Goal: Task Accomplishment & Management: Complete application form

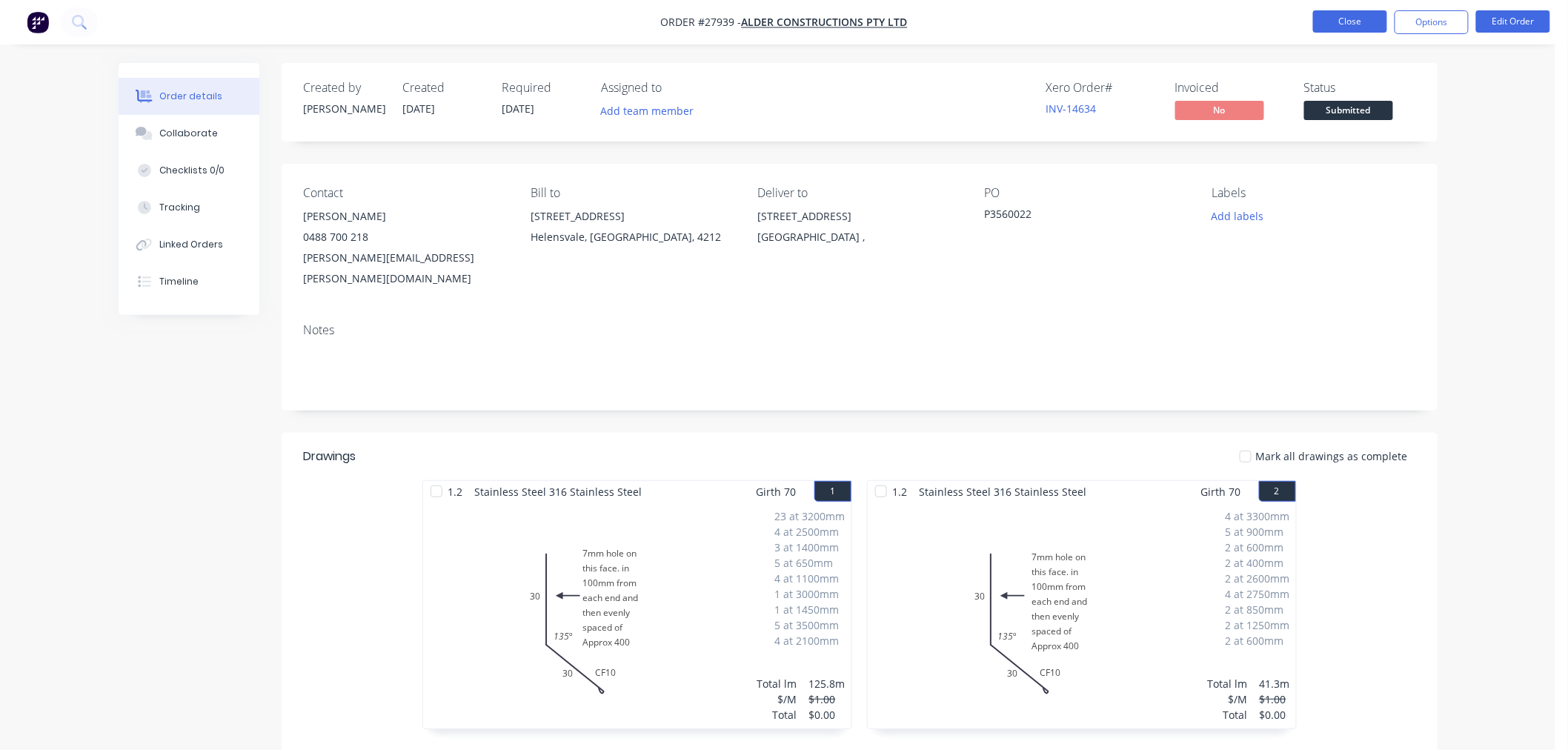
click at [1334, 27] on button "Close" at bounding box center [1350, 21] width 74 height 23
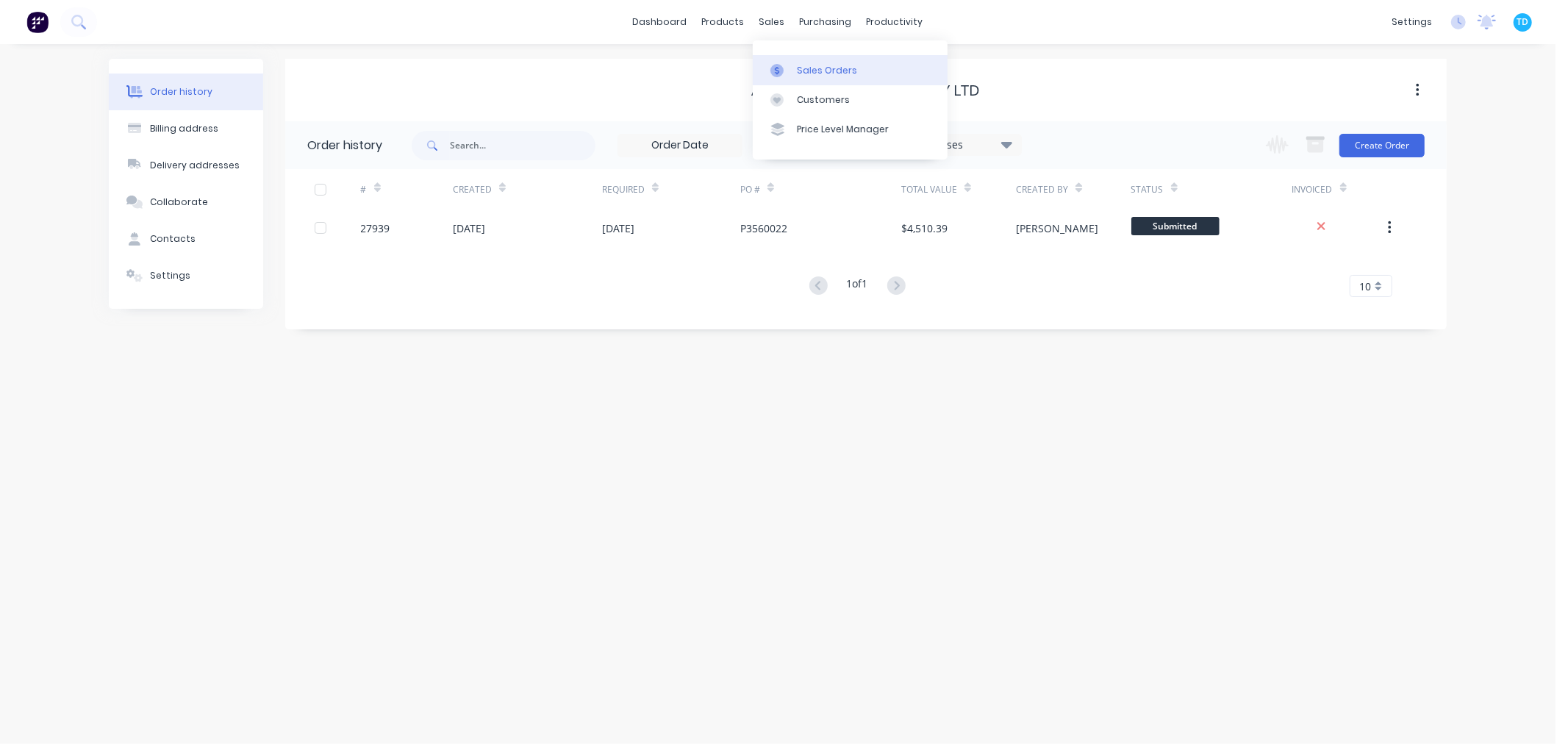
click at [802, 64] on div "Sales Orders" at bounding box center [827, 70] width 60 height 13
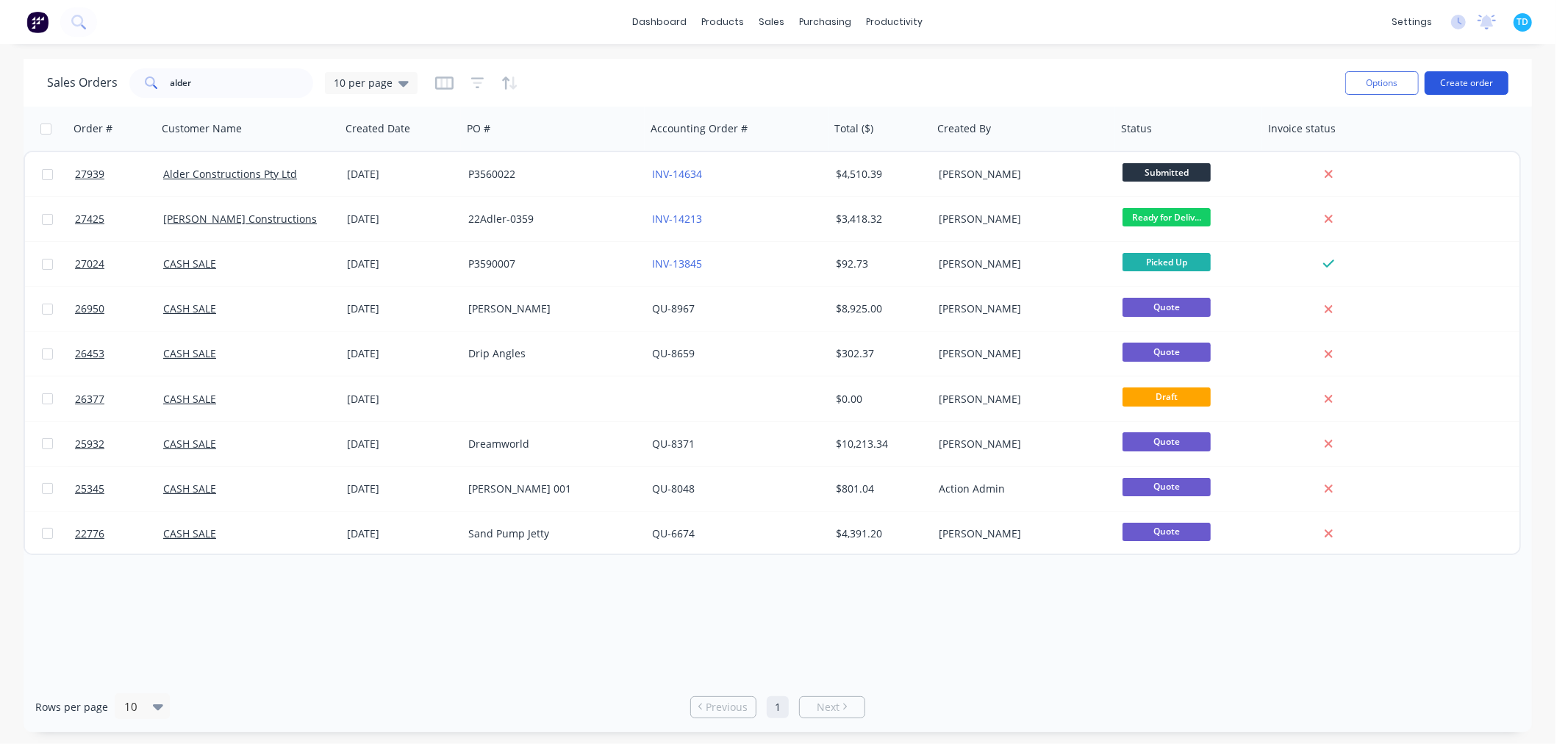
click at [1472, 89] on button "Create order" at bounding box center [1466, 83] width 83 height 23
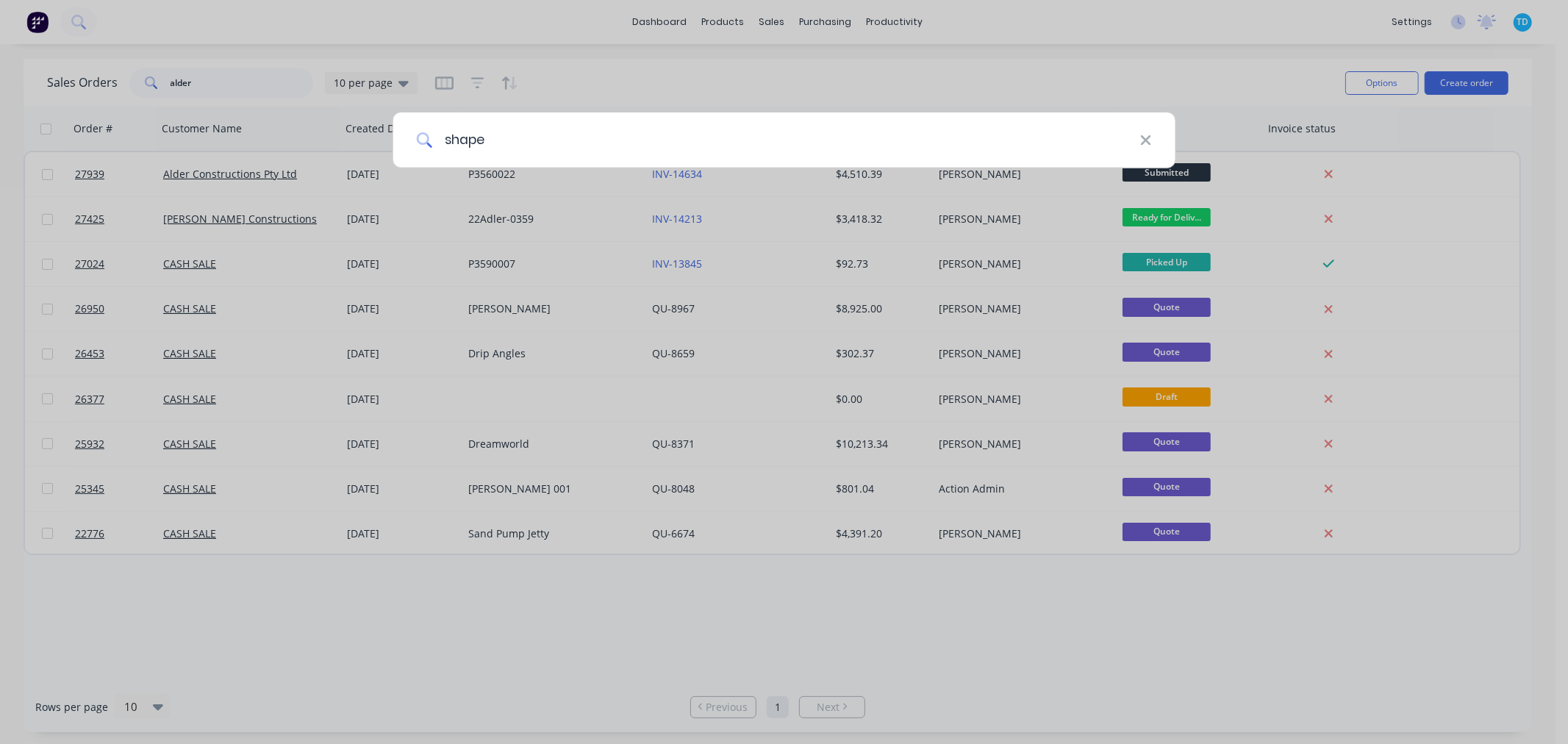
type input "shape"
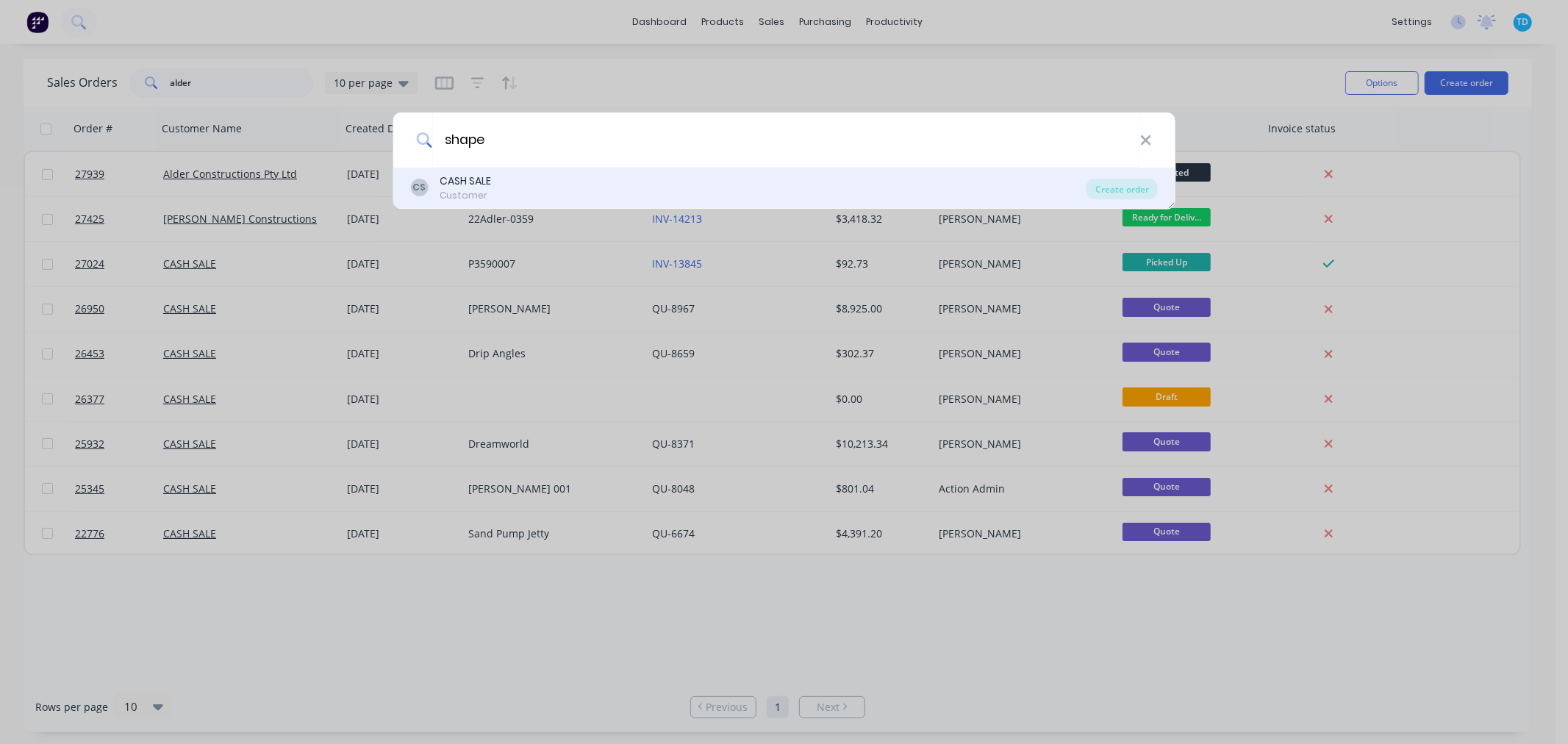
click at [493, 186] on div "CS CASH SALE Customer" at bounding box center [748, 187] width 676 height 29
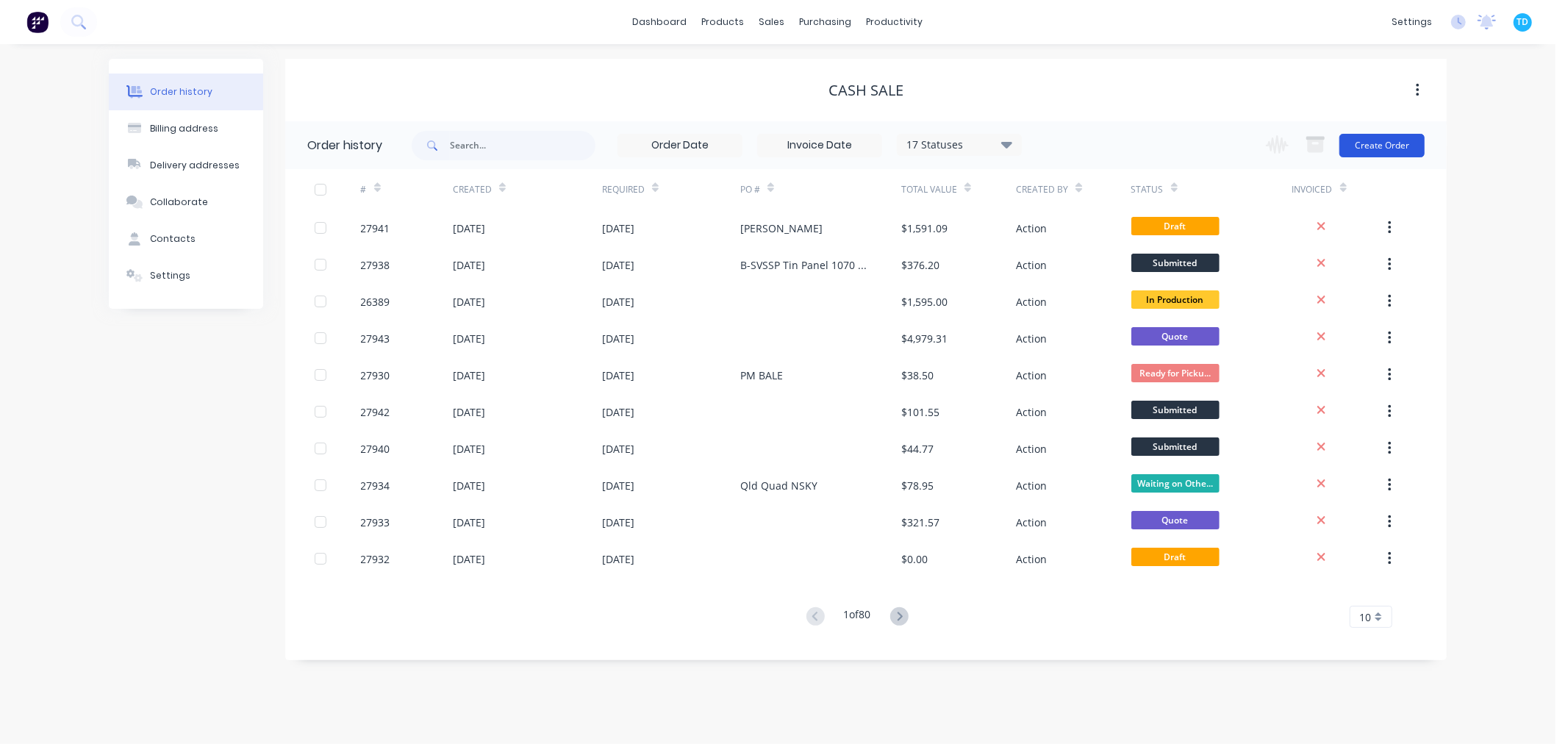
click at [1373, 147] on button "Create Order" at bounding box center [1382, 145] width 85 height 23
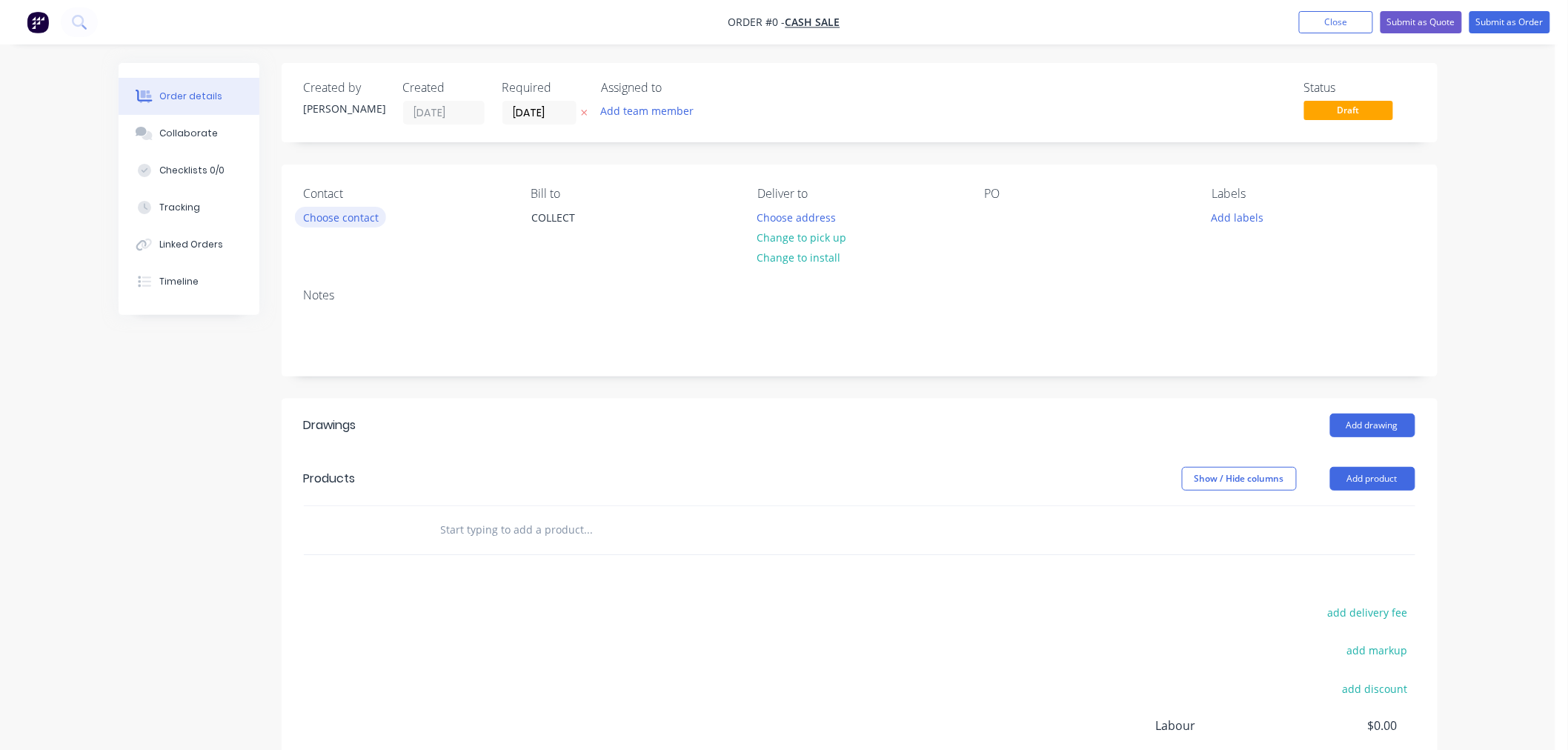
click at [352, 218] on button "Choose contact" at bounding box center [340, 217] width 91 height 20
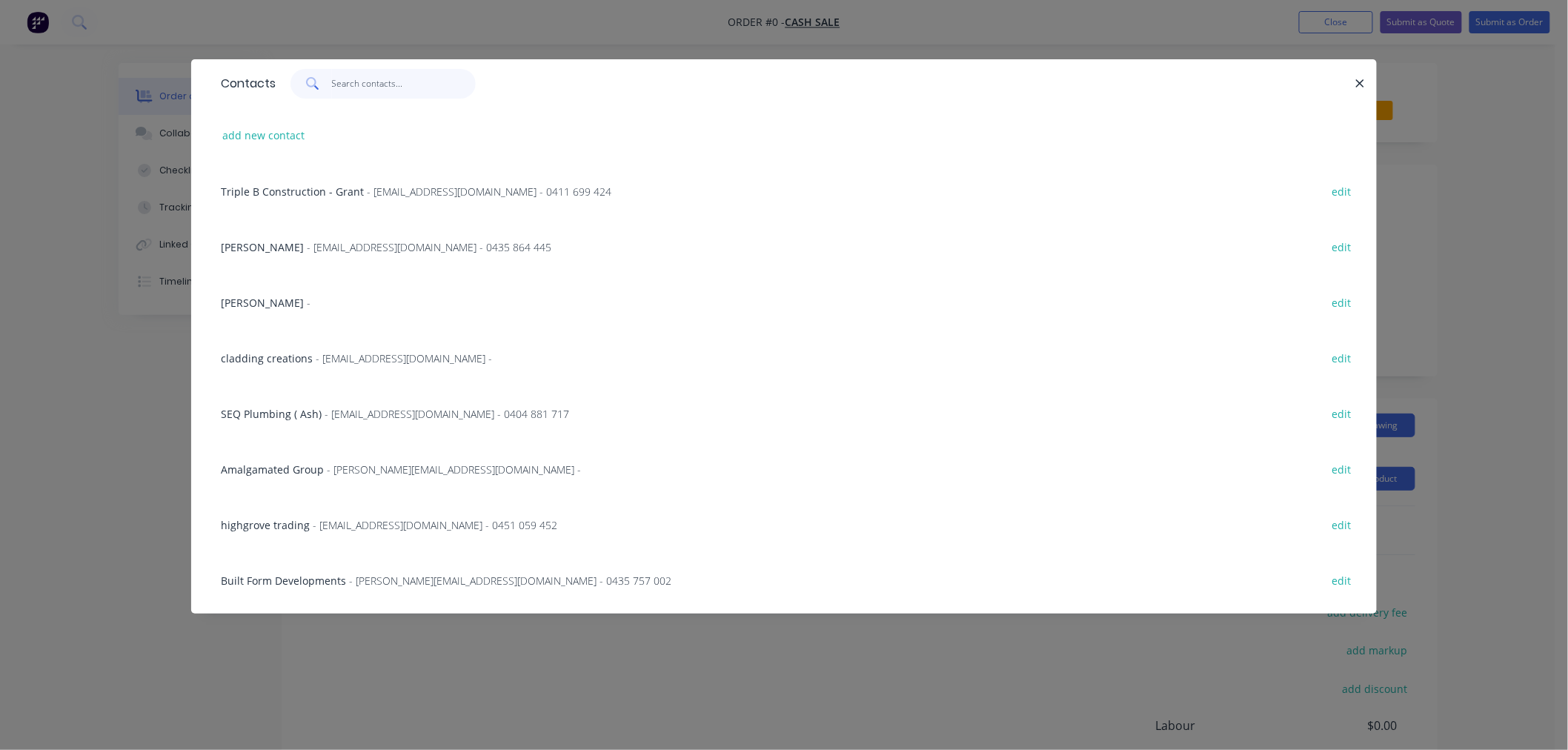
click at [357, 80] on input "text" at bounding box center [404, 83] width 145 height 30
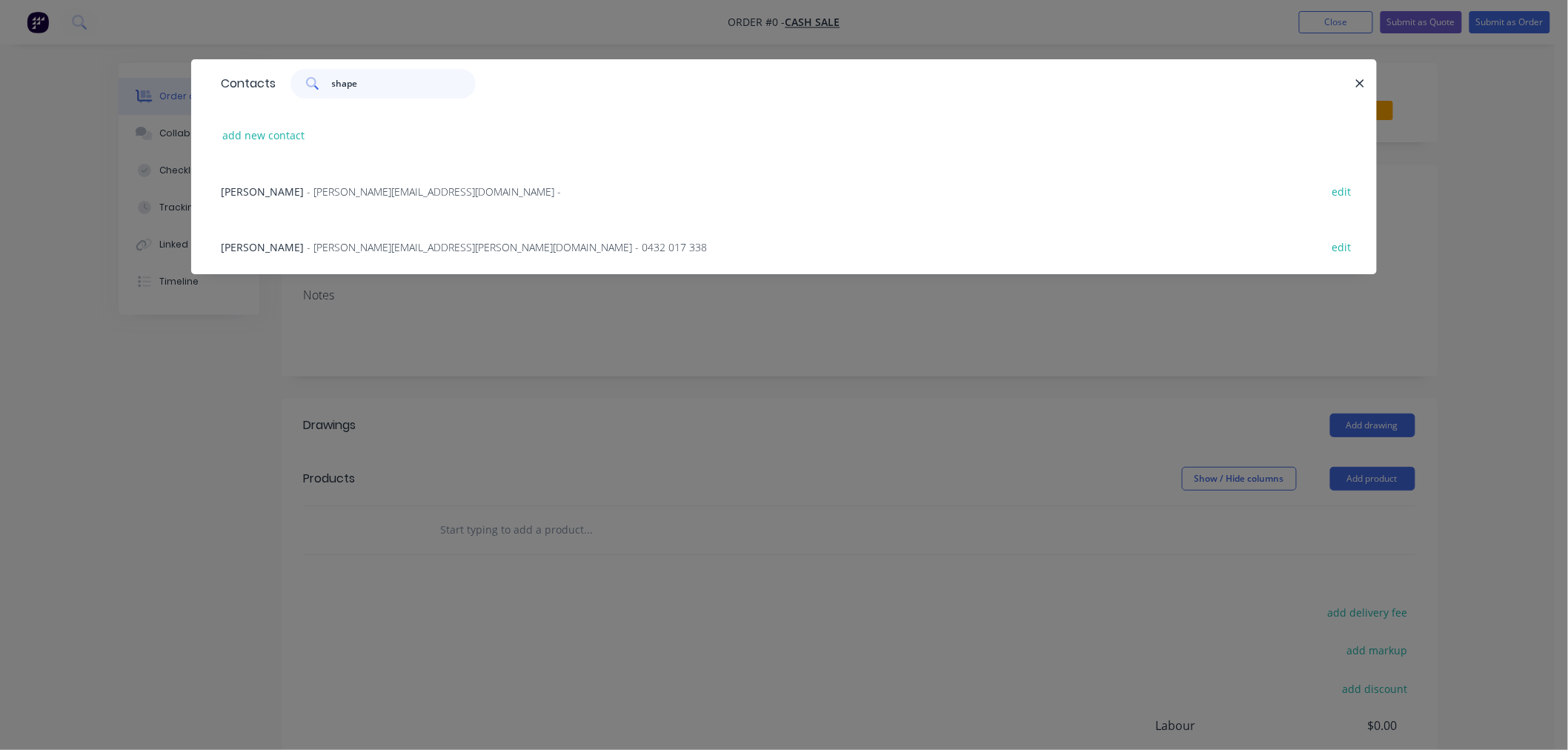
type input "shape"
click at [333, 240] on span "- [PERSON_NAME][EMAIL_ADDRESS][PERSON_NAME][DOMAIN_NAME] - 0432 017 338" at bounding box center [506, 248] width 400 height 14
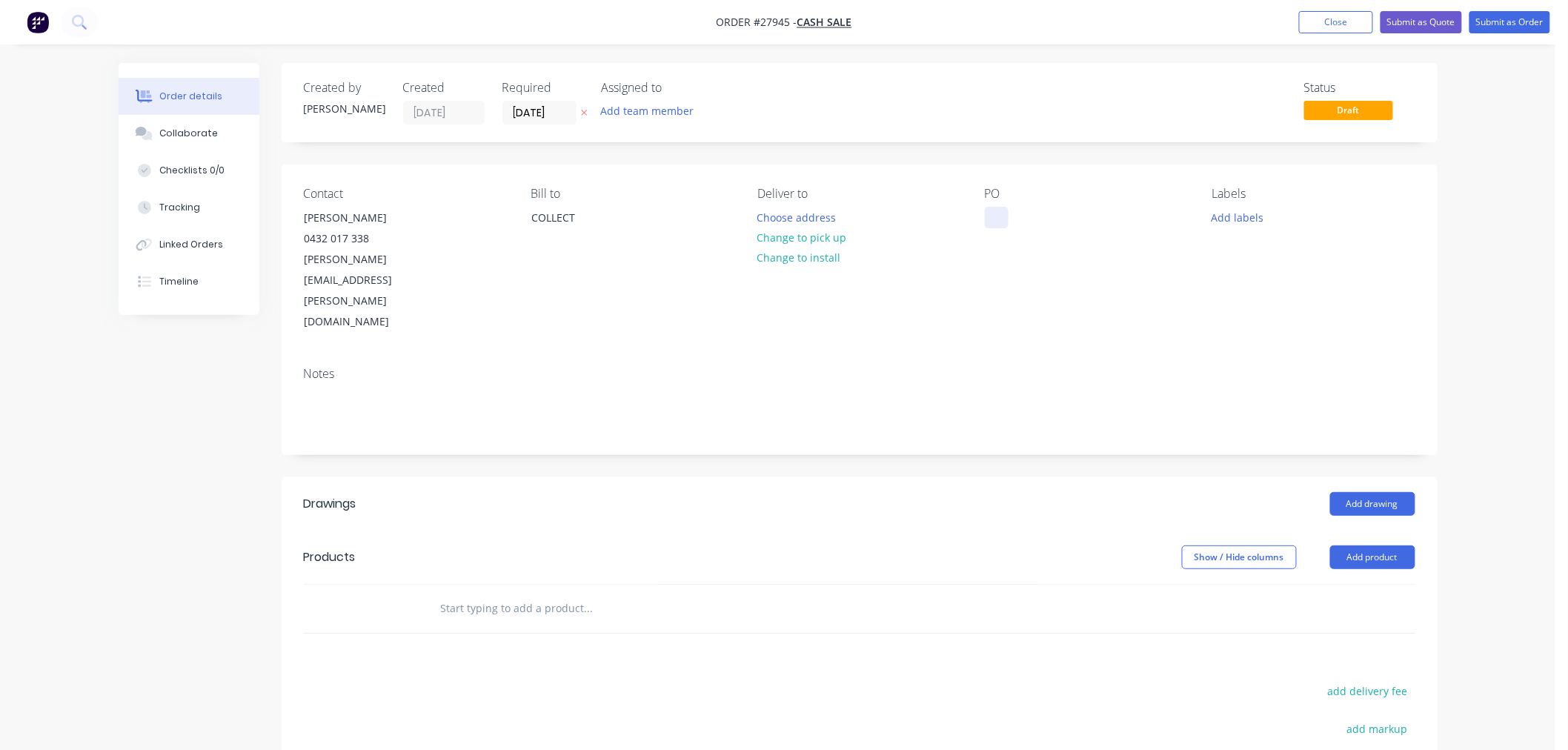
click at [985, 216] on div at bounding box center [996, 218] width 23 height 22
click at [1024, 530] on header "Products Show / Hide columns Add product" at bounding box center [859, 557] width 1156 height 53
click at [804, 252] on button "Change to install" at bounding box center [799, 258] width 99 height 20
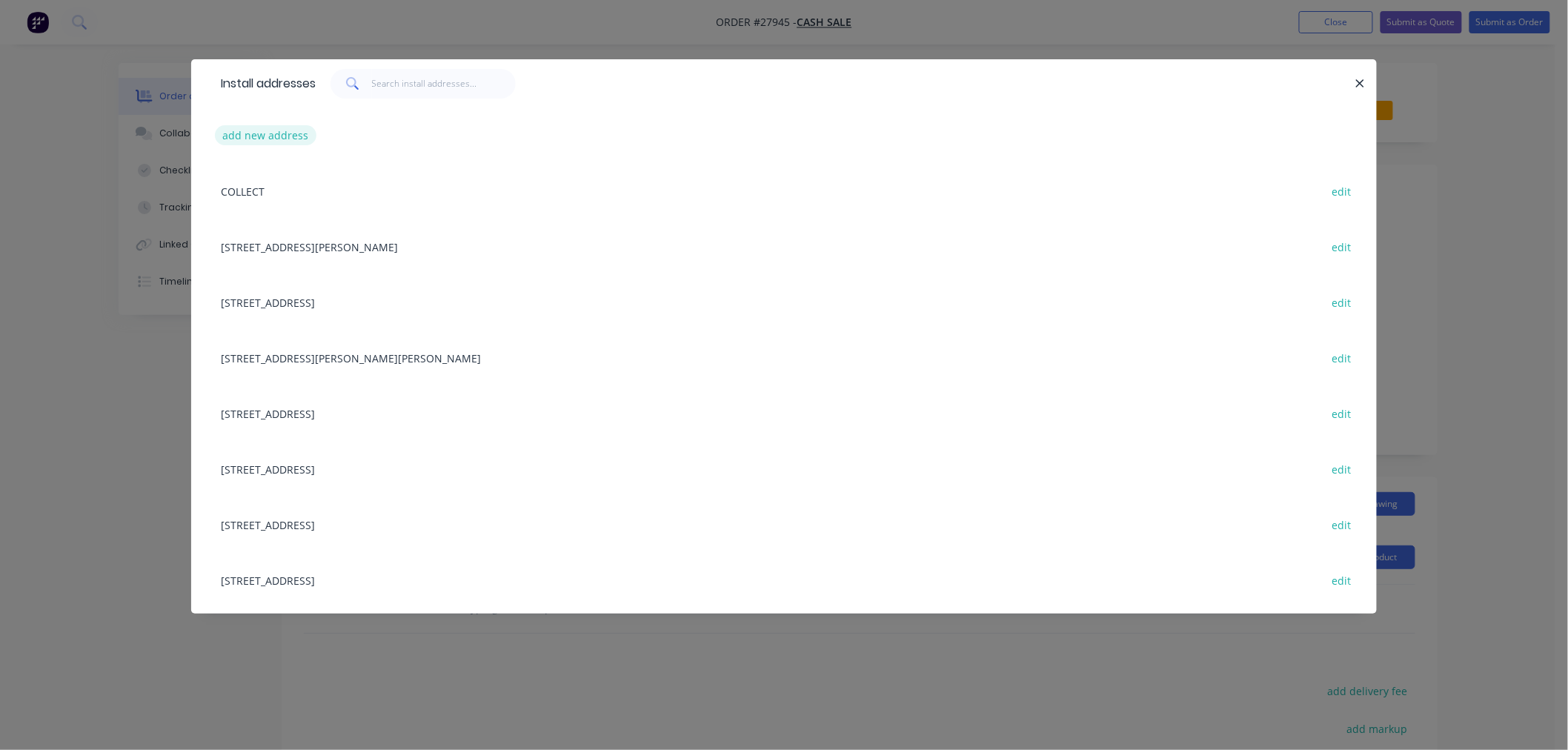
click at [272, 129] on button "add new address" at bounding box center [266, 136] width 101 height 20
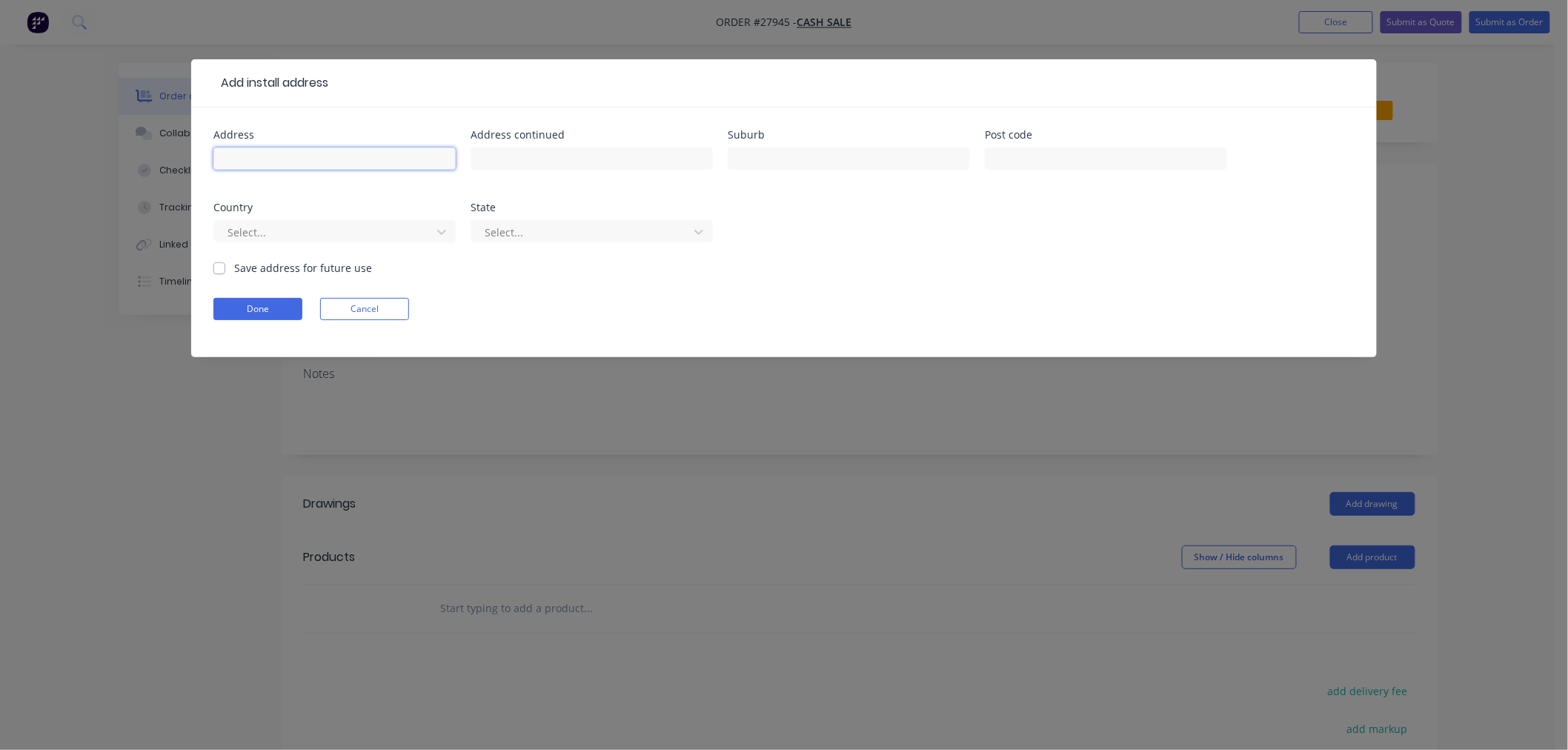
click at [372, 158] on input "text" at bounding box center [334, 158] width 242 height 23
type input "[STREET_ADDRESS]"
click at [780, 155] on input "text" at bounding box center [849, 158] width 242 height 23
type input "[GEOGRAPHIC_DATA]"
click at [1028, 158] on input "text" at bounding box center [1105, 158] width 242 height 23
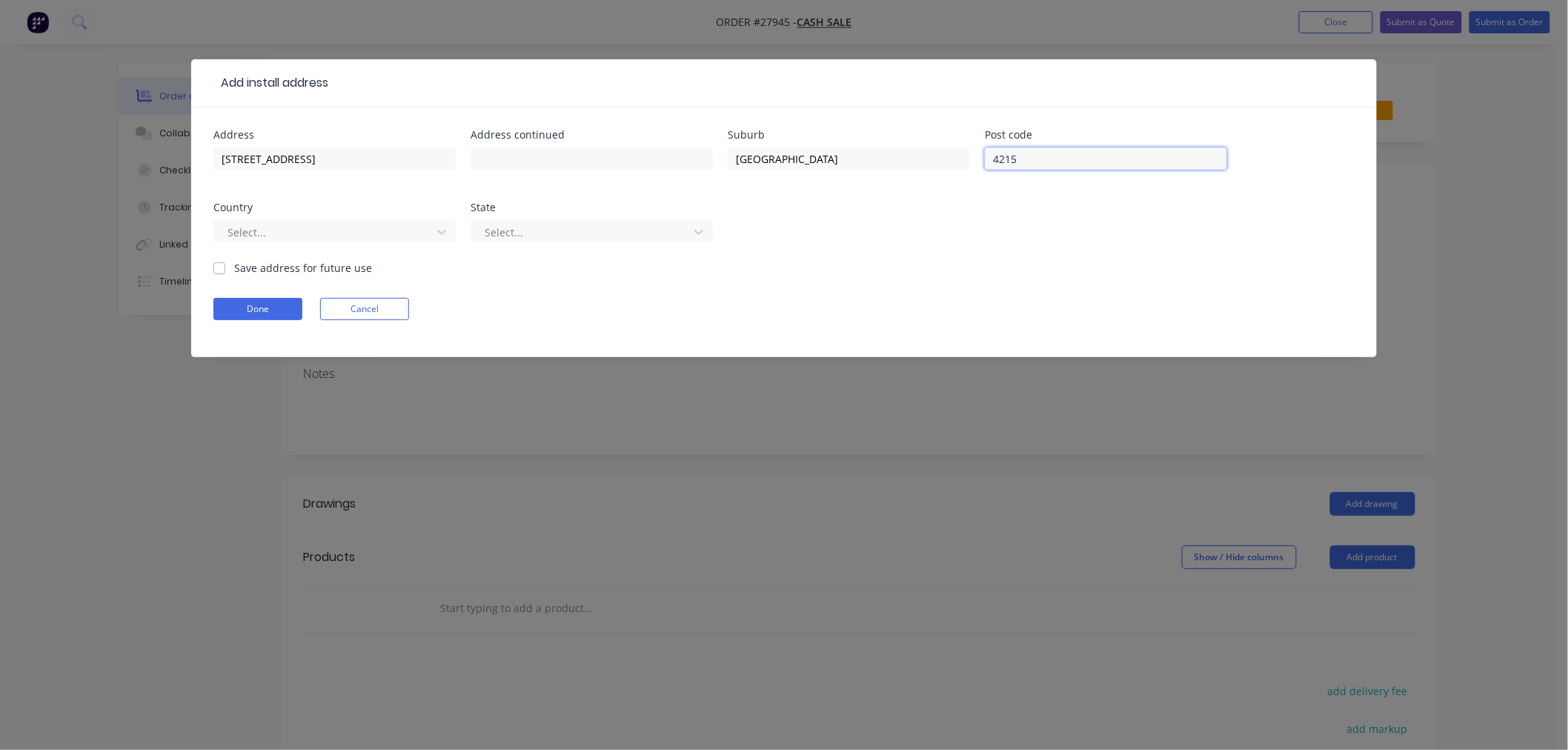
type input "4215"
click at [1004, 247] on div "Address [STREET_ADDRESS] Country Select... State Select..." at bounding box center [784, 194] width 1141 height 130
click at [245, 305] on button "Done" at bounding box center [258, 309] width 89 height 23
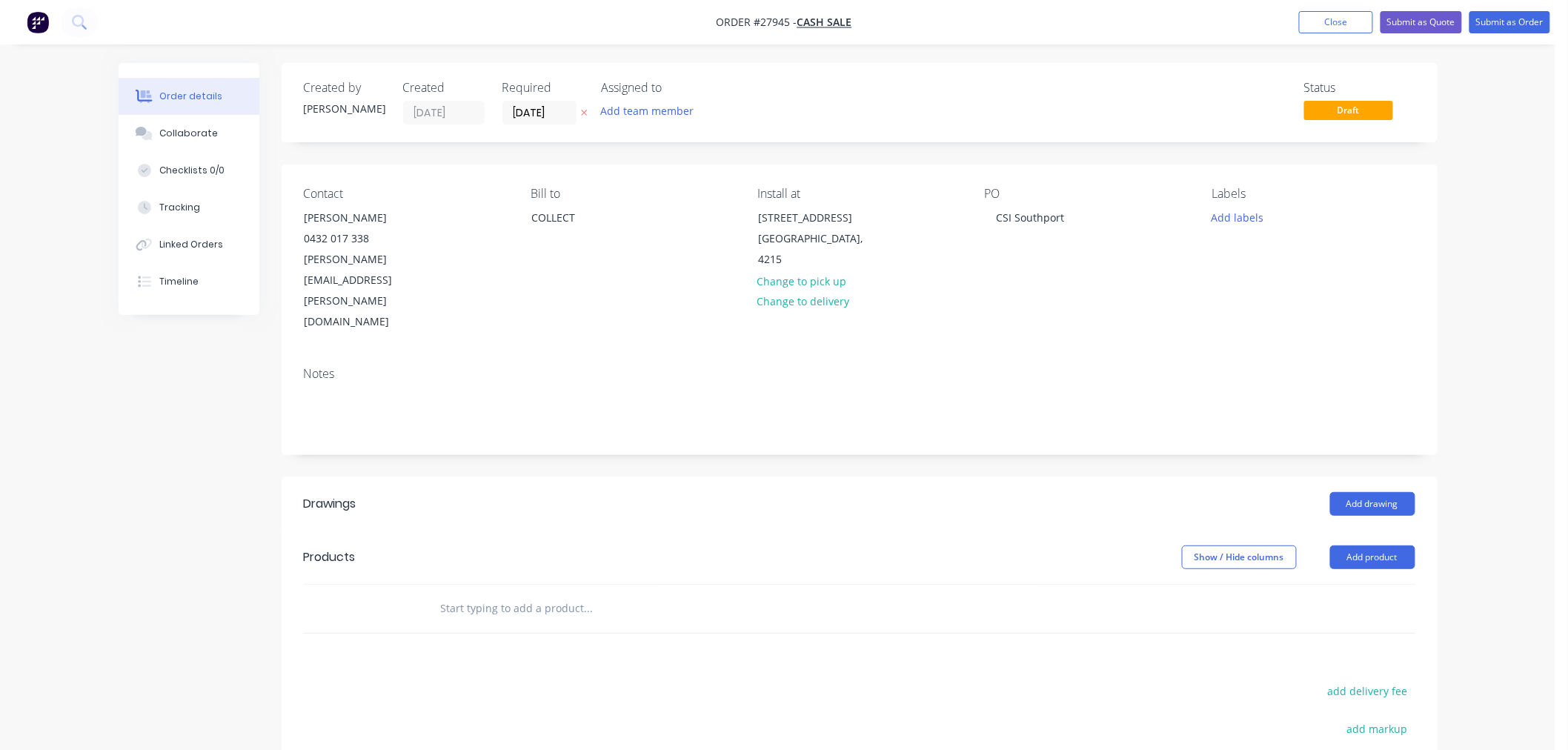
drag, startPoint x: 1210, startPoint y: 257, endPoint x: 1184, endPoint y: 257, distance: 26.0
click at [1209, 258] on div "Contact [PERSON_NAME] [PHONE_NUMBER] [PERSON_NAME][EMAIL_ADDRESS][PERSON_NAME][…" at bounding box center [859, 259] width 1156 height 191
click at [1389, 545] on button "Add product" at bounding box center [1372, 557] width 85 height 23
click at [1348, 614] on div "Basic product" at bounding box center [1345, 624] width 114 height 22
click at [507, 623] on div at bounding box center [490, 633] width 124 height 22
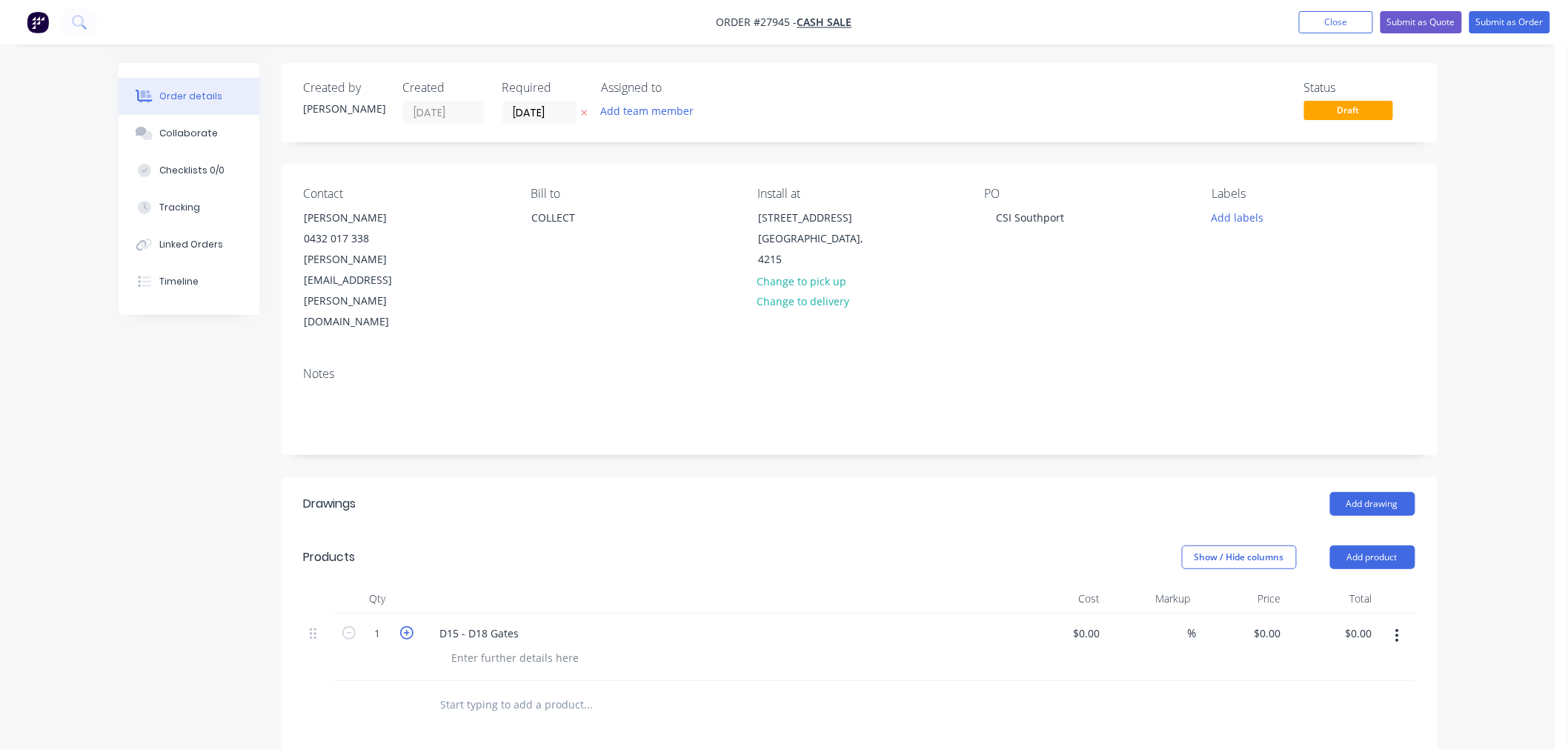
click at [406, 626] on icon "button" at bounding box center [407, 633] width 14 height 14
click at [408, 626] on icon "button" at bounding box center [407, 633] width 14 height 14
click at [408, 626] on icon "button" at bounding box center [407, 633] width 14 height 14
type input "4"
click at [526, 647] on div at bounding box center [515, 658] width 151 height 22
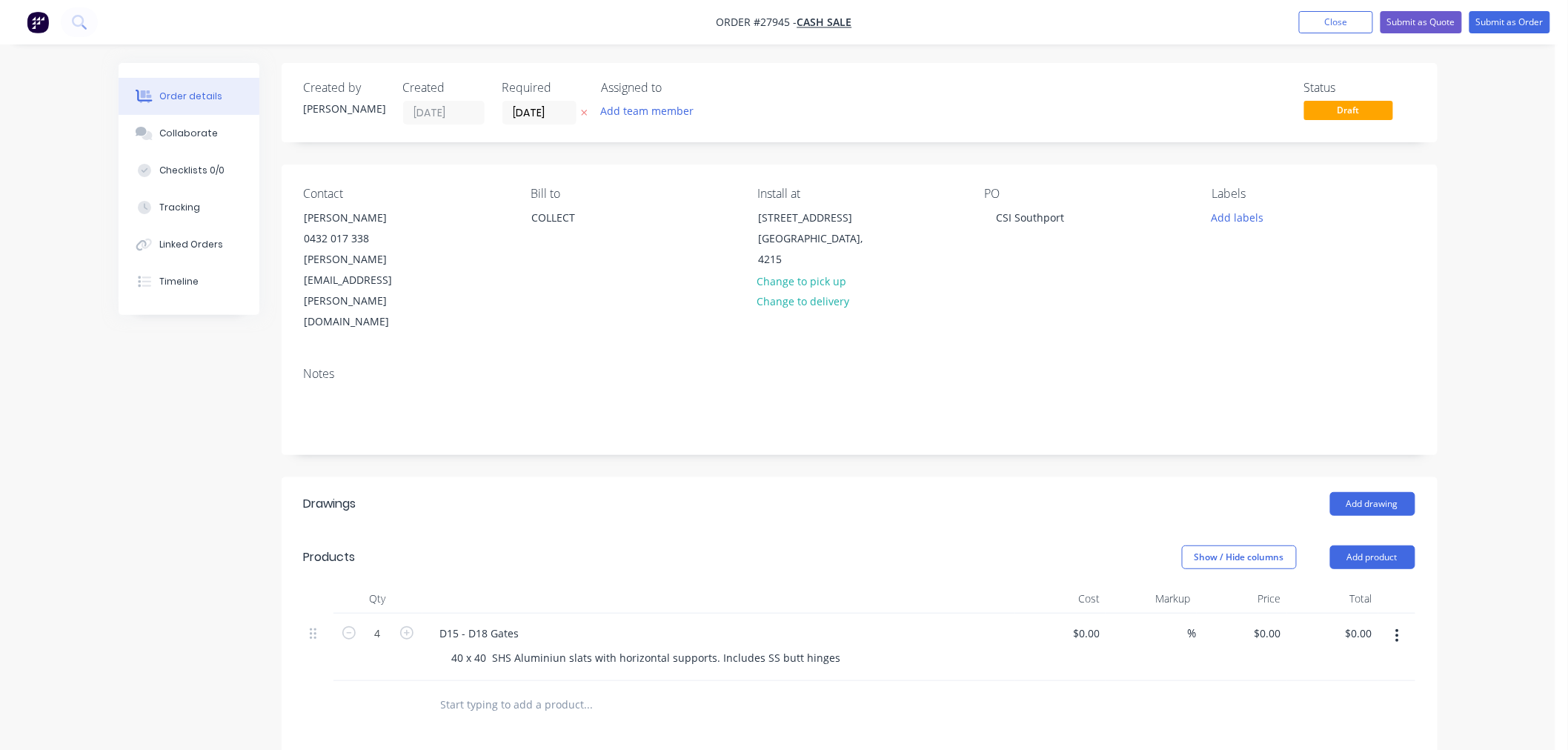
click at [534, 623] on div "D15 - D18 Gates" at bounding box center [718, 633] width 581 height 22
click at [526, 623] on div "D15 - D18 Gates" at bounding box center [480, 633] width 103 height 22
click at [1103, 623] on input at bounding box center [1088, 633] width 34 height 22
type input "$828.20"
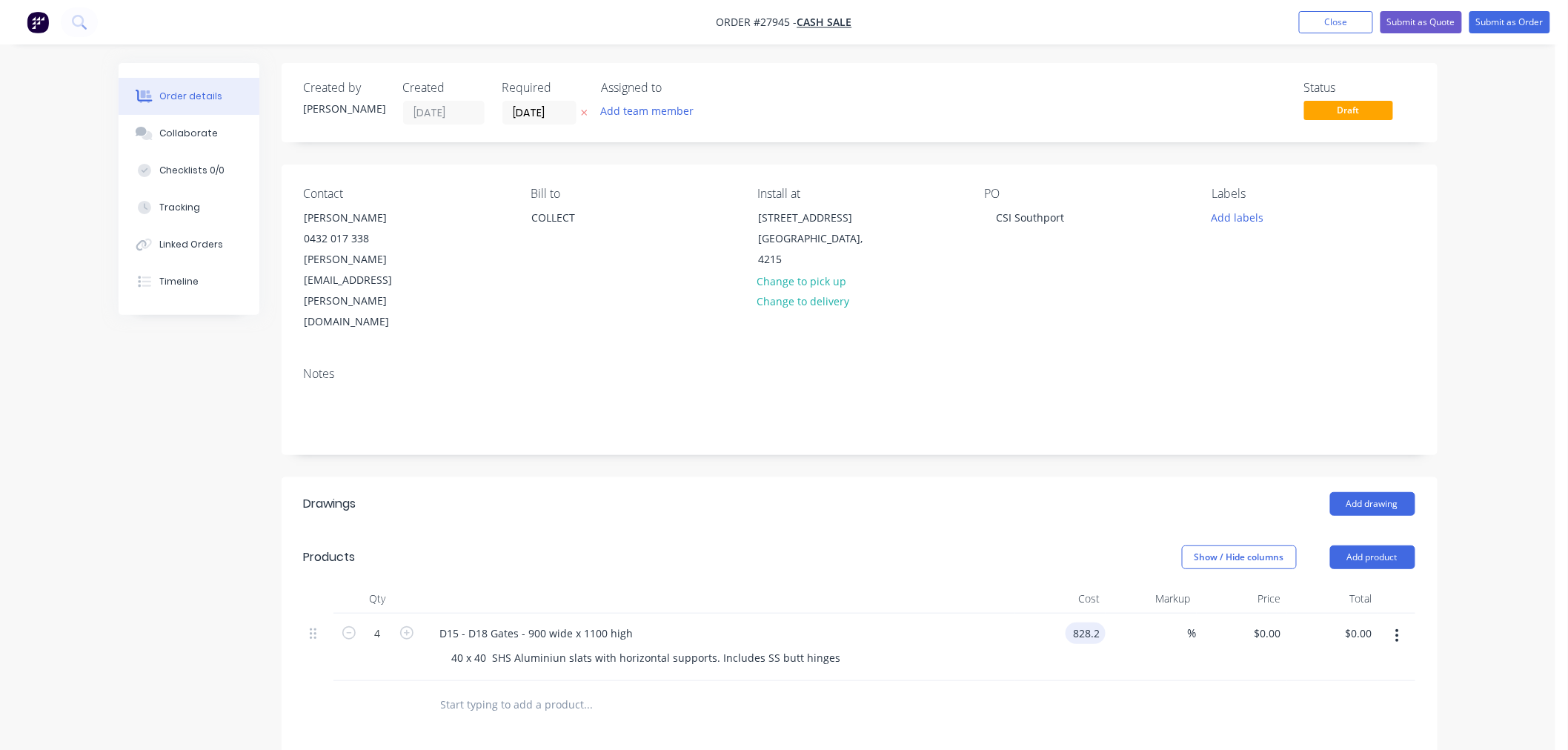
type input "$3,312.80"
click at [1089, 617] on div "$828.20 $828.20" at bounding box center [1060, 647] width 91 height 68
click at [638, 623] on div "D15 - D18 Gates - 900 wide x 1100 high" at bounding box center [537, 633] width 217 height 22
click at [808, 689] on div at bounding box center [651, 704] width 445 height 30
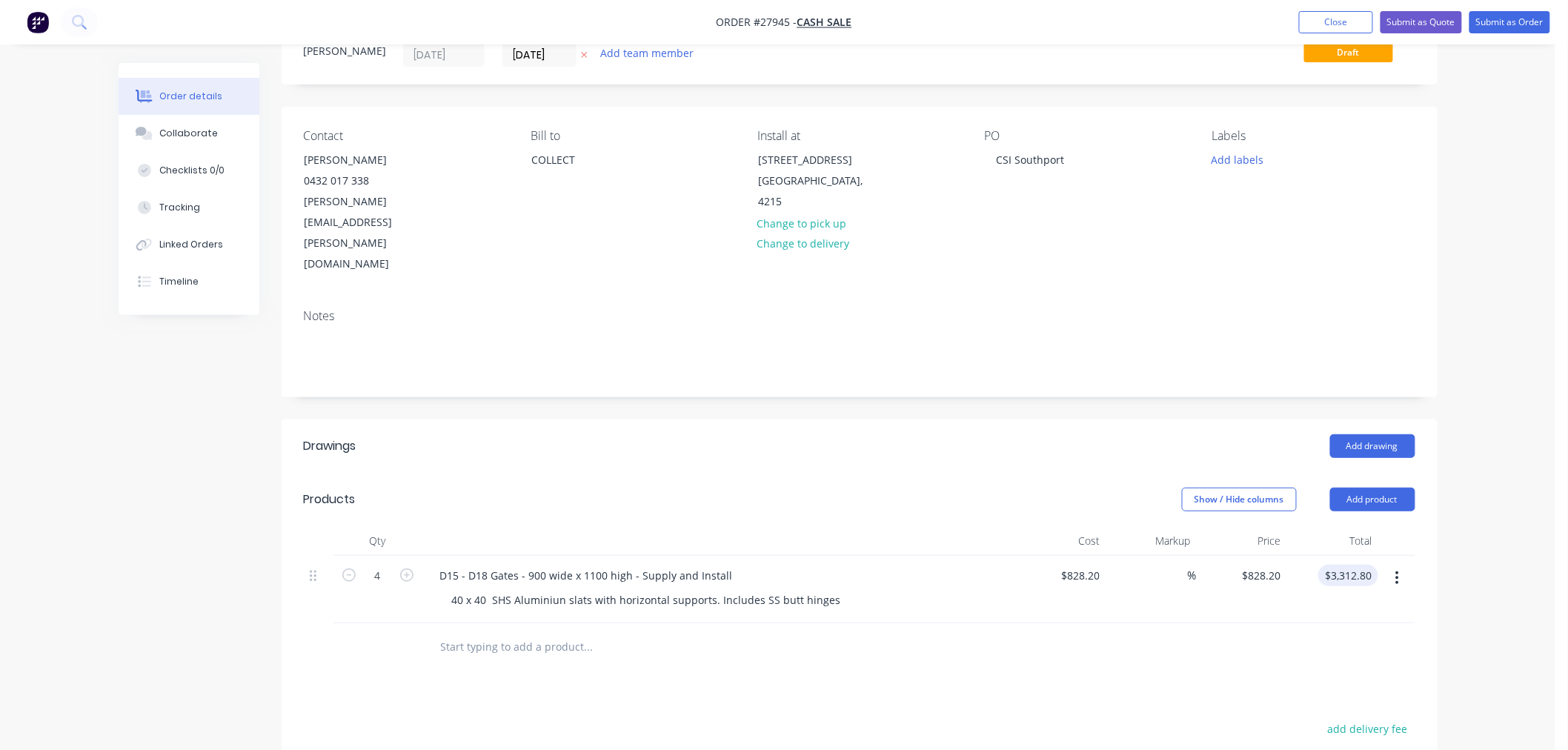
scroll to position [164, 0]
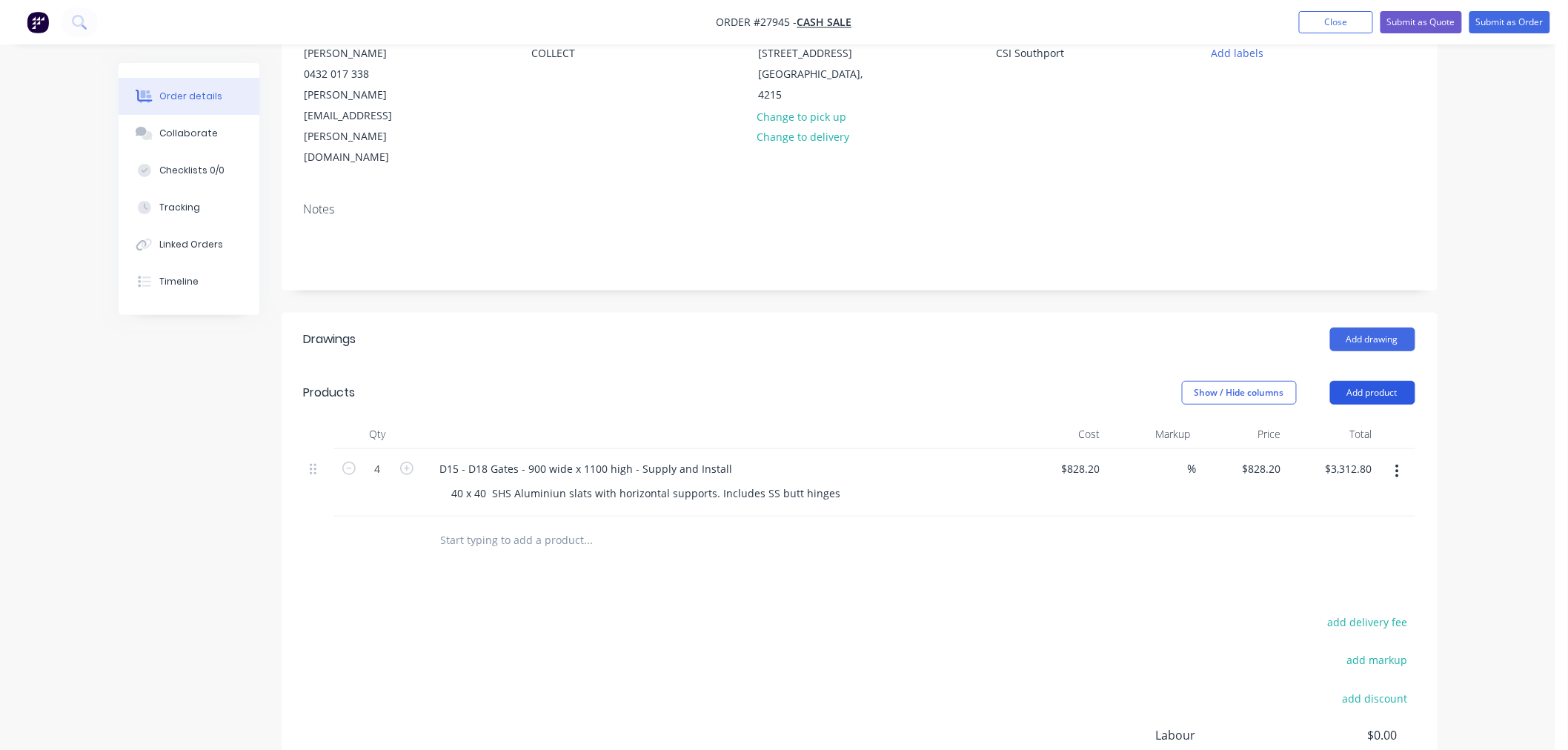
click at [1374, 380] on button "Add product" at bounding box center [1372, 392] width 85 height 23
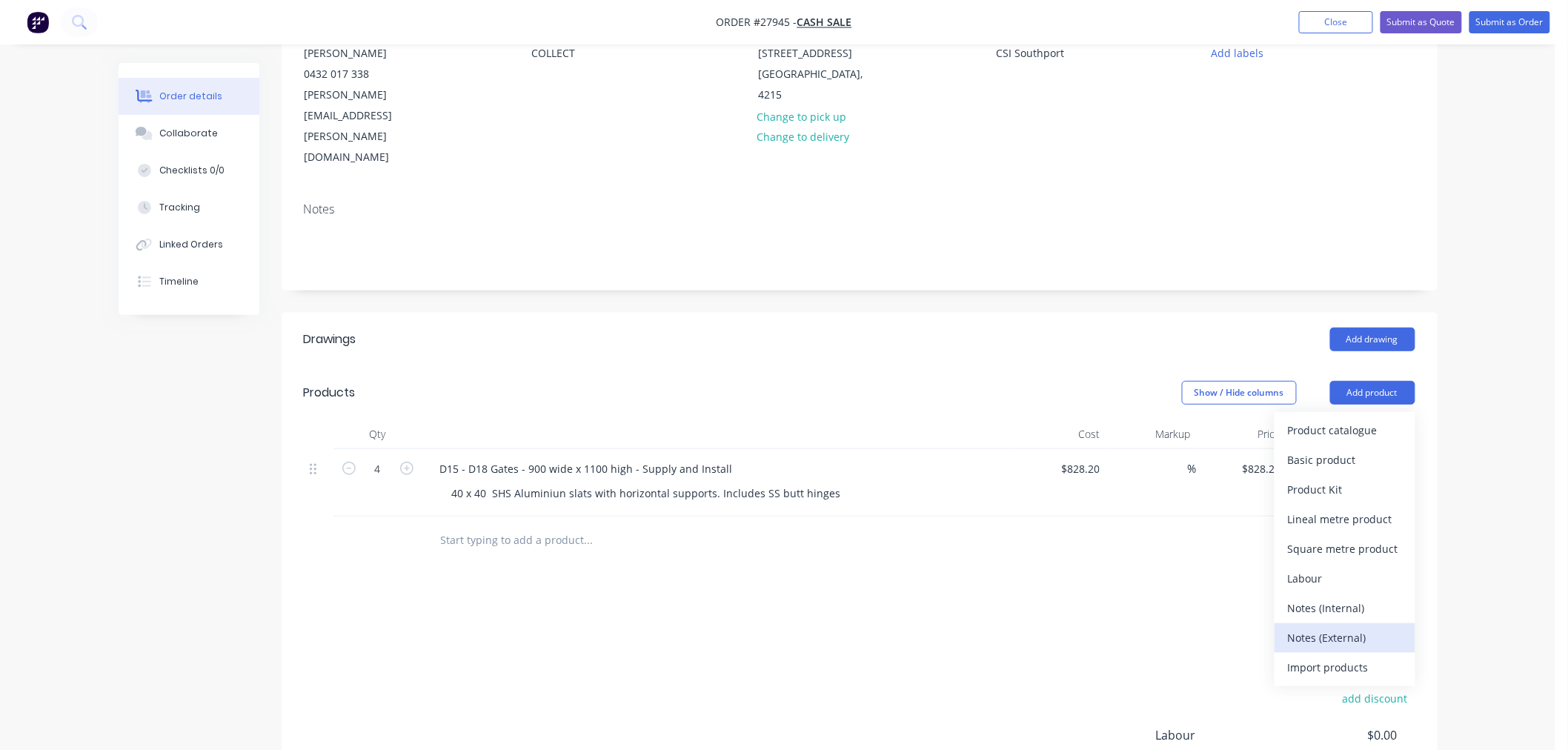
click at [1342, 627] on div "Notes (External)" at bounding box center [1345, 638] width 114 height 22
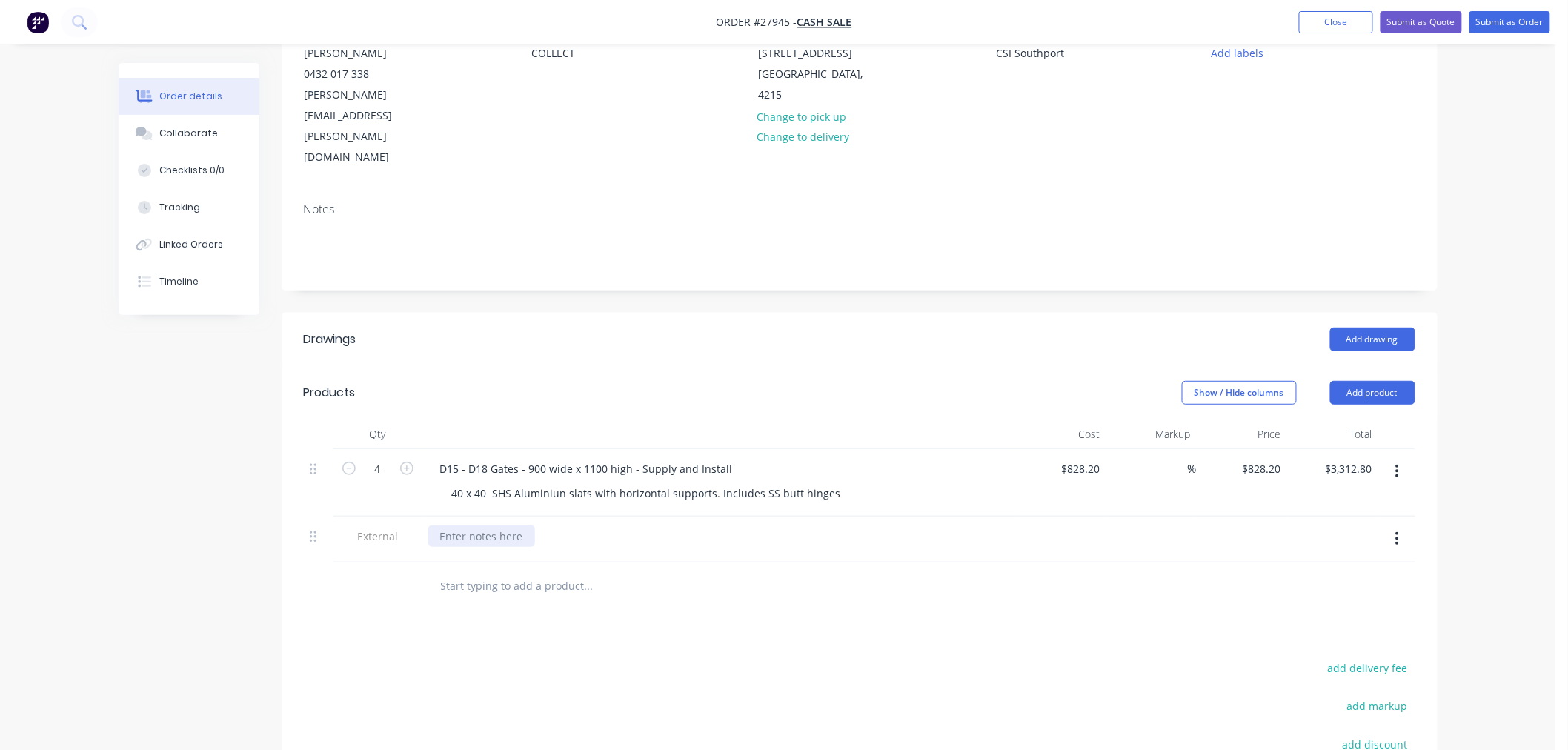
click at [475, 525] on div at bounding box center [482, 536] width 107 height 22
click at [494, 525] on div "Price dowes not include lock / handles" at bounding box center [535, 536] width 214 height 22
click at [680, 562] on div at bounding box center [689, 586] width 533 height 48
click at [1369, 380] on button "Add product" at bounding box center [1372, 392] width 85 height 23
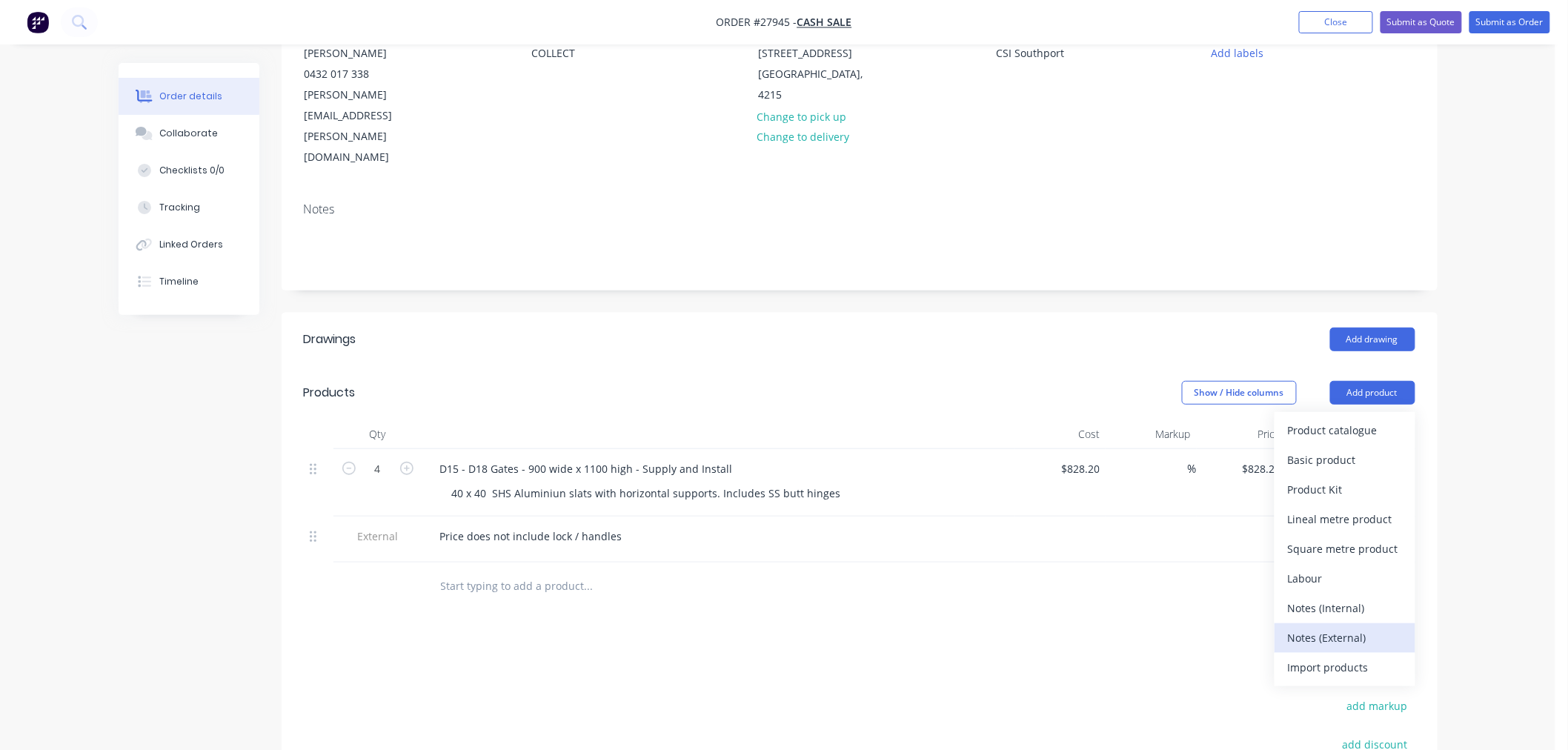
click at [1326, 627] on div "Notes (External)" at bounding box center [1345, 638] width 114 height 22
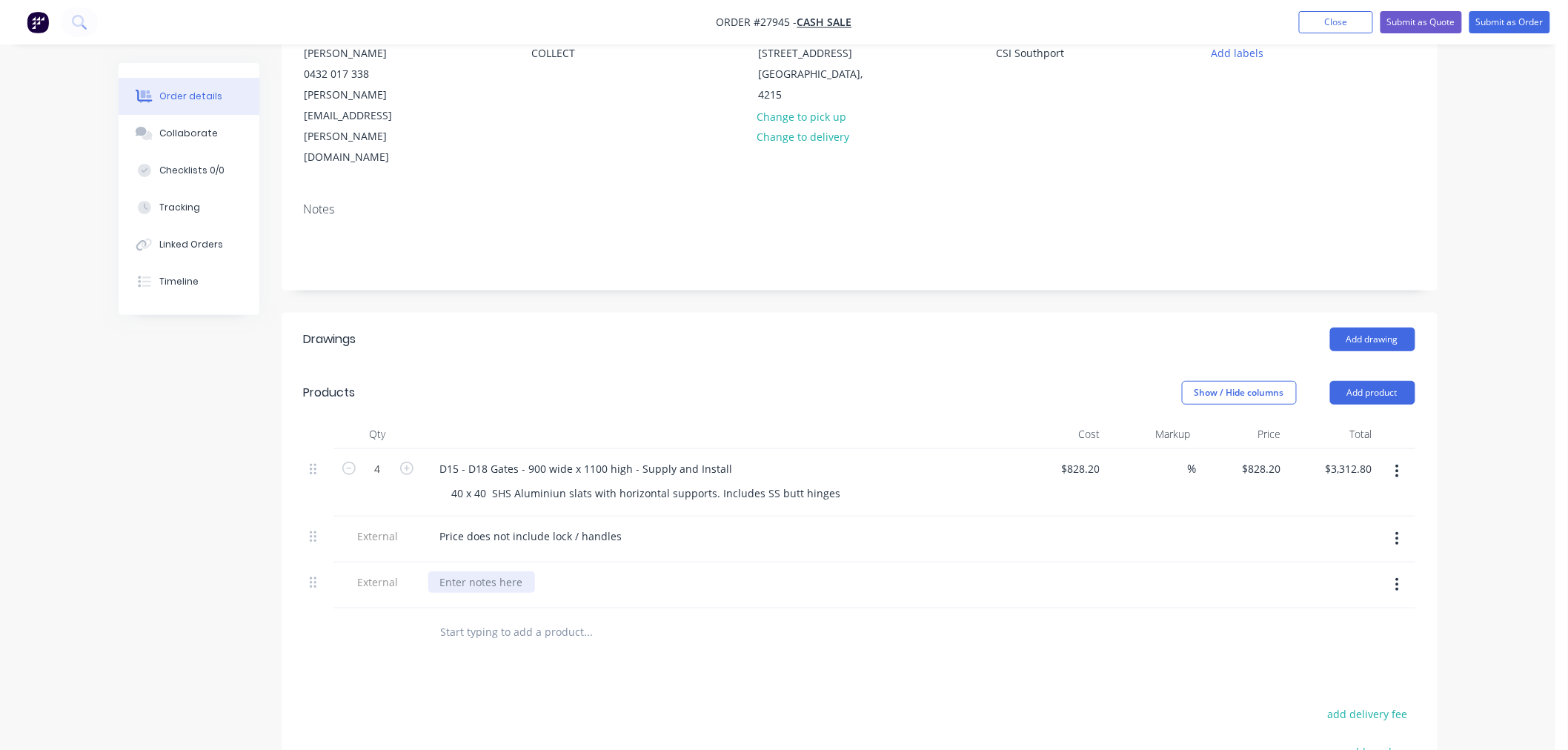
click at [487, 571] on div at bounding box center [482, 582] width 107 height 22
click at [683, 598] on div "Drawings Add drawing Products Show / Hide columns Add product Qty Cost Markup P…" at bounding box center [859, 662] width 1156 height 699
click at [439, 458] on div "D15 - D18 Gates - 900 wide x 1100 high - Supply and Install" at bounding box center [587, 469] width 316 height 22
click at [931, 617] on div at bounding box center [689, 632] width 521 height 30
click at [1404, 380] on button "Add product" at bounding box center [1372, 392] width 85 height 23
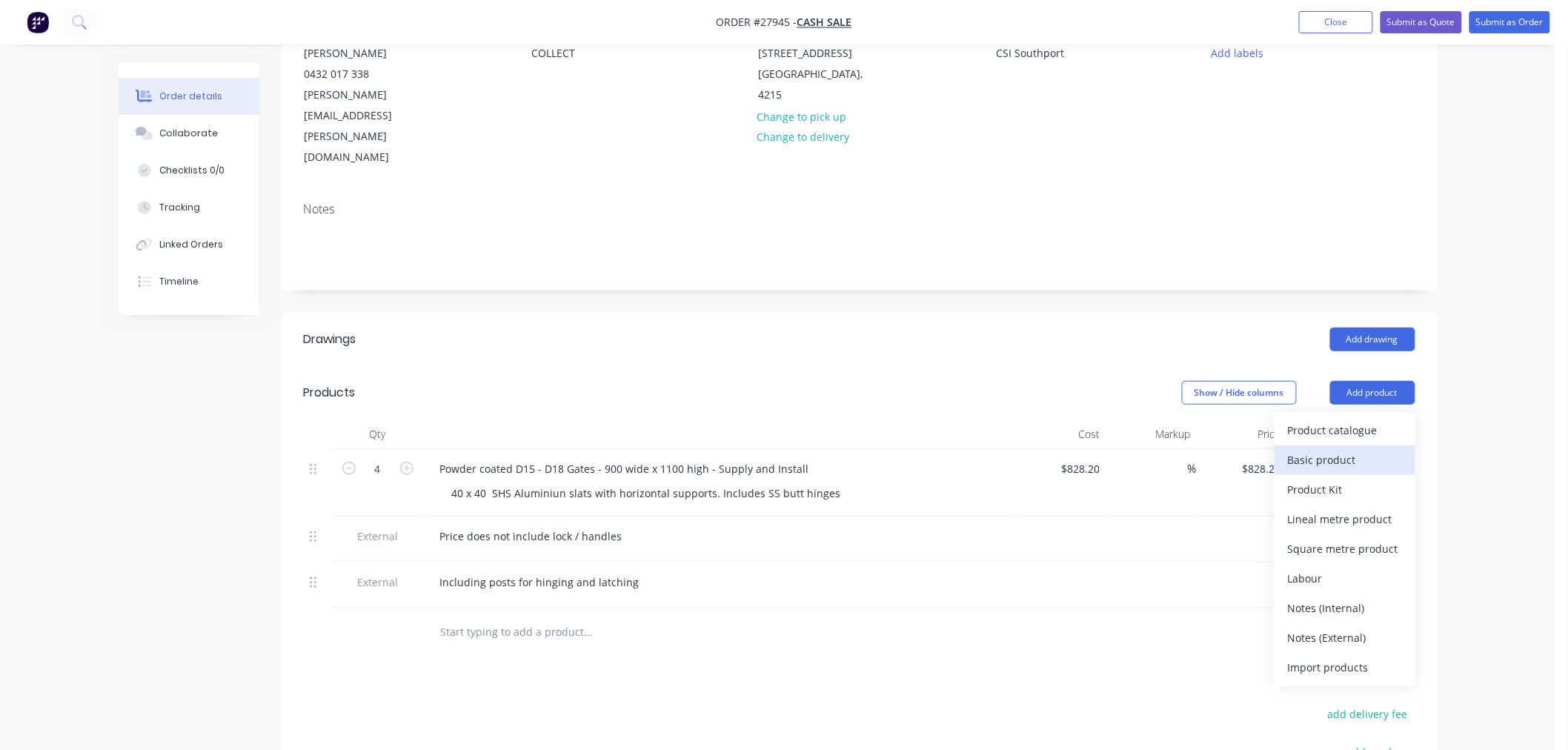
click at [1337, 449] on div "Basic product" at bounding box center [1345, 460] width 114 height 22
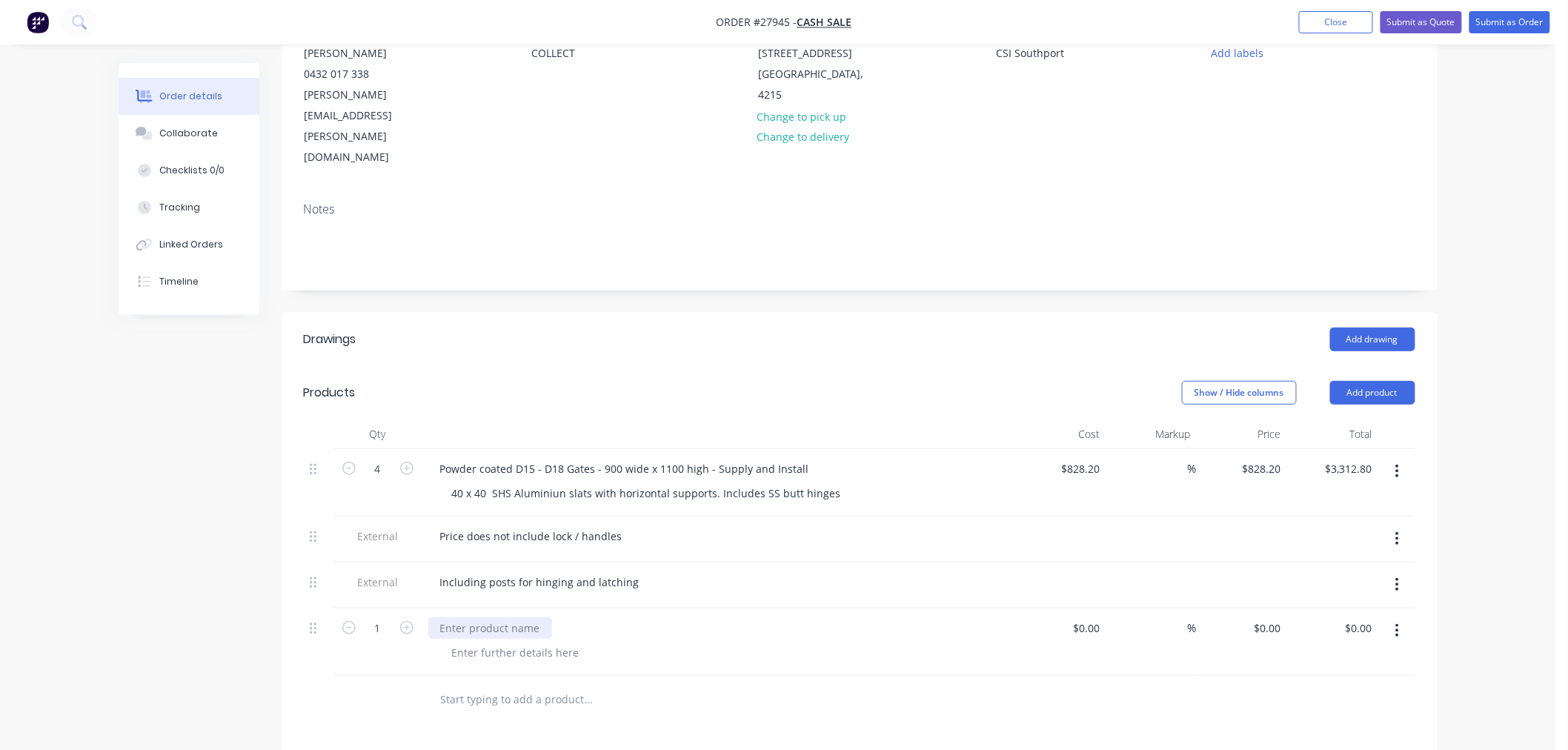
click at [512, 617] on div at bounding box center [490, 628] width 124 height 22
click at [471, 617] on div "White Picket Fence - 2400 wide x 1800 high" at bounding box center [547, 628] width 237 height 22
click at [543, 642] on div at bounding box center [515, 652] width 151 height 22
click at [832, 671] on div "Drawings Add drawing Products Show / Hide columns Add product Qty Cost Markup P…" at bounding box center [859, 696] width 1156 height 766
click at [1102, 617] on input at bounding box center [1088, 628] width 34 height 22
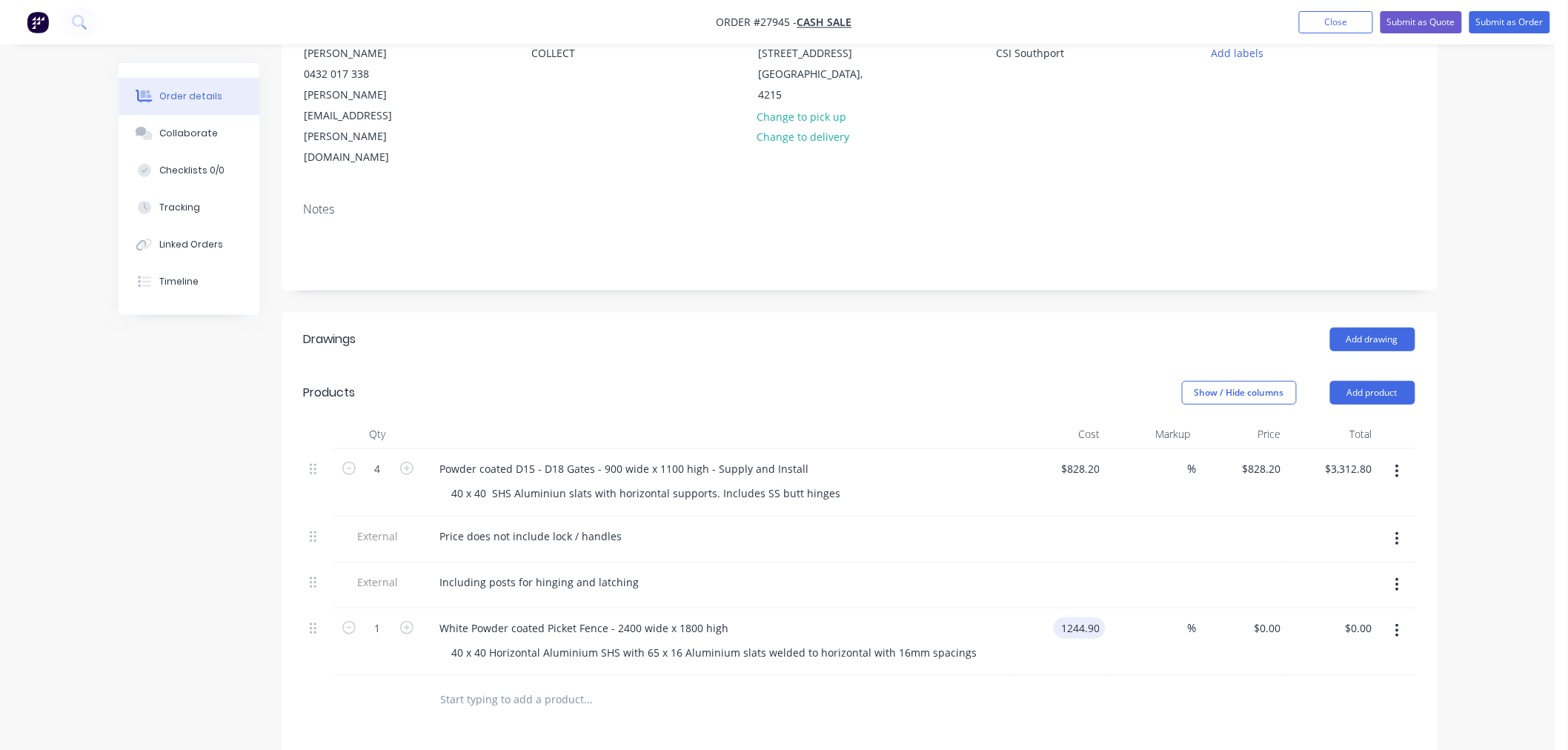
type input "$1,244.90"
drag, startPoint x: 739, startPoint y: 558, endPoint x: 727, endPoint y: 567, distance: 15.0
click at [735, 617] on div "White Powder coated Picket Fence - 2400 wide x 1800 high" at bounding box center [718, 628] width 581 height 22
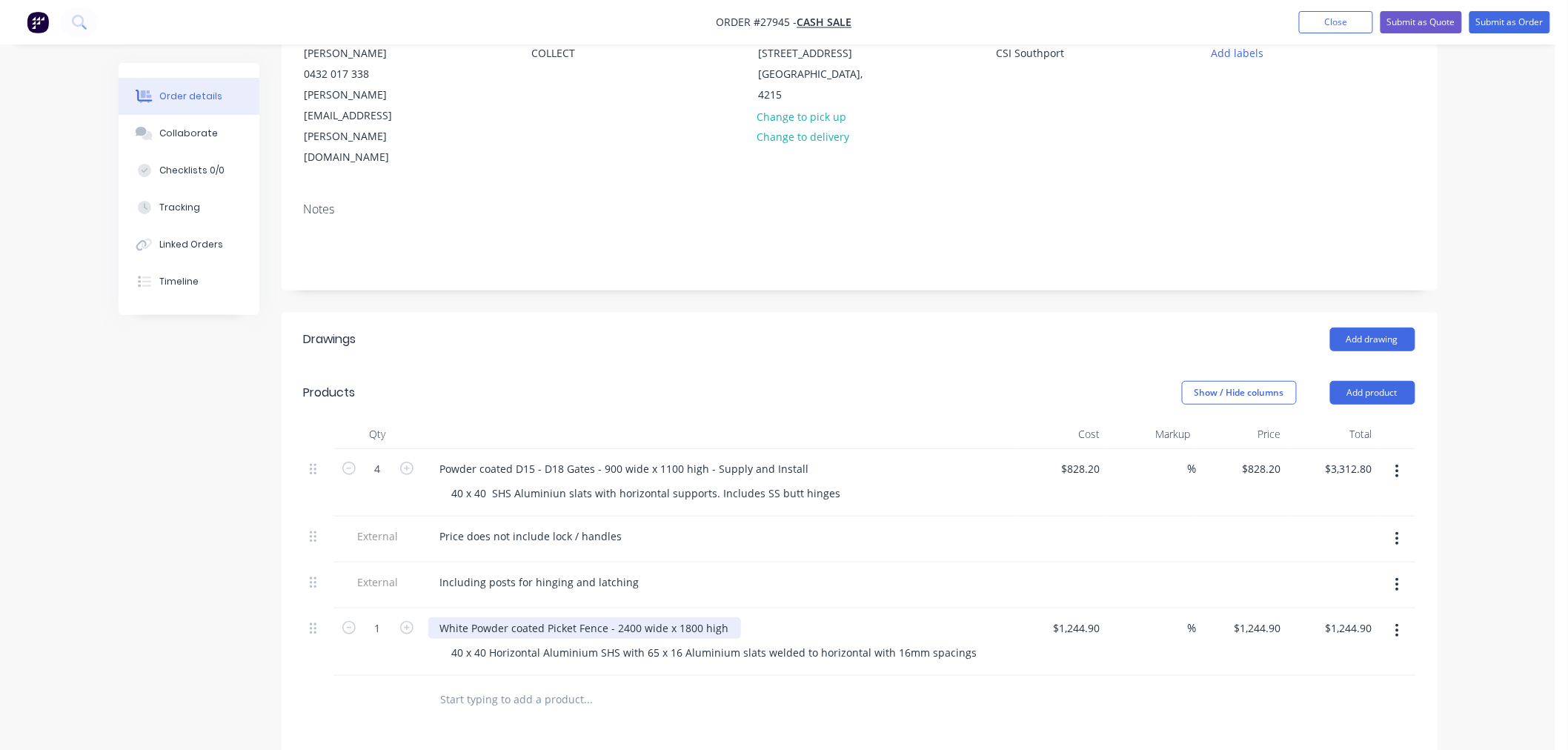
click at [730, 617] on div "White Powder coated Picket Fence - 2400 wide x 1800 high" at bounding box center [585, 628] width 313 height 22
click at [829, 684] on div at bounding box center [651, 698] width 445 height 30
click at [1367, 380] on button "Add product" at bounding box center [1372, 392] width 85 height 23
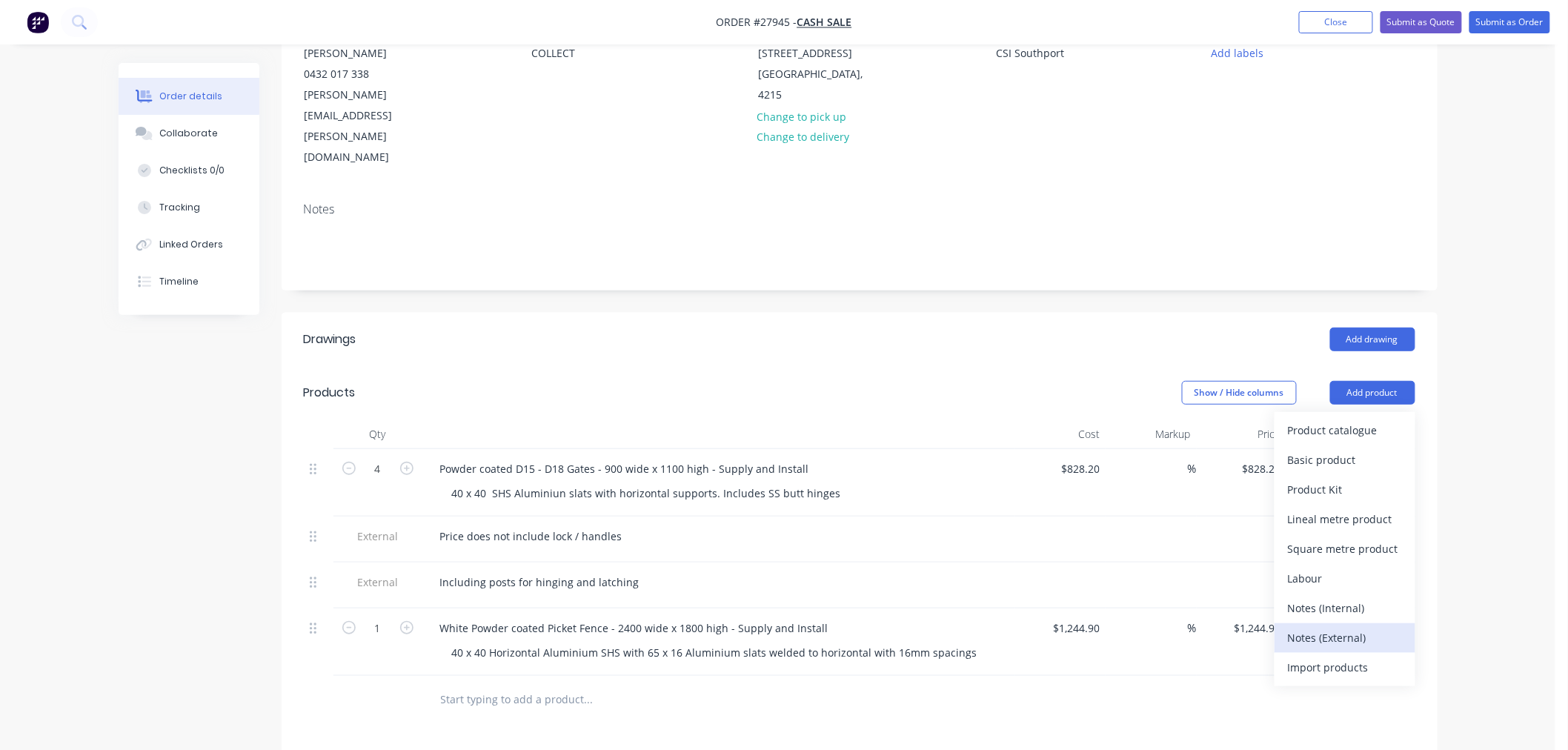
click at [1338, 627] on div "Notes (External)" at bounding box center [1345, 638] width 114 height 22
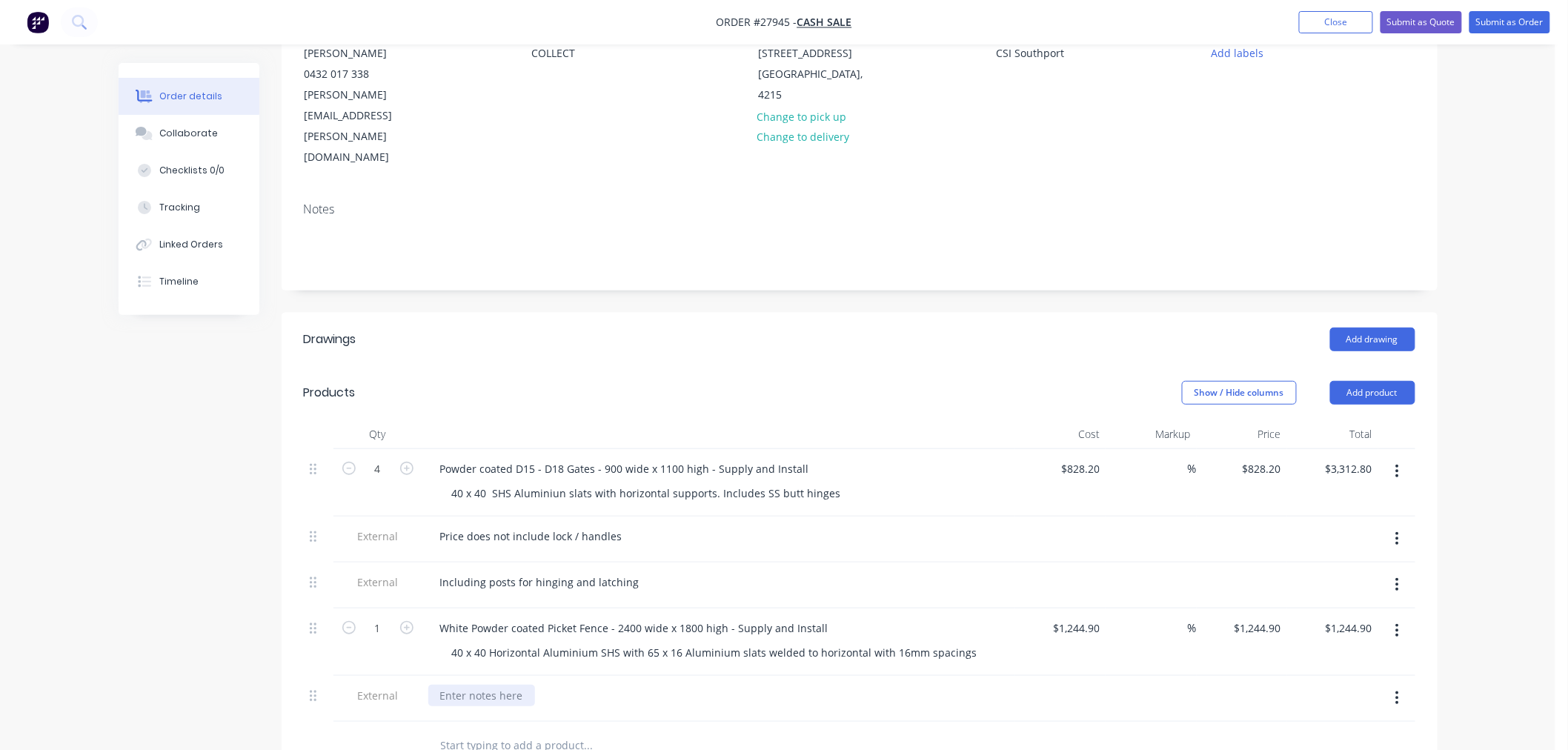
click at [472, 684] on div at bounding box center [482, 695] width 107 height 22
click at [829, 730] on div at bounding box center [651, 745] width 445 height 30
click at [1371, 380] on button "Add product" at bounding box center [1372, 392] width 85 height 23
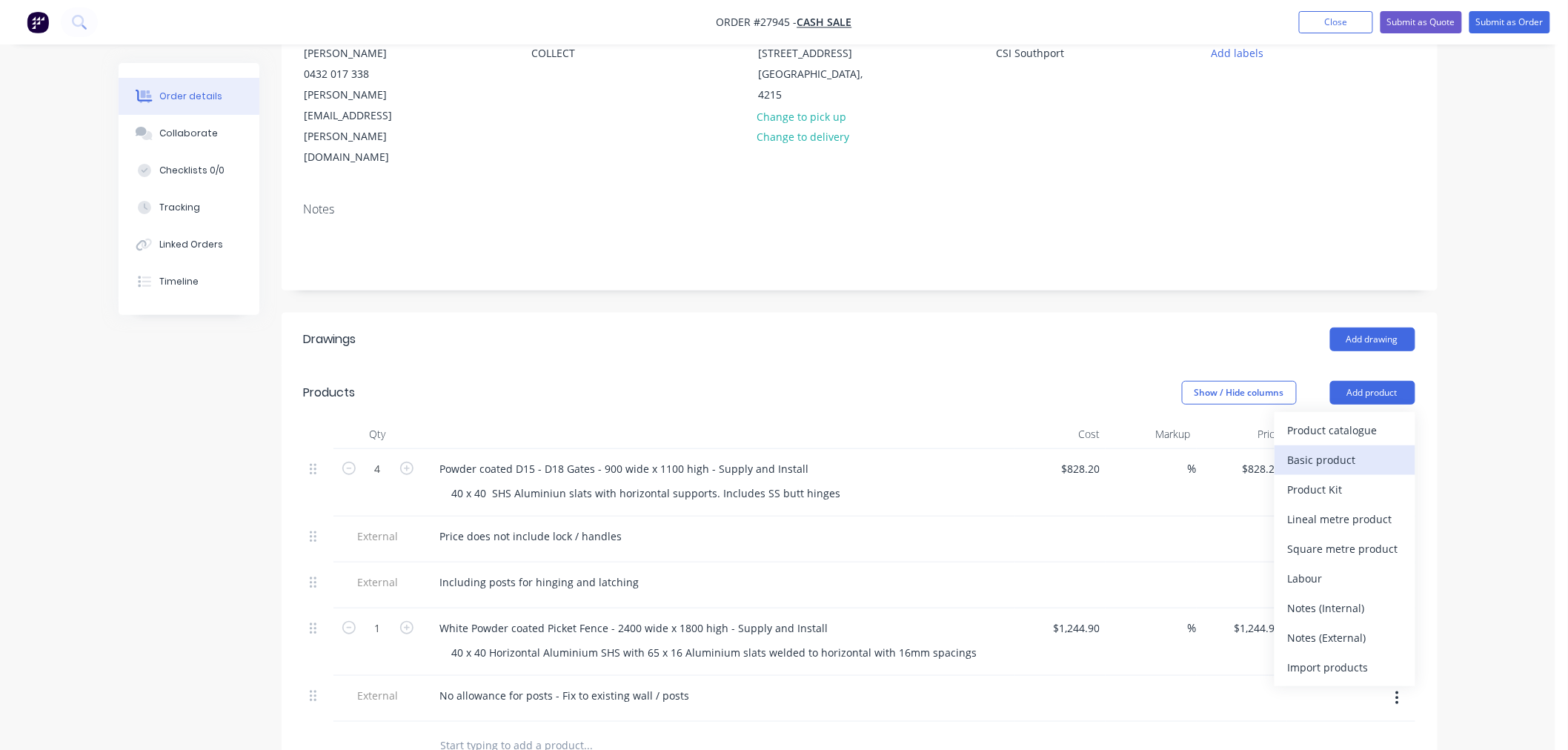
click at [1338, 449] on div "Basic product" at bounding box center [1345, 460] width 114 height 22
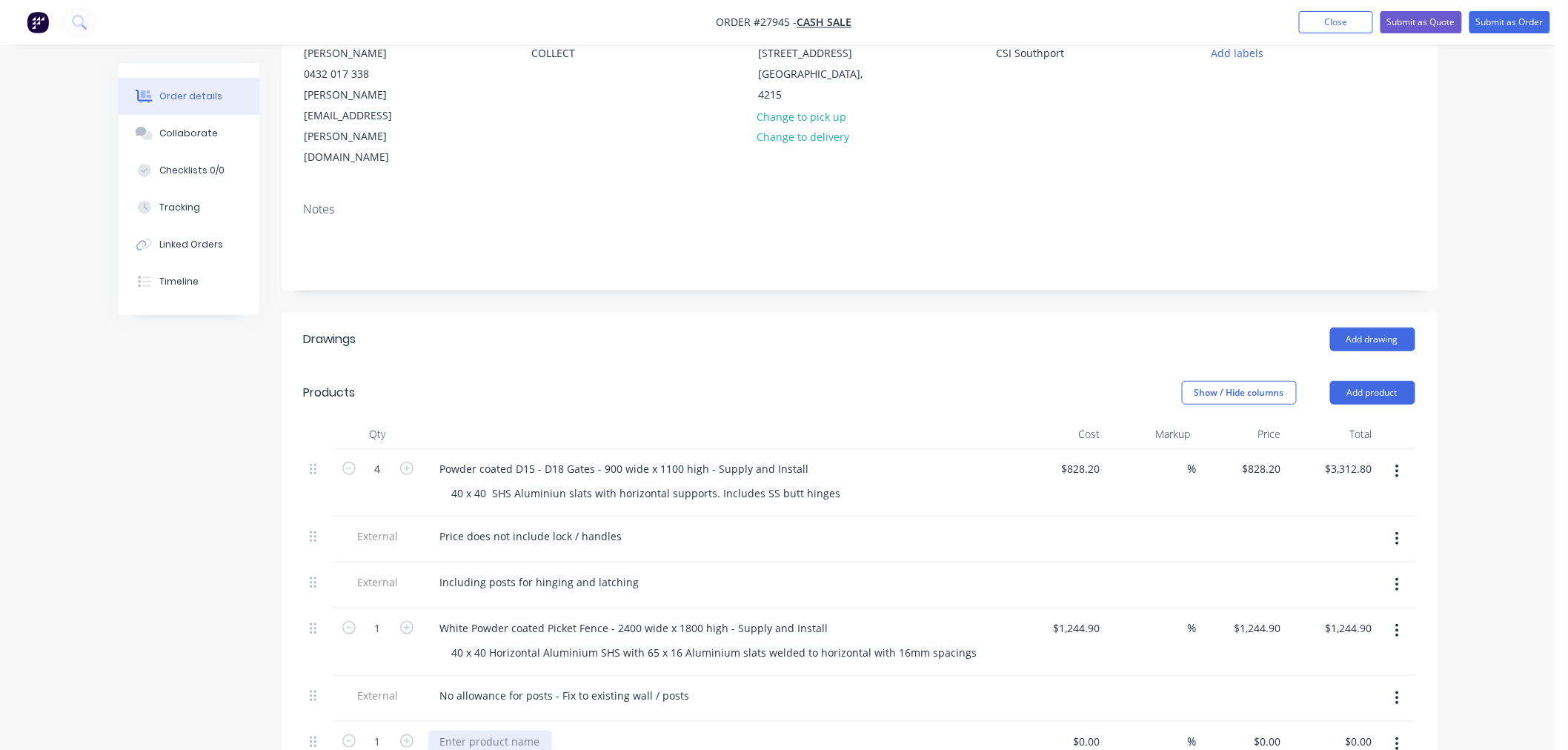
click at [502, 730] on div at bounding box center [490, 741] width 124 height 22
click at [944, 684] on div "No allowance for posts - Fix to existing wall / posts" at bounding box center [718, 695] width 581 height 22
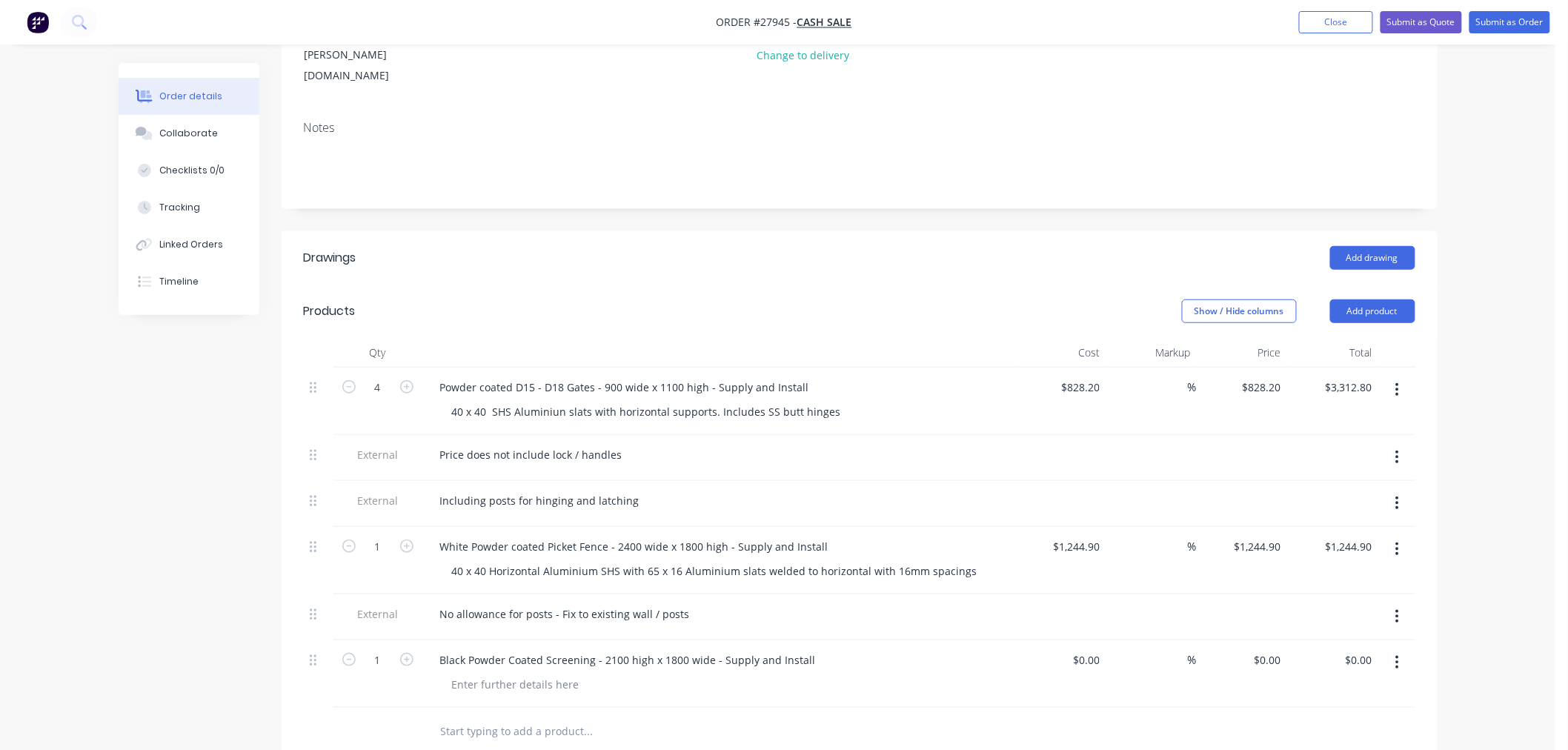
scroll to position [247, 0]
drag, startPoint x: 550, startPoint y: 616, endPoint x: 560, endPoint y: 608, distance: 12.8
click at [551, 672] on div at bounding box center [515, 683] width 151 height 22
click at [564, 672] on div "40 x 40 aluminium SHS battens" at bounding box center [530, 683] width 179 height 22
click at [645, 672] on div "40 x 40 aluminium SHS vertical battens" at bounding box center [549, 683] width 218 height 22
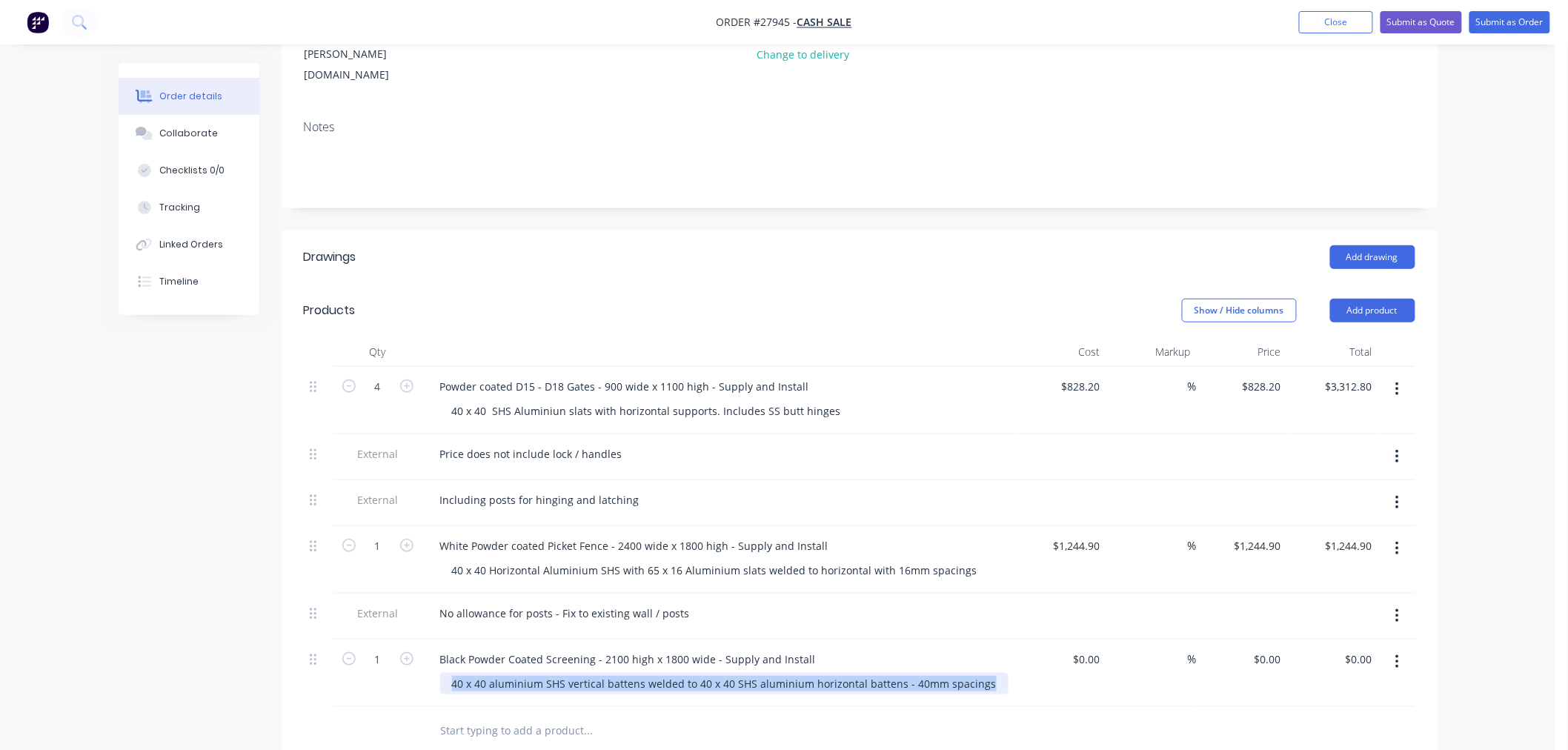
drag, startPoint x: 450, startPoint y: 619, endPoint x: 1008, endPoint y: 610, distance: 558.1
click at [1008, 672] on div "40 x 40 aluminium SHS vertical battens welded to 40 x 40 SHS aluminium horizont…" at bounding box center [725, 683] width 569 height 22
copy div "40 x 40 aluminium SHS vertical battens welded to 40 x 40 SHS aluminium horizont…"
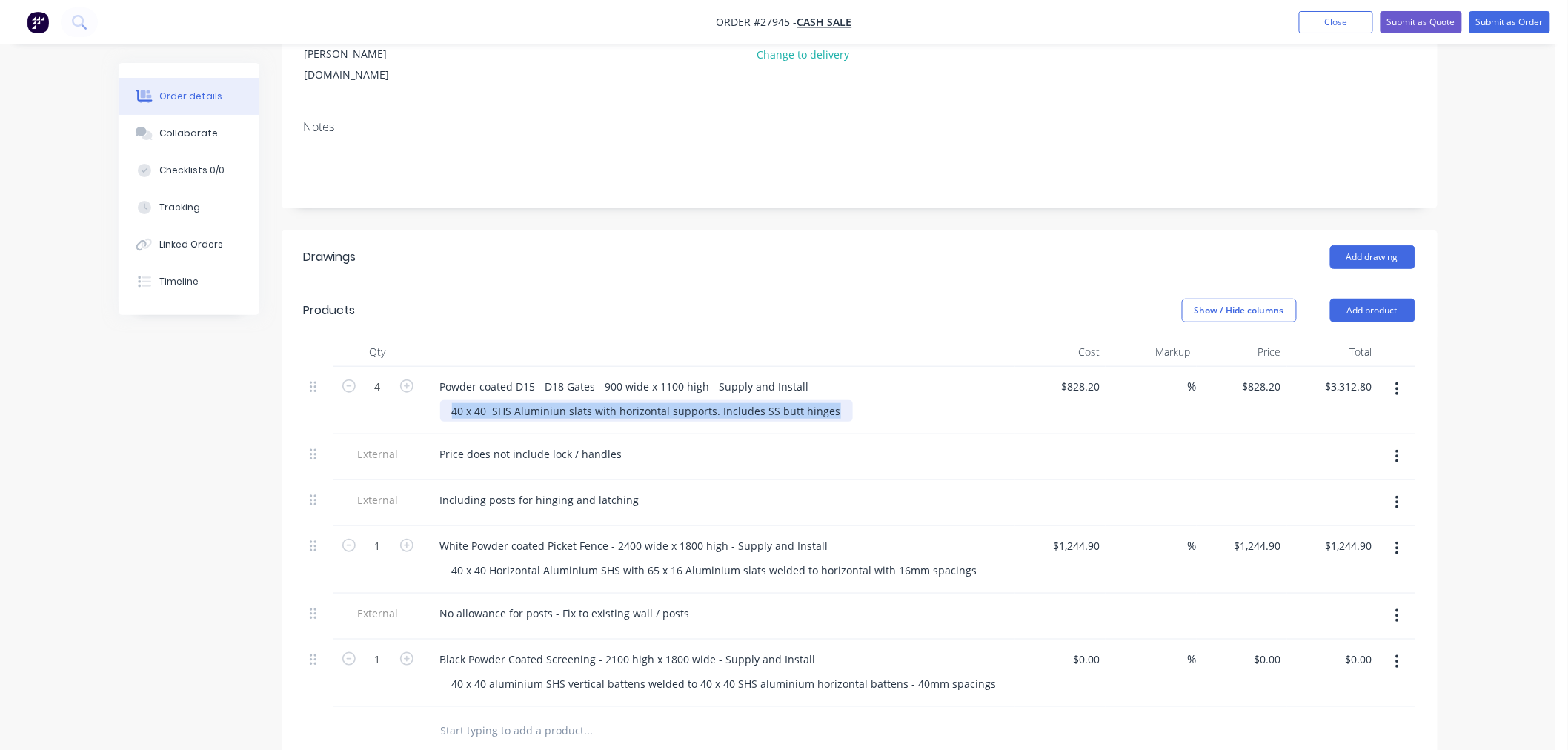
drag, startPoint x: 447, startPoint y: 352, endPoint x: 870, endPoint y: 347, distance: 423.0
click at [870, 400] on div "40 x 40 SHS Aluminiun slats with horizontal supports. Includes SS butt hinges" at bounding box center [725, 411] width 569 height 22
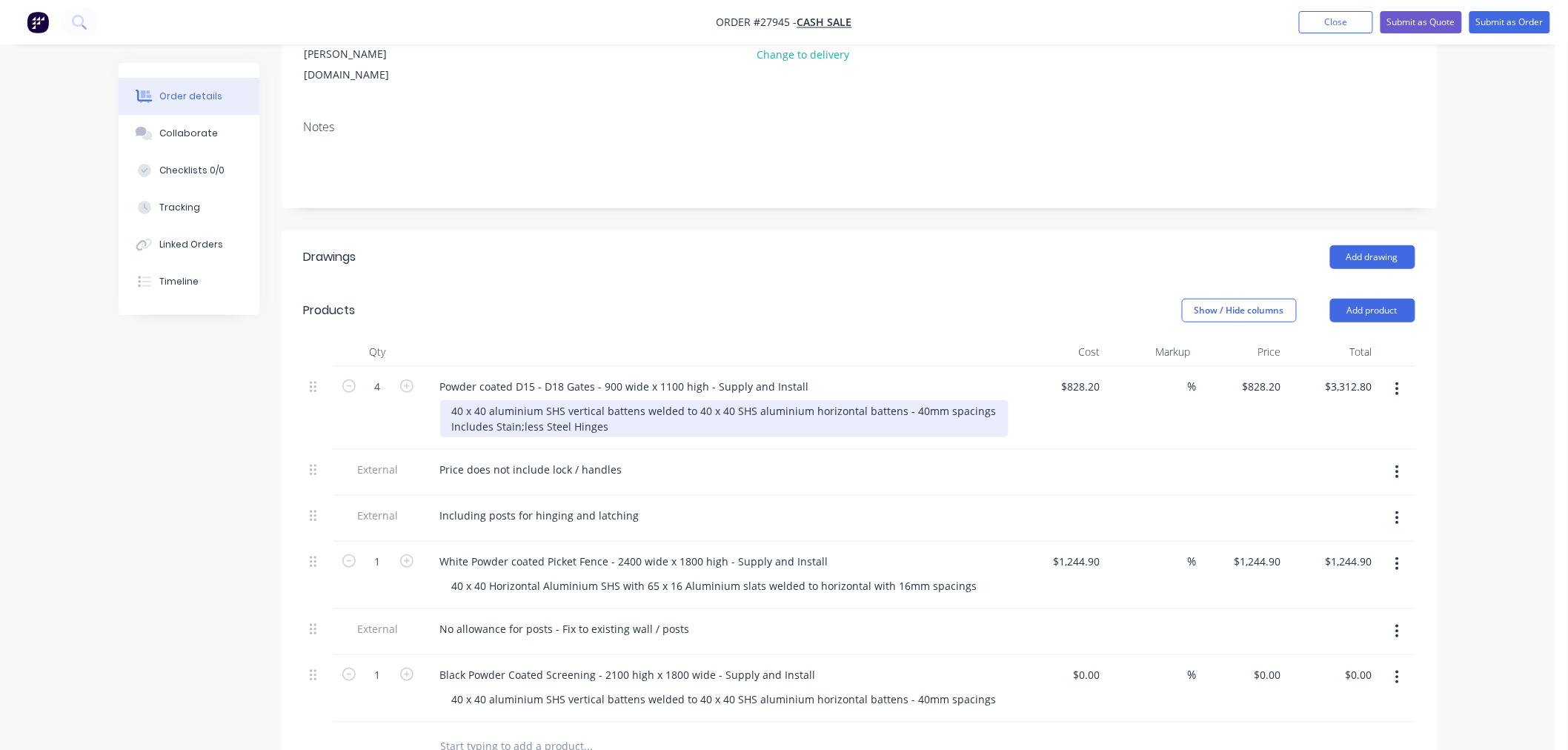
drag, startPoint x: 517, startPoint y: 360, endPoint x: 533, endPoint y: 366, distance: 17.1
click at [519, 400] on div "40 x 40 aluminium SHS vertical battens welded to 40 x 40 SHS aluminium horizont…" at bounding box center [724, 418] width 568 height 37
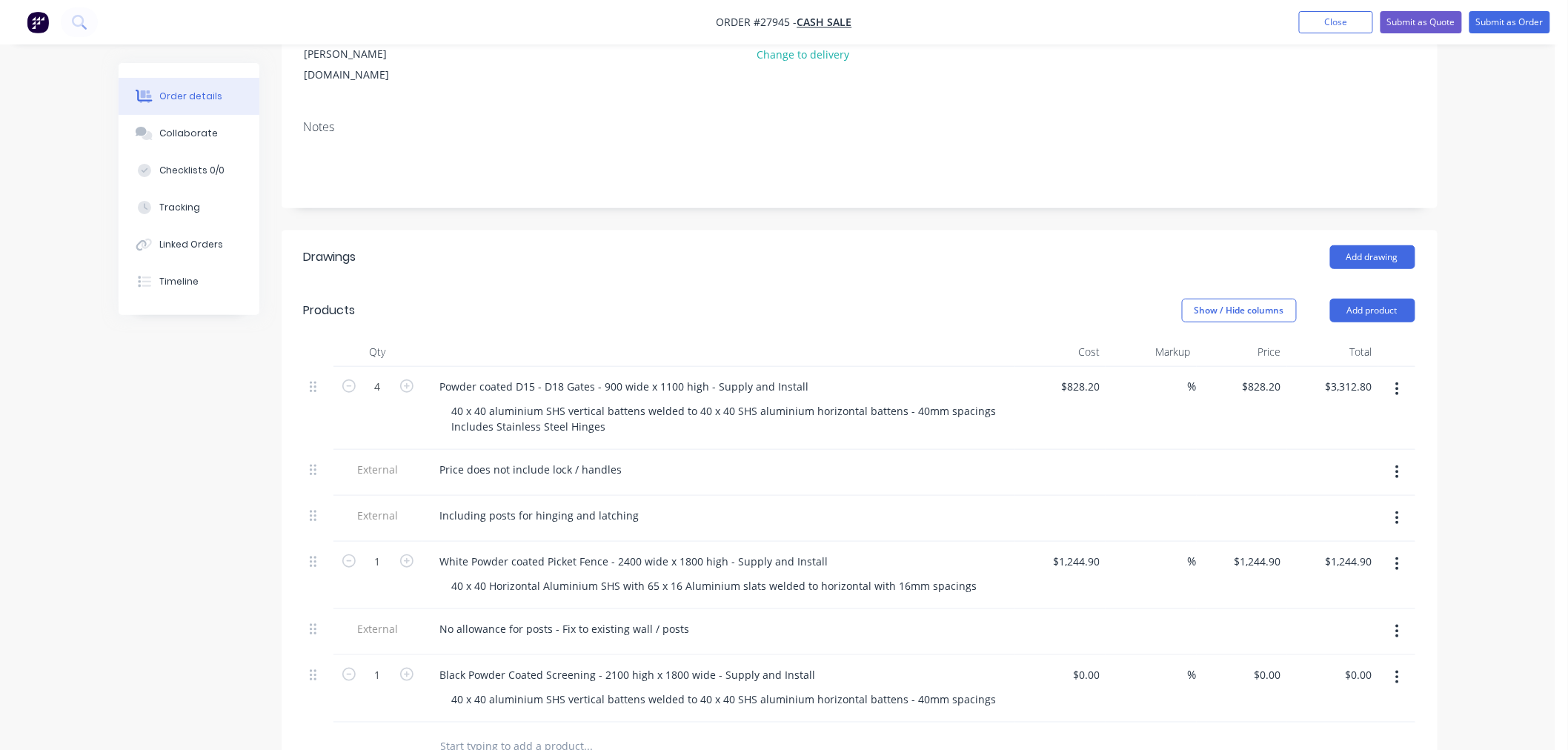
click at [750, 450] on div "Price does not include lock / handles" at bounding box center [718, 473] width 593 height 46
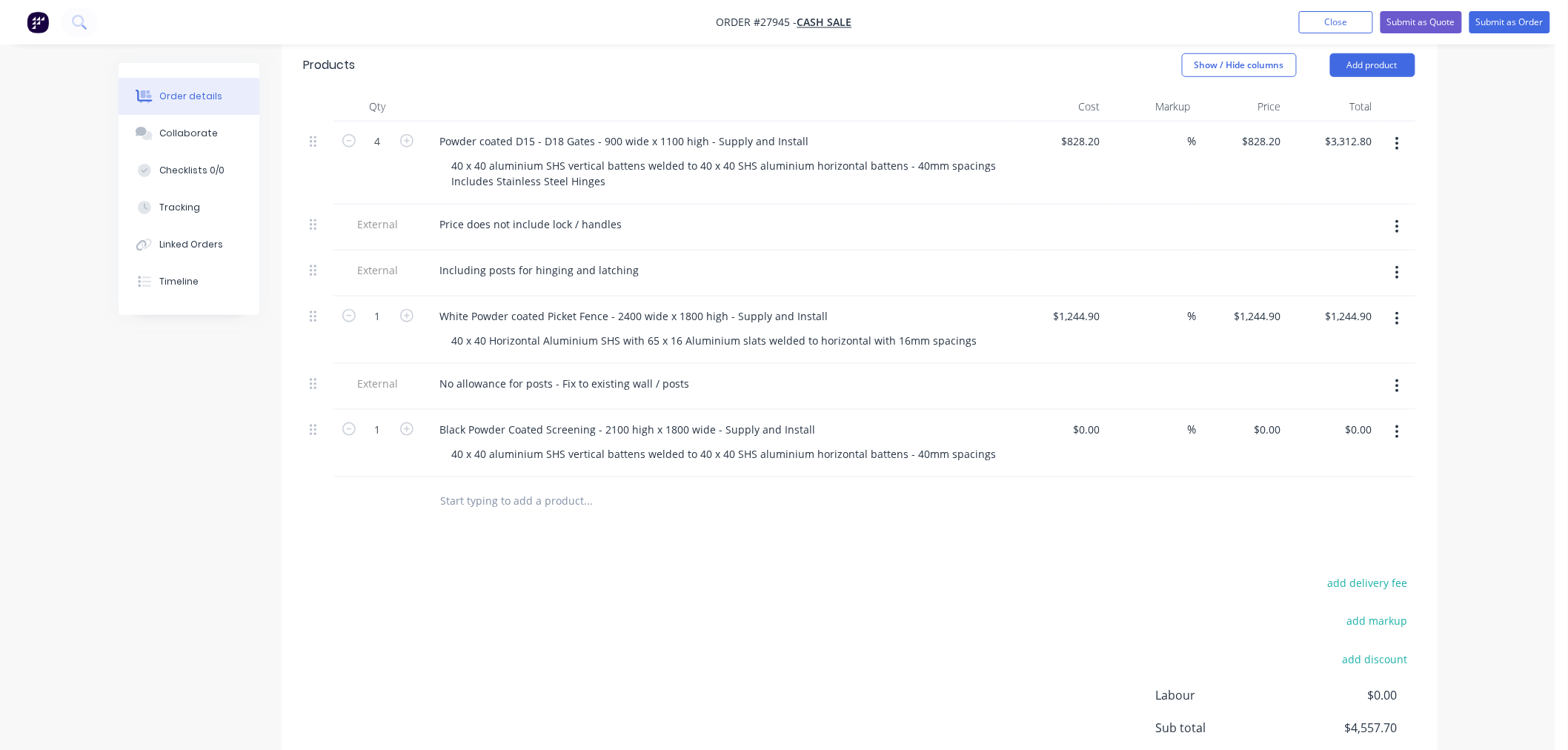
scroll to position [493, 0]
click at [1099, 417] on input at bounding box center [1096, 428] width 17 height 22
type input "$1,300.20"
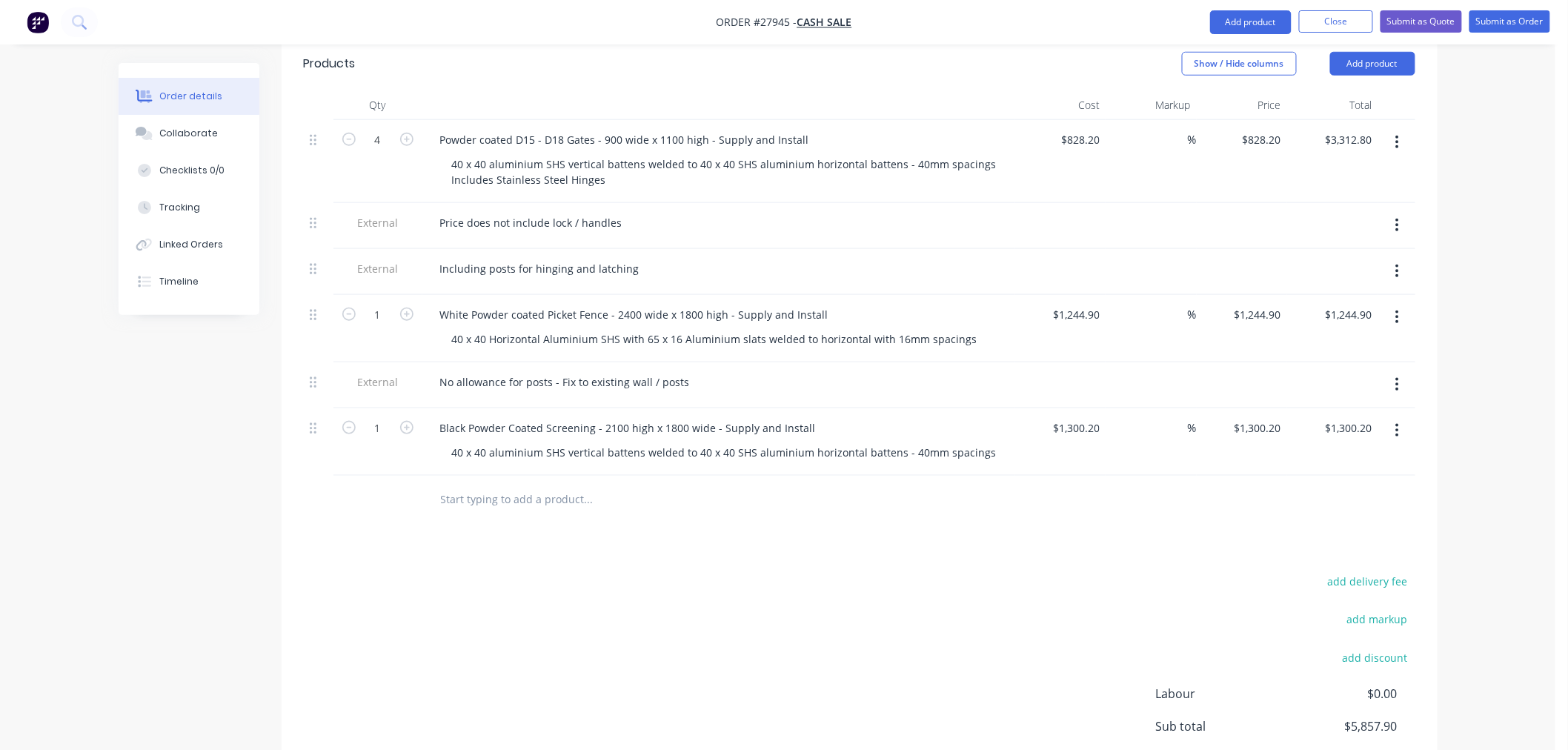
click at [1064, 475] on div at bounding box center [859, 499] width 1112 height 48
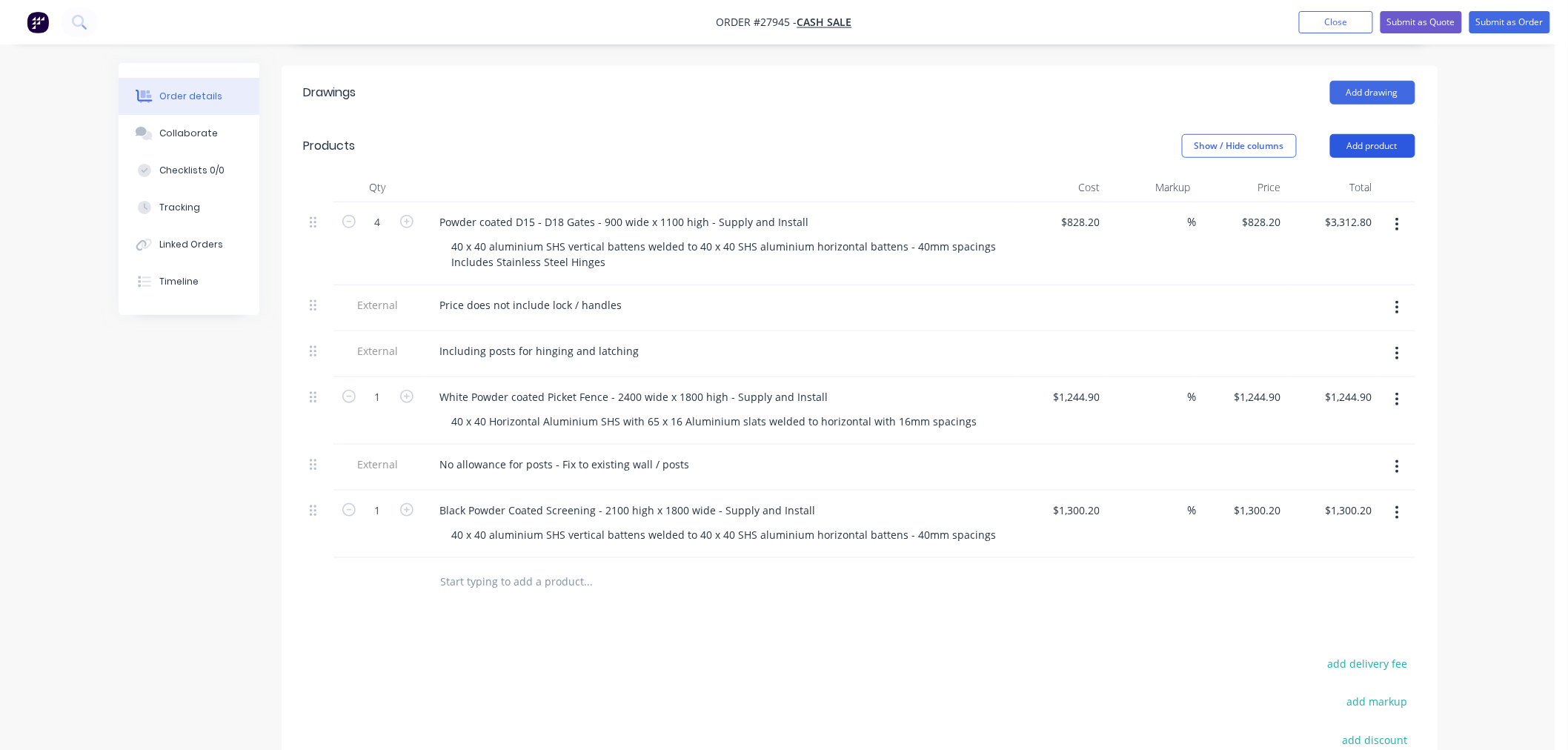
click at [1393, 134] on button "Add product" at bounding box center [1372, 145] width 85 height 23
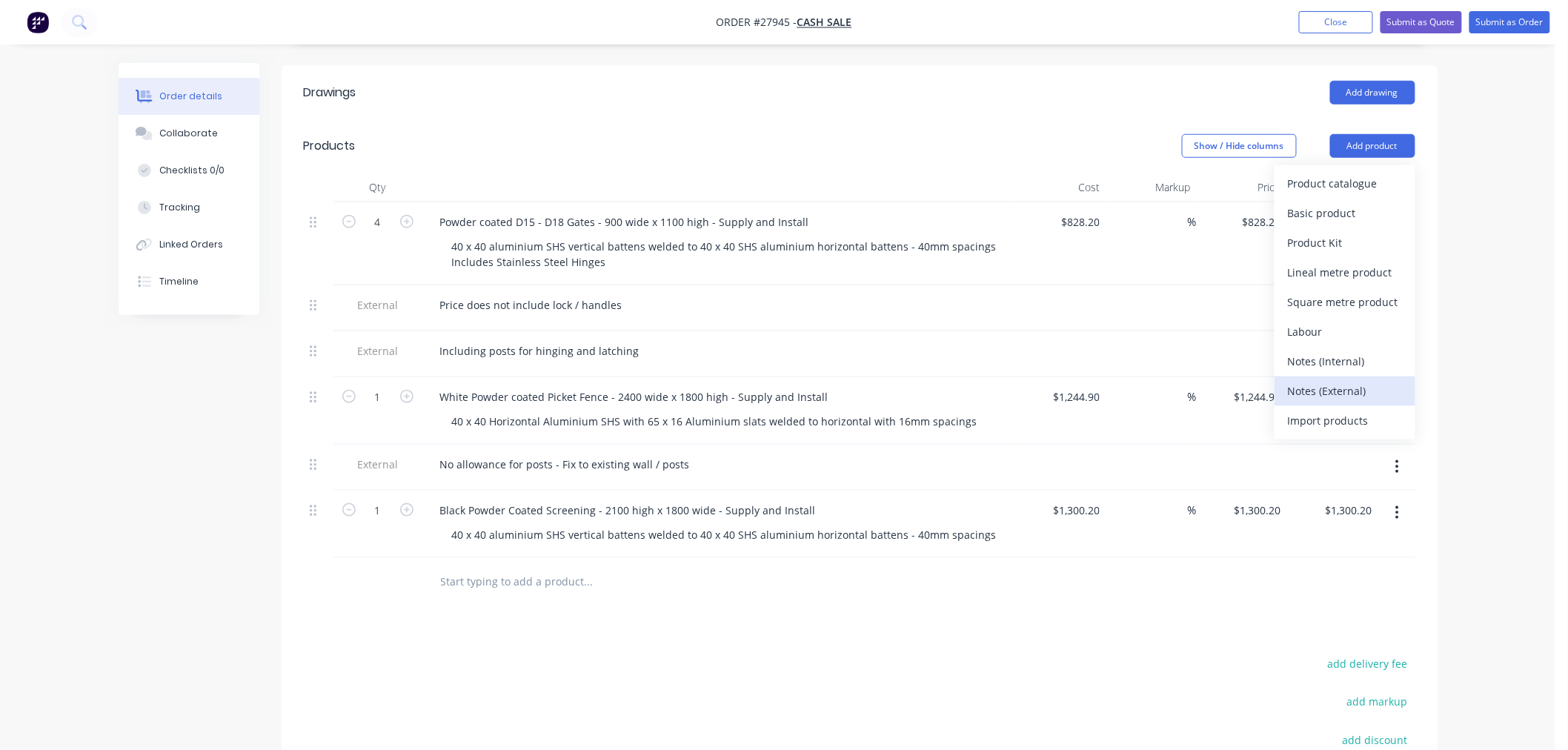
click at [1347, 380] on div "Notes (External)" at bounding box center [1345, 391] width 114 height 22
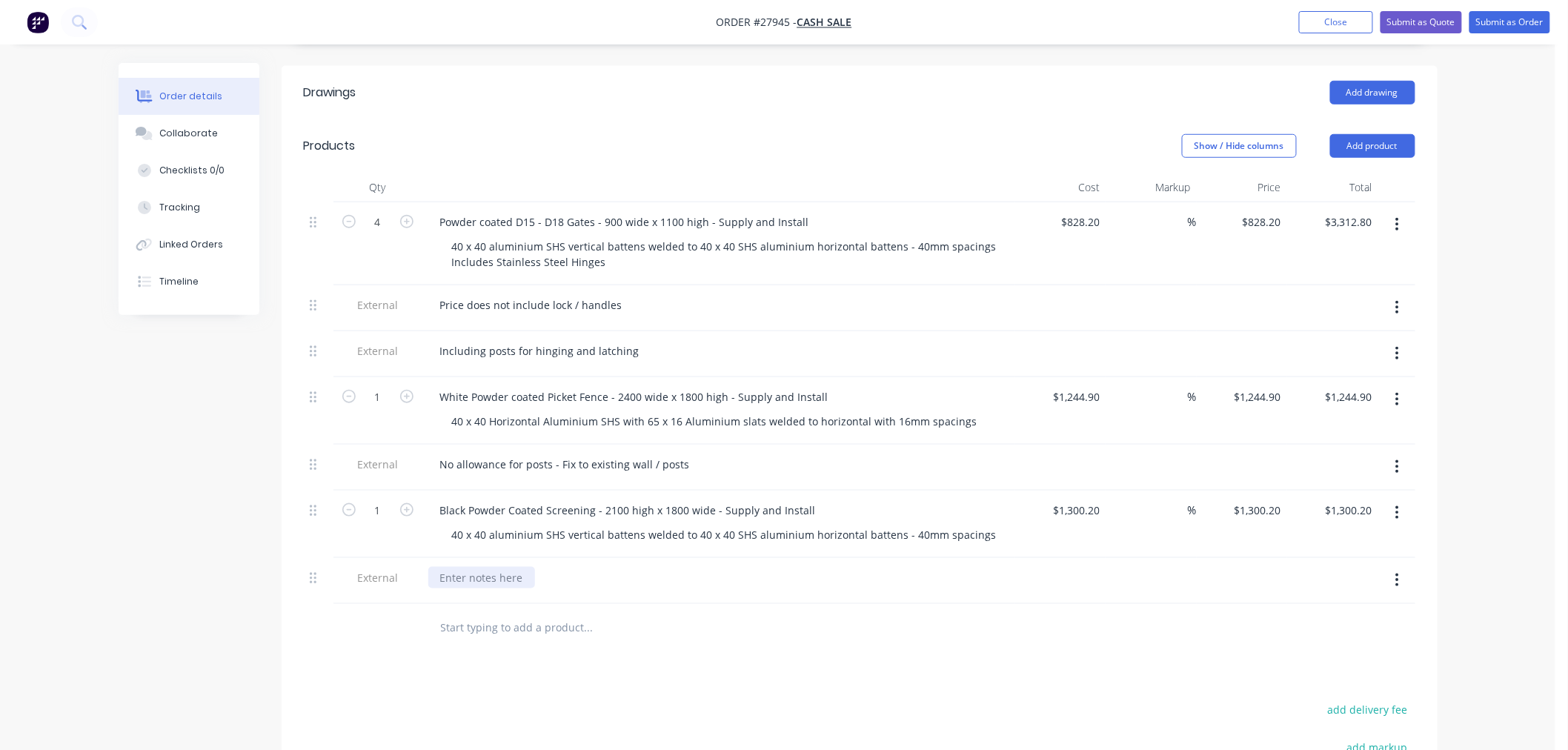
click at [502, 567] on div at bounding box center [482, 577] width 107 height 22
click at [1376, 134] on button "Add product" at bounding box center [1372, 145] width 85 height 23
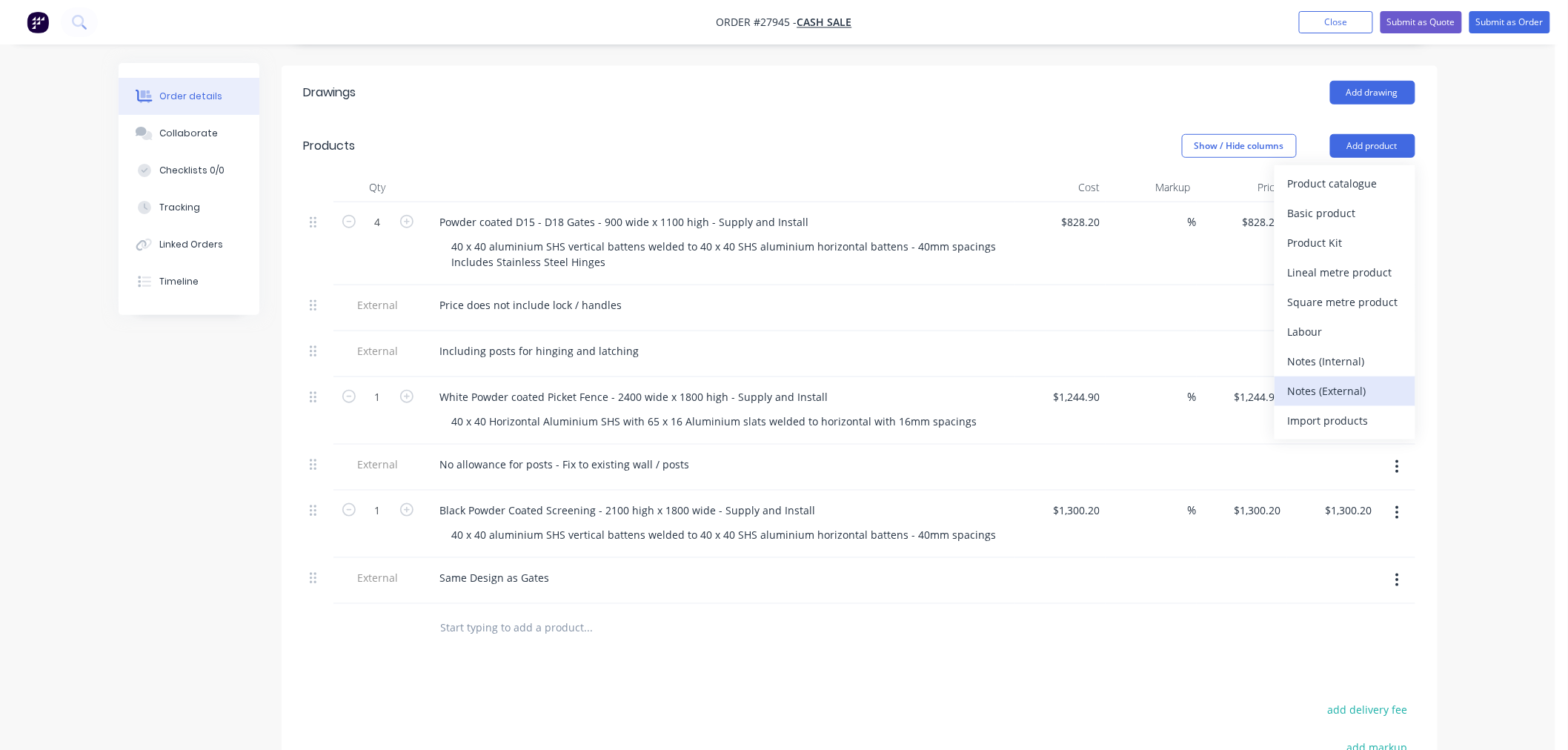
click at [1366, 380] on div "Notes (External)" at bounding box center [1345, 391] width 114 height 22
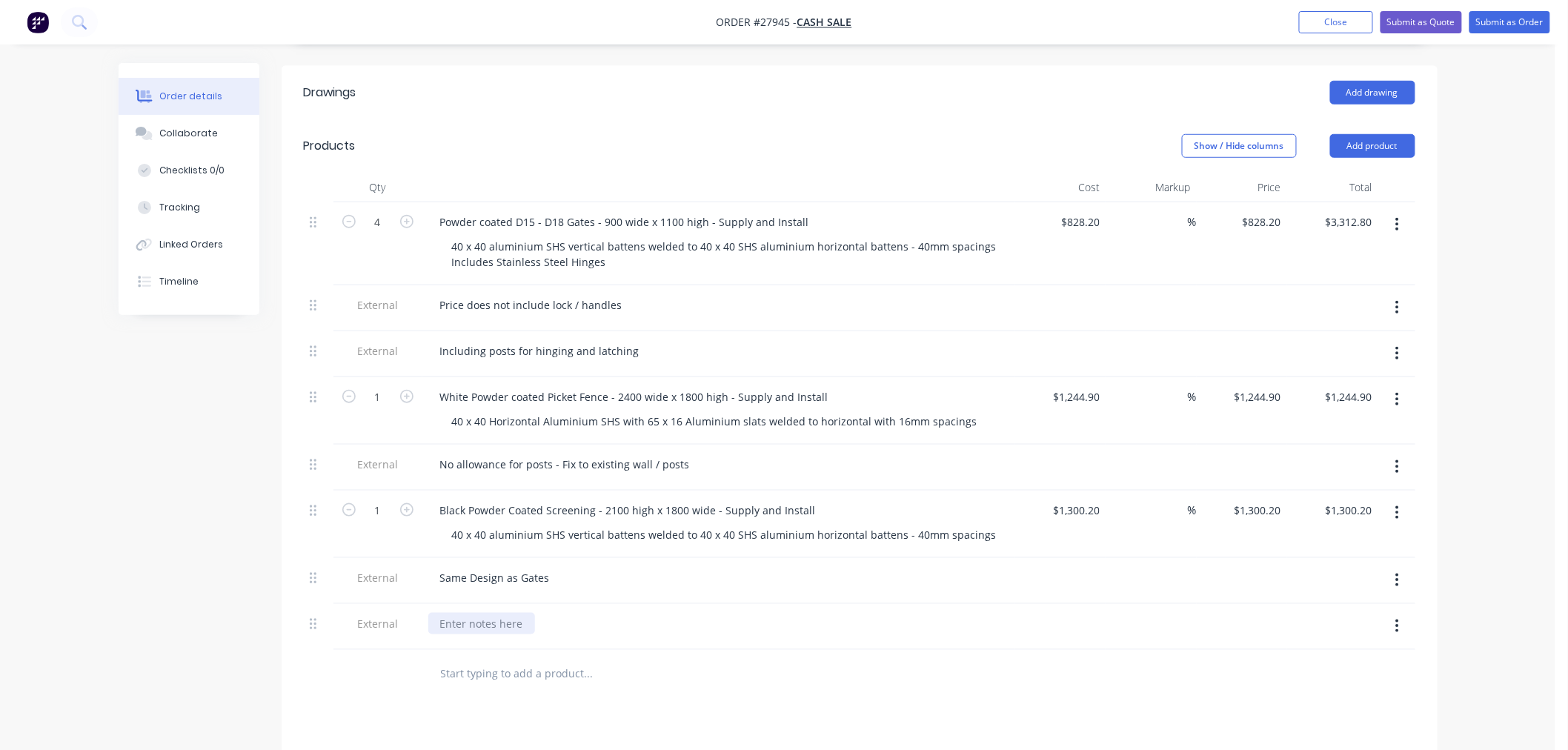
click at [493, 613] on div at bounding box center [482, 623] width 107 height 22
click at [1393, 134] on button "Add product" at bounding box center [1372, 145] width 85 height 23
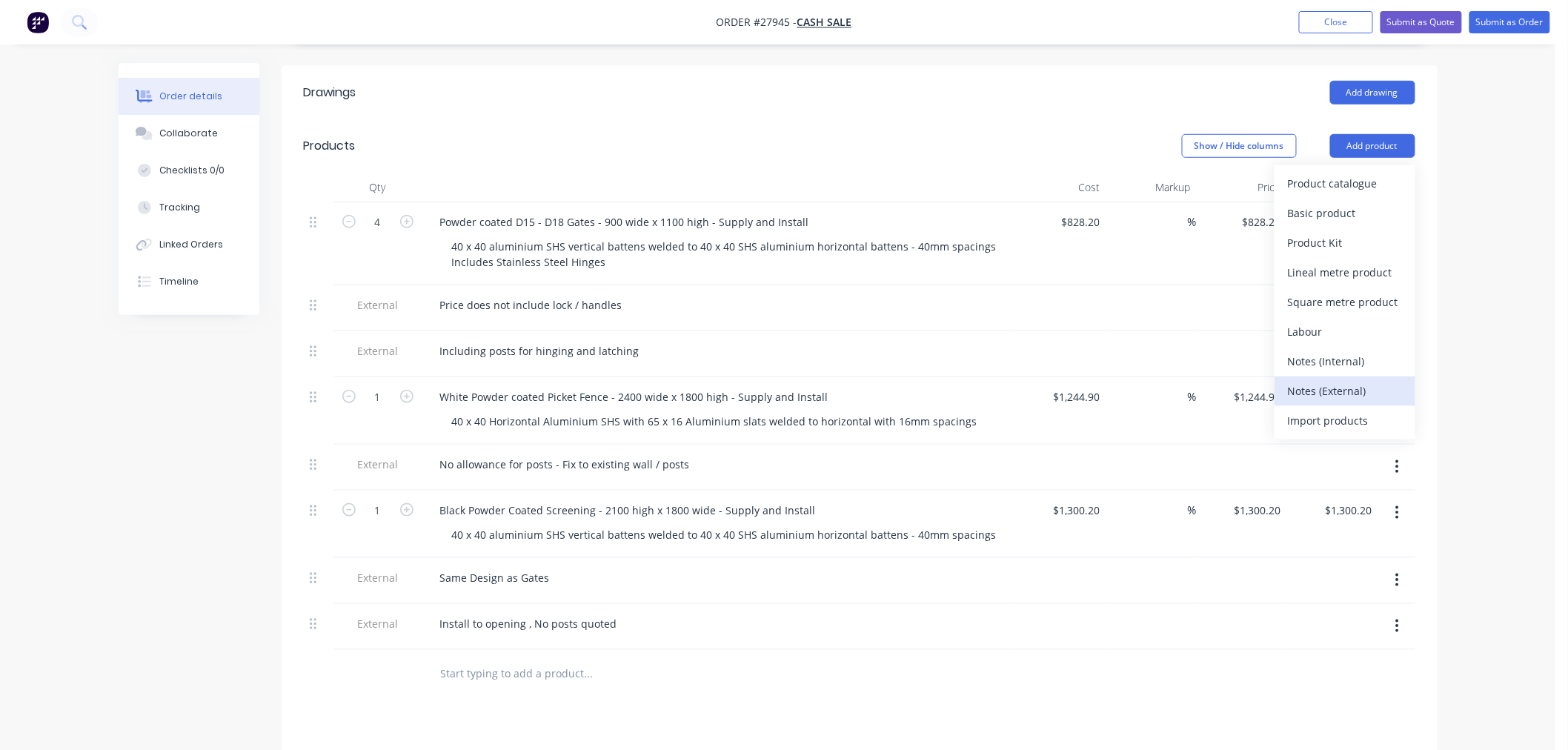
click at [1337, 380] on div "Notes (External)" at bounding box center [1345, 391] width 114 height 22
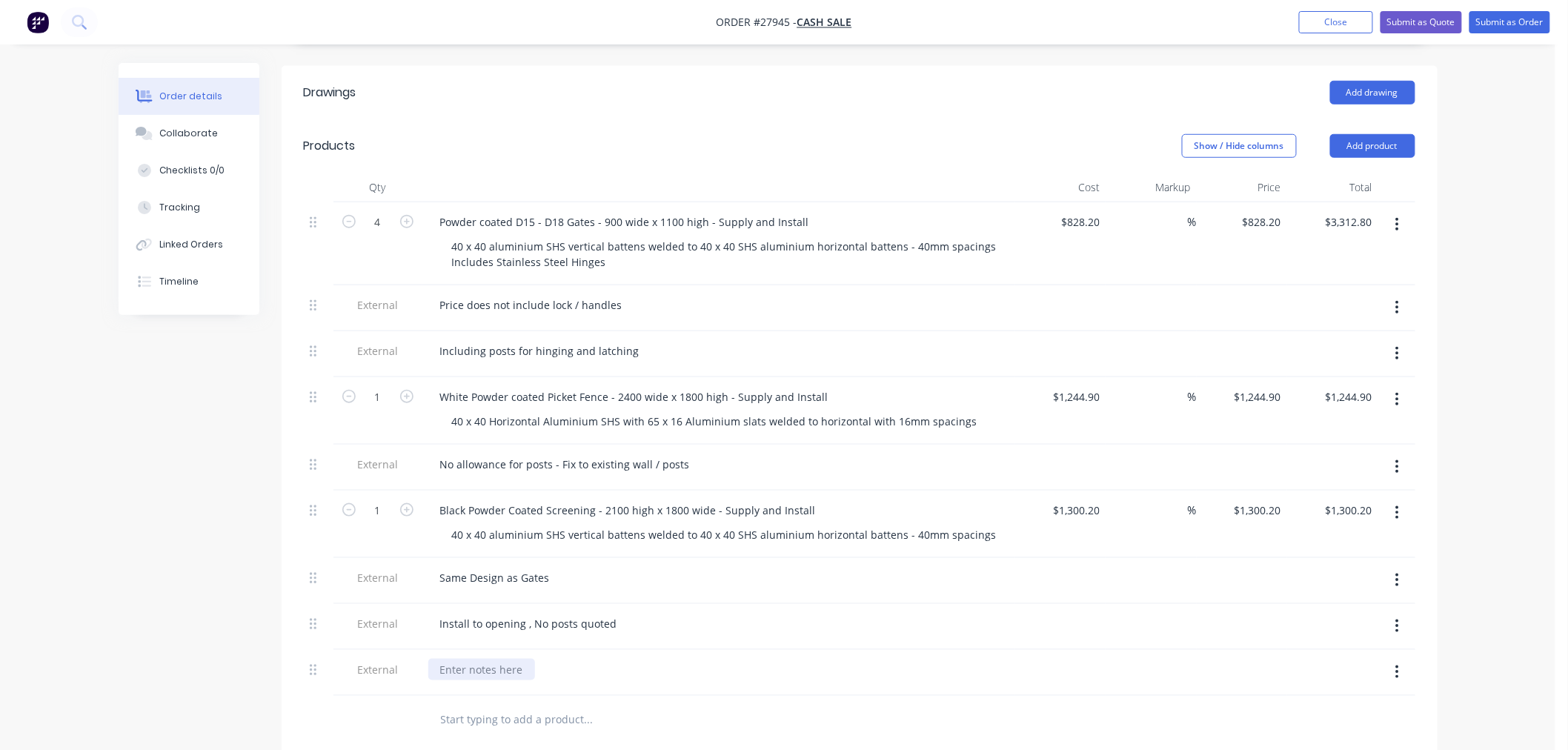
click at [499, 659] on div at bounding box center [482, 670] width 107 height 22
click at [827, 659] on div "Plastic caps to be fitted to top sides of vertical battens" at bounding box center [718, 670] width 581 height 22
click at [1358, 134] on button "Add product" at bounding box center [1372, 145] width 85 height 23
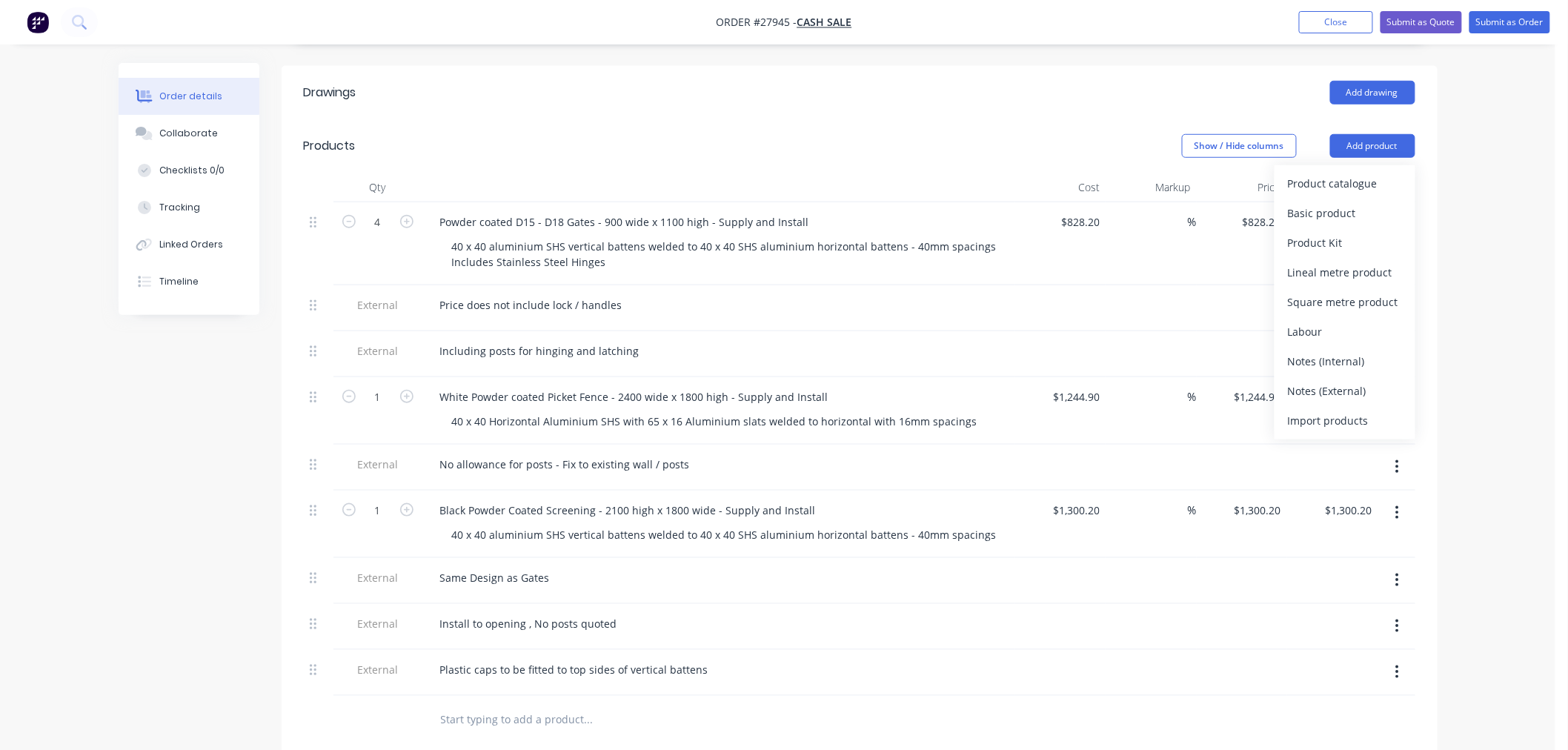
click at [1042, 696] on div at bounding box center [859, 719] width 1112 height 48
click at [1395, 664] on icon "button" at bounding box center [1397, 672] width 4 height 16
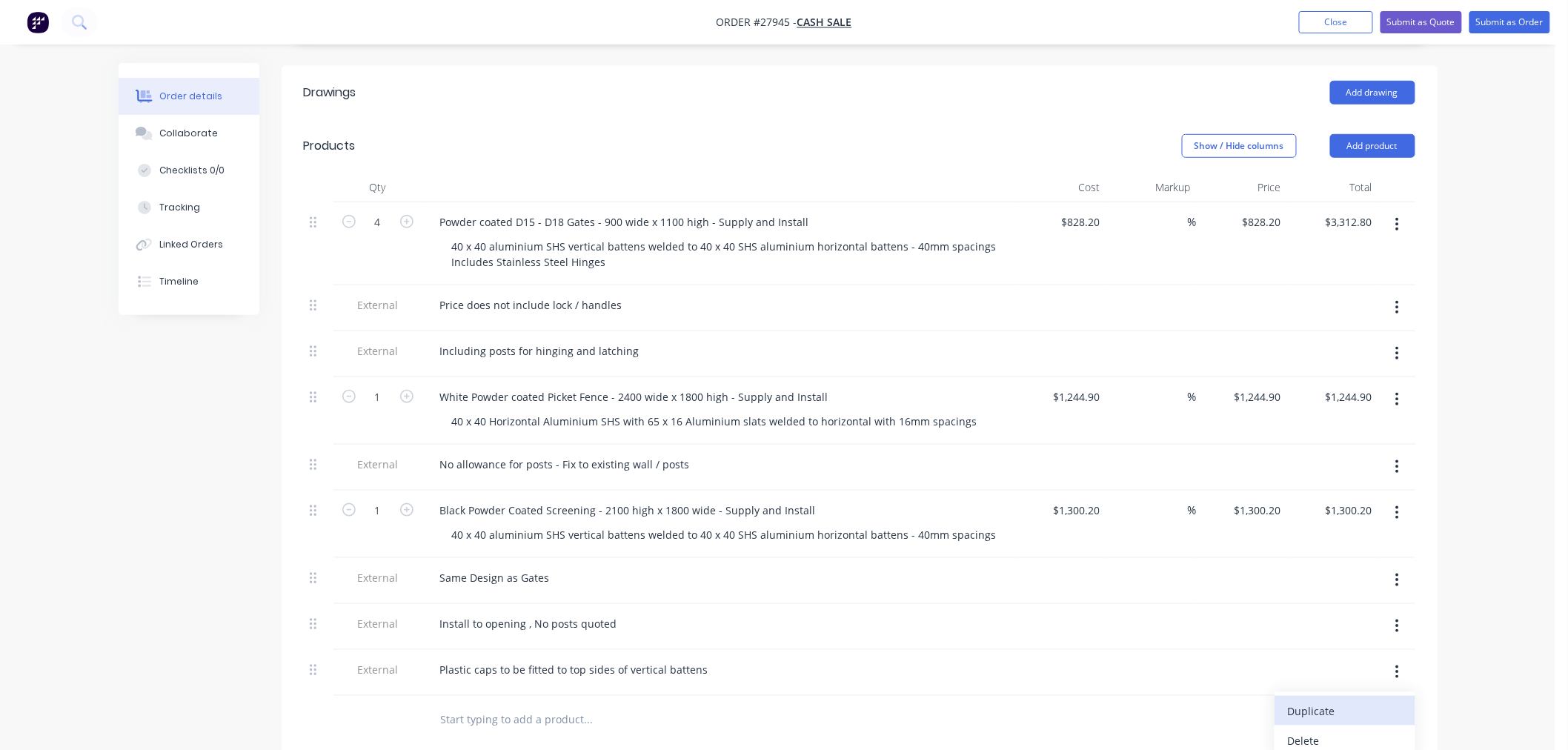
click at [1357, 700] on div "Duplicate" at bounding box center [1345, 711] width 114 height 22
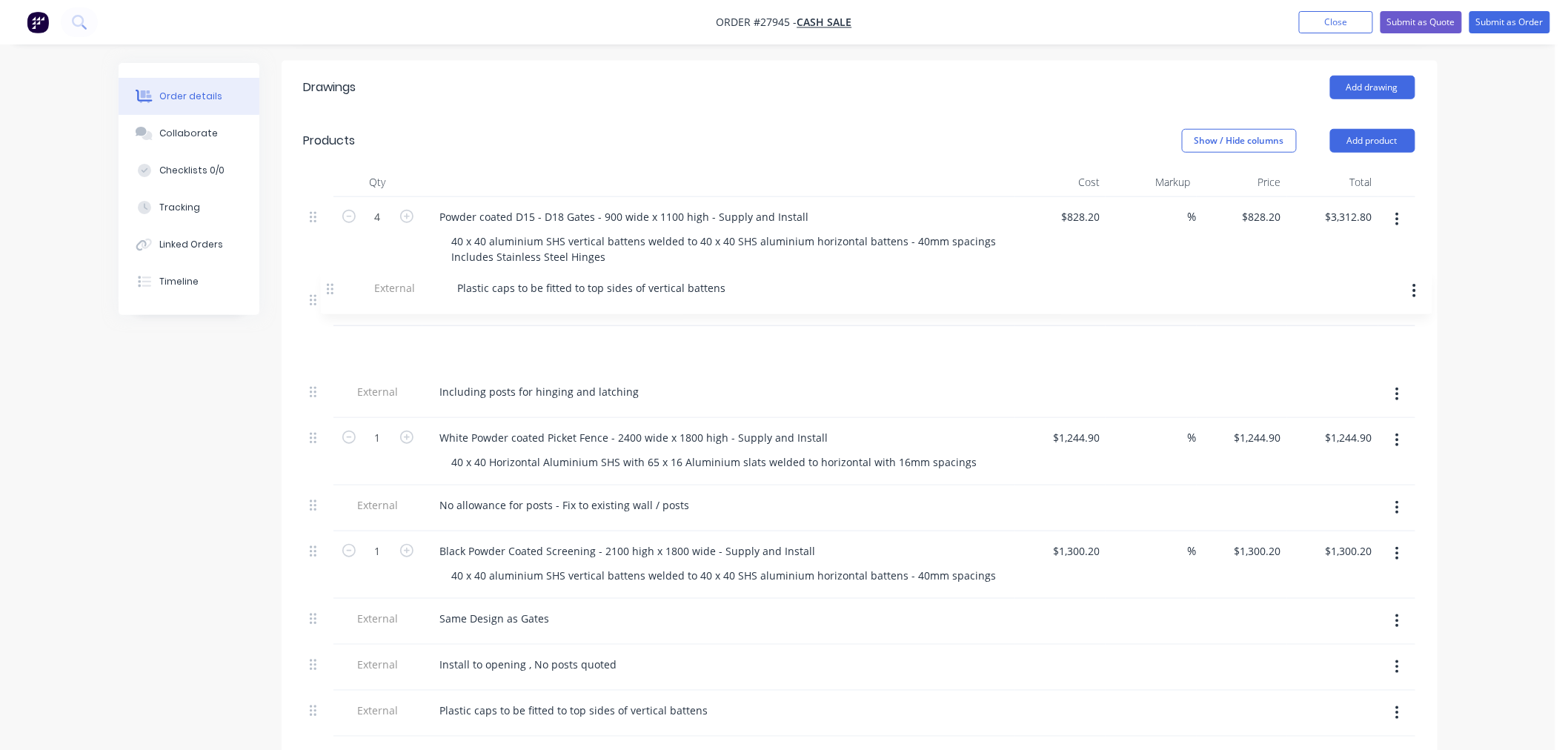
drag, startPoint x: 312, startPoint y: 660, endPoint x: 329, endPoint y: 285, distance: 375.4
click at [331, 290] on div "4 Powder coated D15 - D18 Gates - 900 wide x 1100 high - Supply and Install 40 …" at bounding box center [859, 466] width 1112 height 539
click at [1389, 699] on button "button" at bounding box center [1396, 713] width 35 height 27
click at [1330, 741] on div "Duplicate" at bounding box center [1345, 752] width 114 height 22
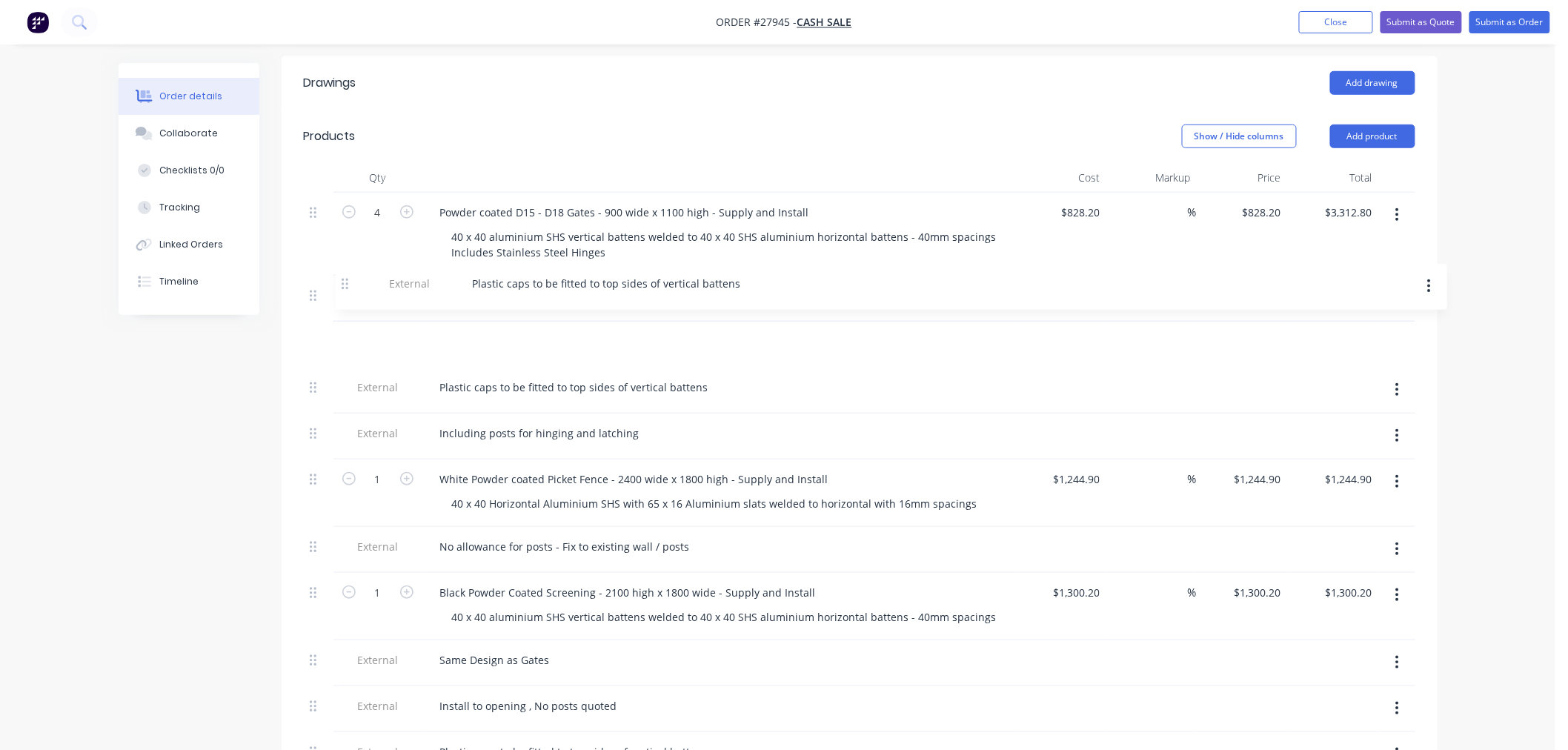
drag, startPoint x: 312, startPoint y: 698, endPoint x: 344, endPoint y: 283, distance: 416.2
click at [344, 283] on div "4 Powder coated D15 - D18 Gates - 900 wide x 1100 high - Supply and Install 40 …" at bounding box center [859, 485] width 1112 height 586
click at [1401, 331] on button "button" at bounding box center [1396, 344] width 35 height 27
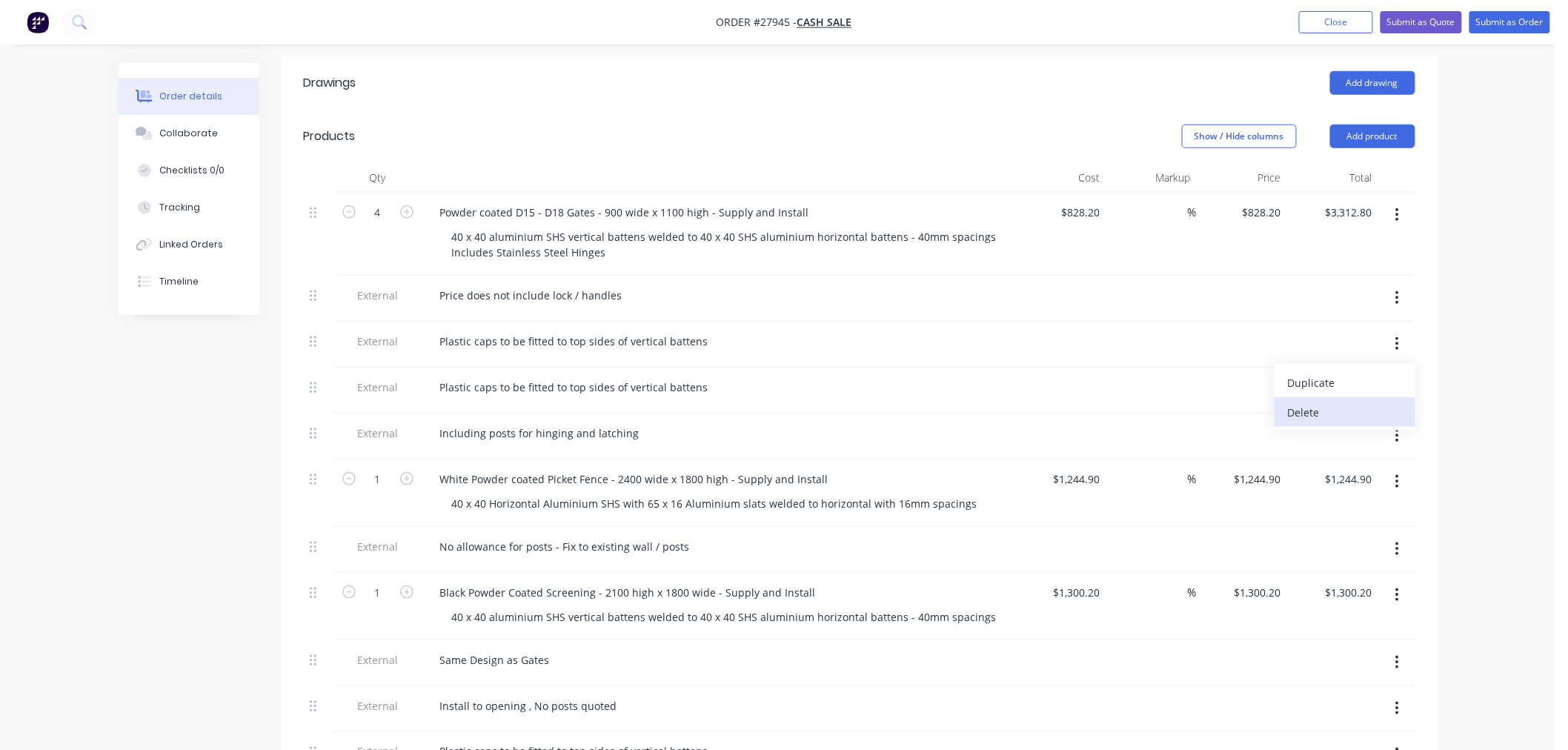
click at [1326, 401] on div "Delete" at bounding box center [1345, 412] width 114 height 22
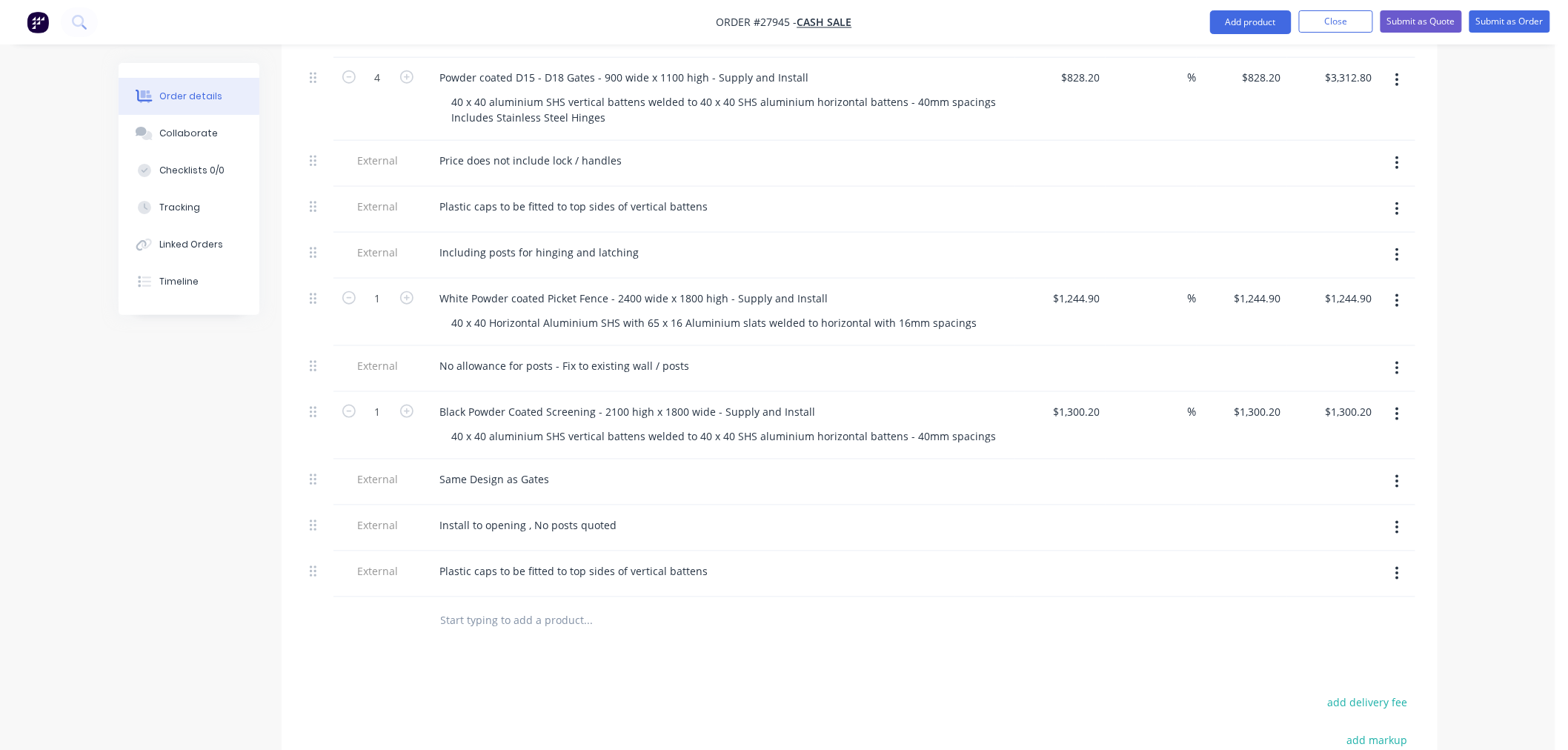
scroll to position [586, 0]
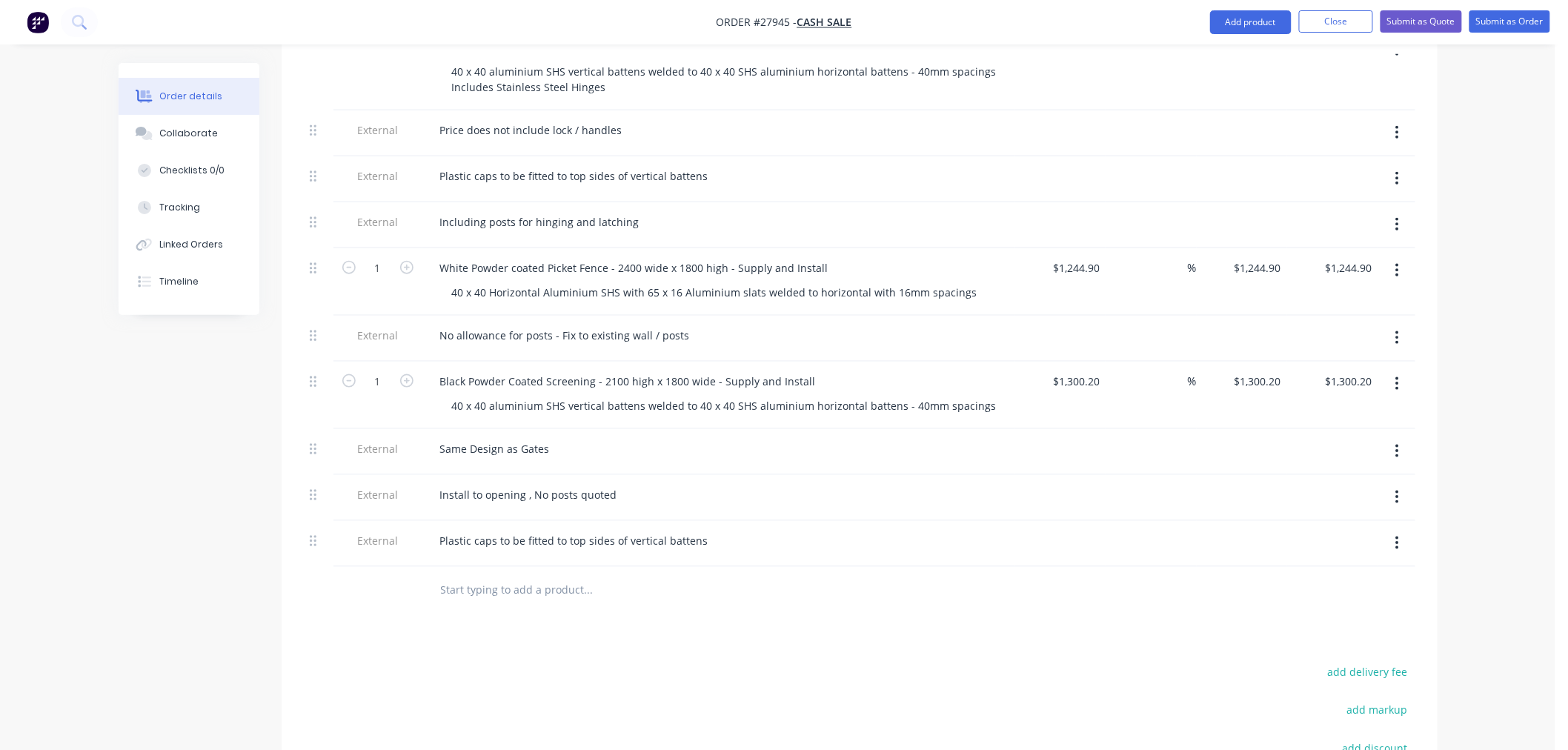
drag, startPoint x: 1219, startPoint y: 26, endPoint x: 1221, endPoint y: 38, distance: 12.2
click at [1219, 25] on button "Add product" at bounding box center [1251, 22] width 81 height 23
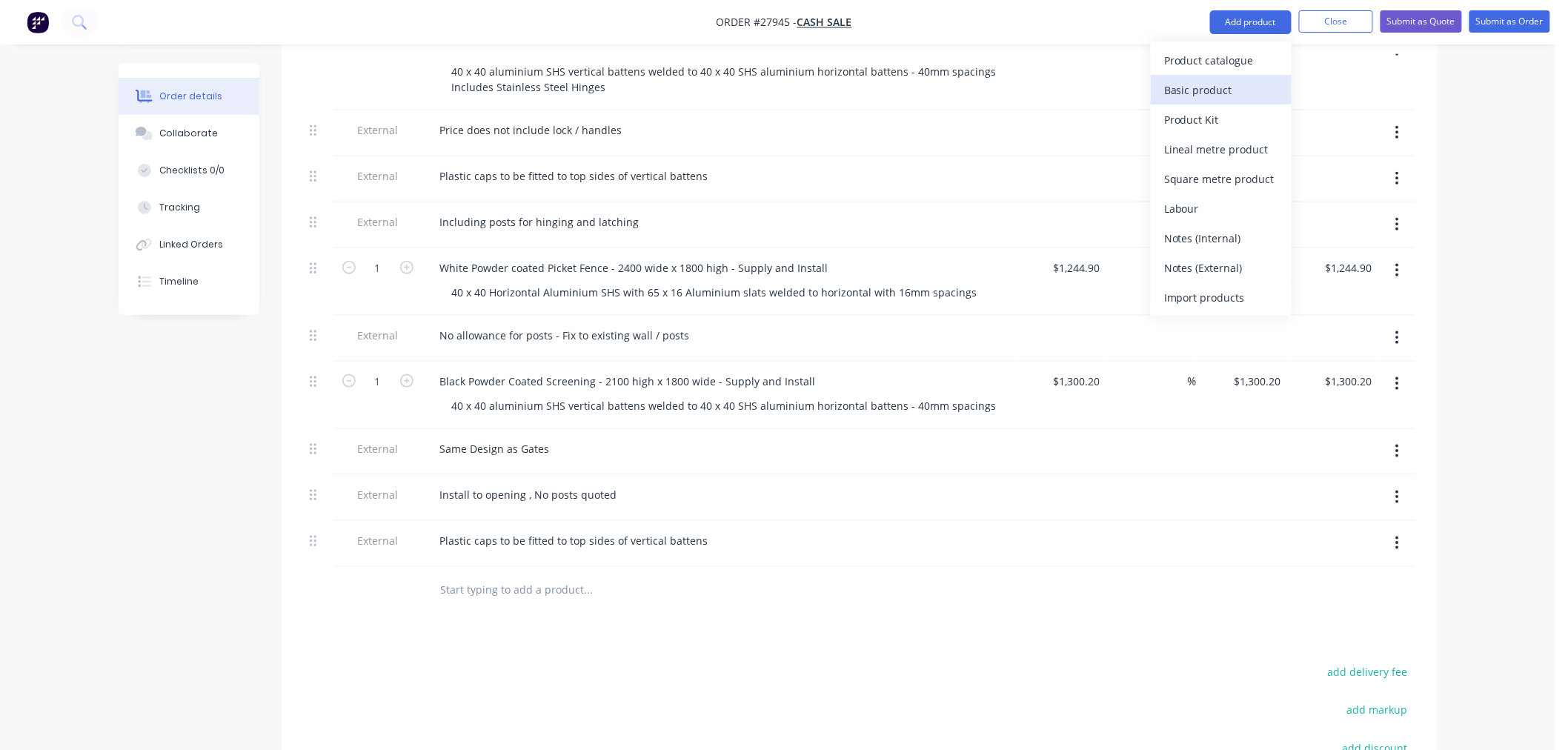
click at [1231, 81] on div "Basic product" at bounding box center [1221, 90] width 114 height 22
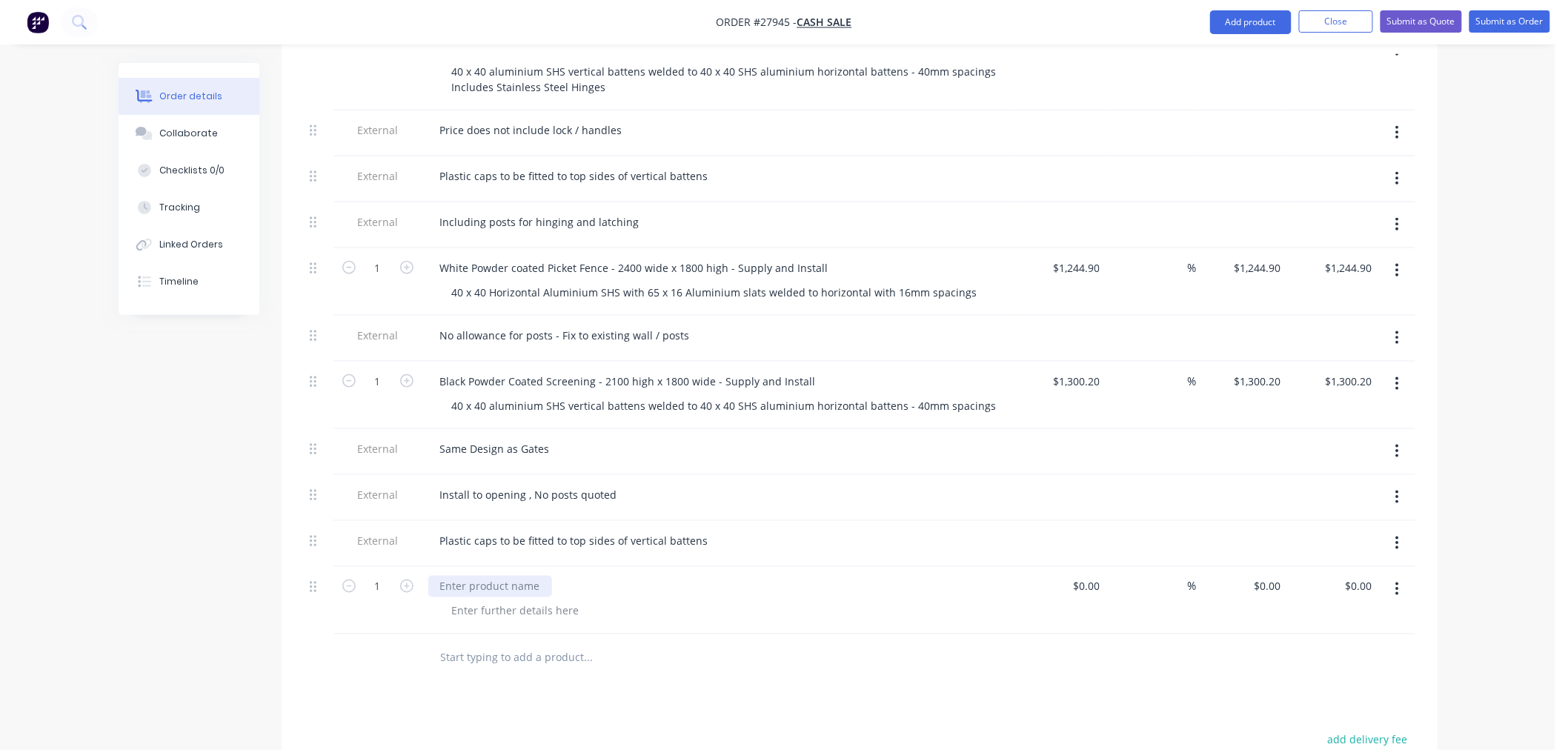
click at [522, 576] on div at bounding box center [490, 586] width 124 height 22
click at [490, 576] on div at bounding box center [490, 586] width 124 height 22
click at [516, 576] on div at bounding box center [490, 586] width 124 height 22
click at [504, 576] on div at bounding box center [490, 586] width 124 height 22
click at [865, 600] on div at bounding box center [725, 611] width 569 height 22
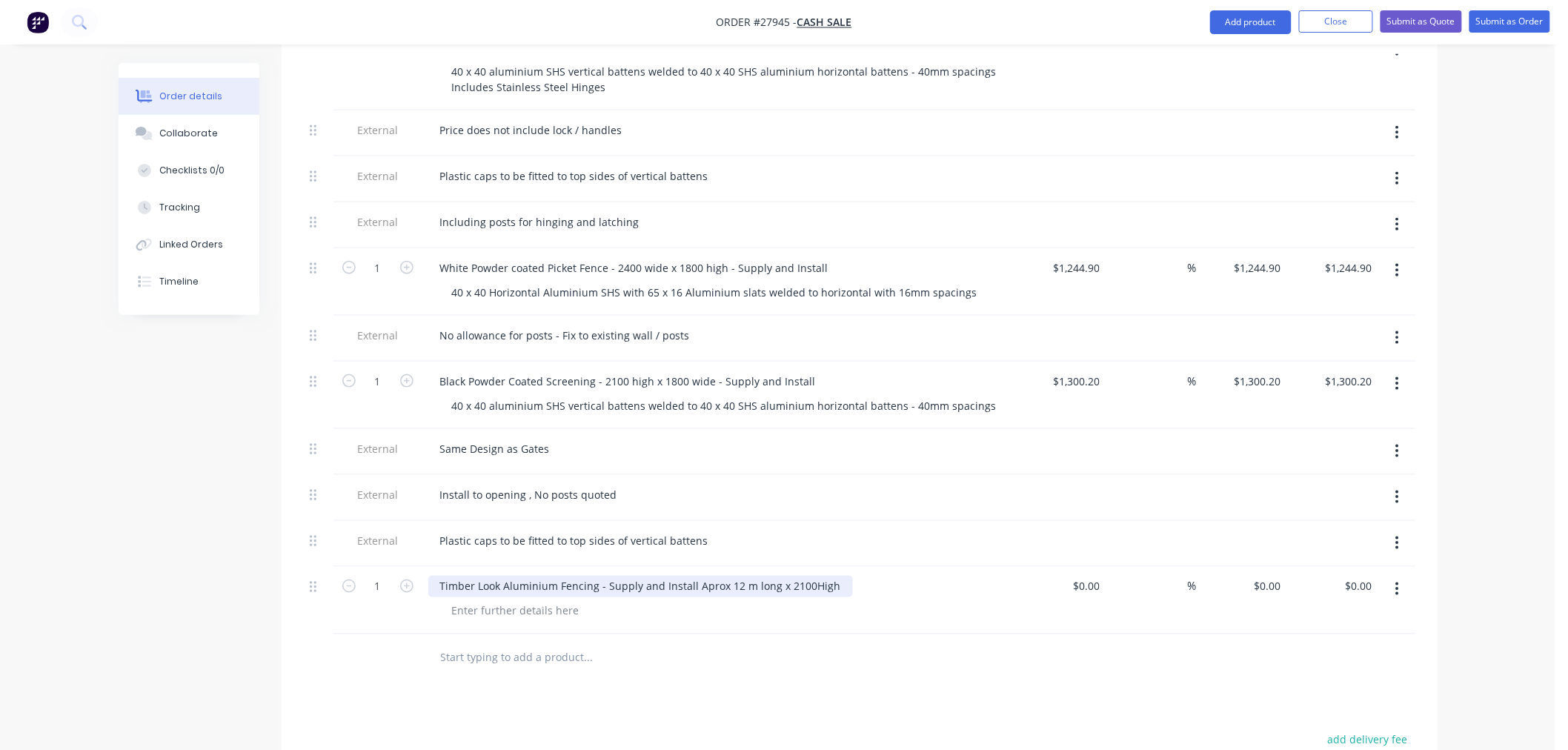
click at [806, 576] on div "Timber Look Aluminium Fencing - Supply and Install Aprox 12 m long x 2100High" at bounding box center [641, 586] width 425 height 22
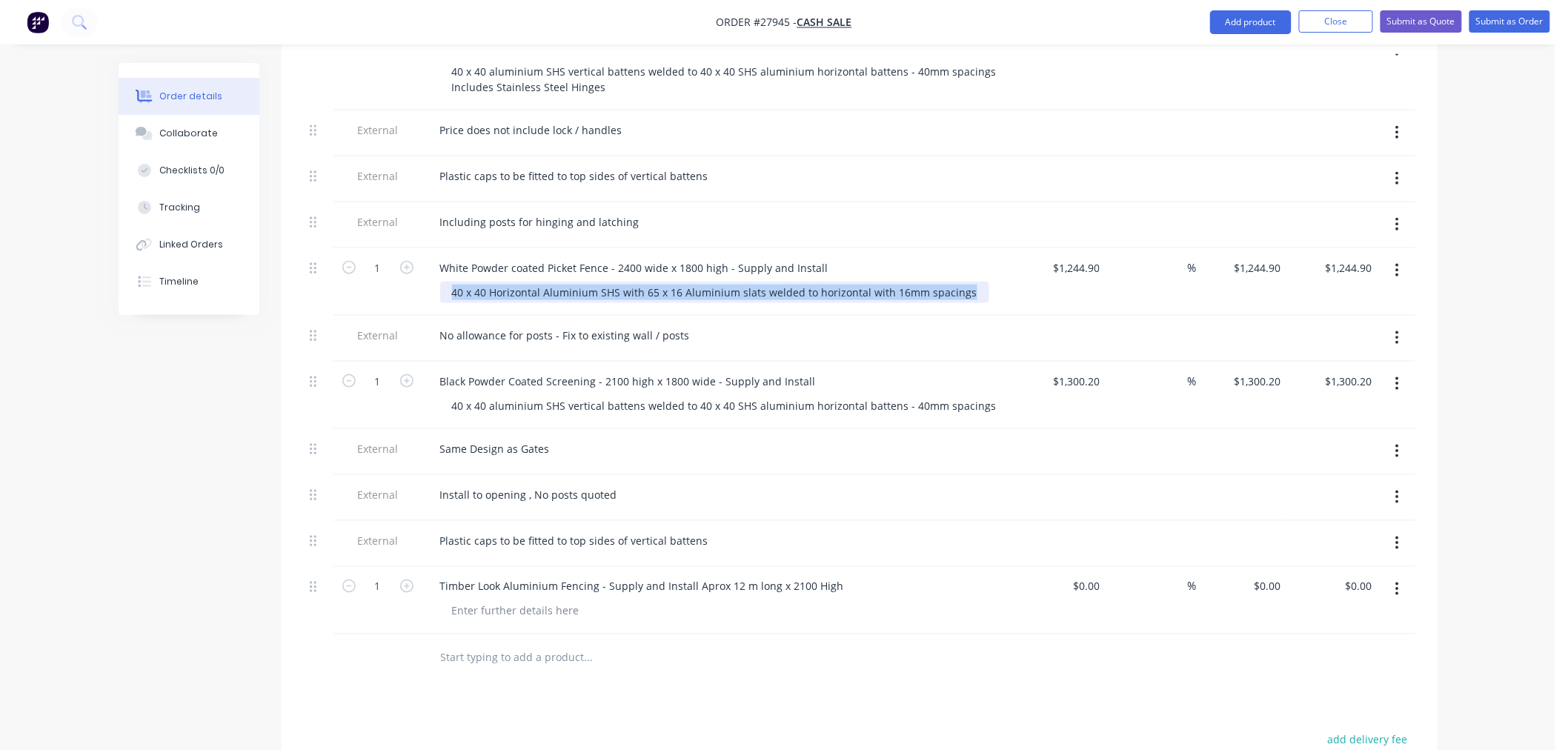
drag, startPoint x: 454, startPoint y: 220, endPoint x: 1061, endPoint y: 248, distance: 607.6
click at [1061, 248] on div "1 White Powder coated Picket Fence - 2400 wide x 1800 high - Supply and Install…" at bounding box center [859, 282] width 1112 height 68
copy div "40 x 40 Horizontal Aluminium SHS with 65 x 16 Aluminium slats welded to horizon…"
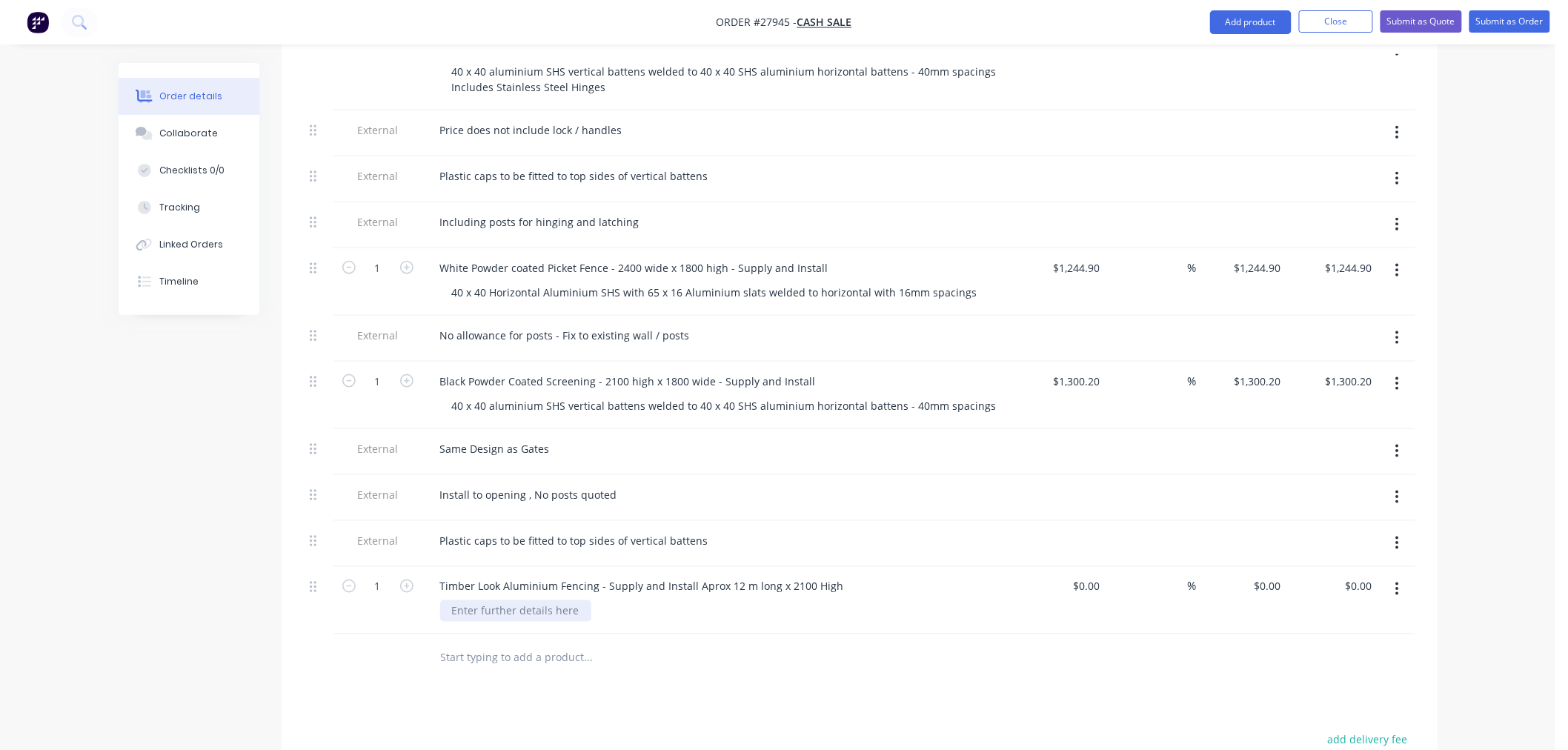
click at [543, 600] on div at bounding box center [515, 611] width 151 height 22
paste div
click at [639, 664] on div "Drawings Add drawing Products Show / Hide columns Add product Qty Cost Markup P…" at bounding box center [859, 464] width 1156 height 1147
drag, startPoint x: 539, startPoint y: 547, endPoint x: 492, endPoint y: 548, distance: 47.0
click at [492, 600] on div "40 x 40 Horizontal Aluminium SHS with 65 x 16 Aluminium slats welded to horizon…" at bounding box center [714, 611] width 549 height 22
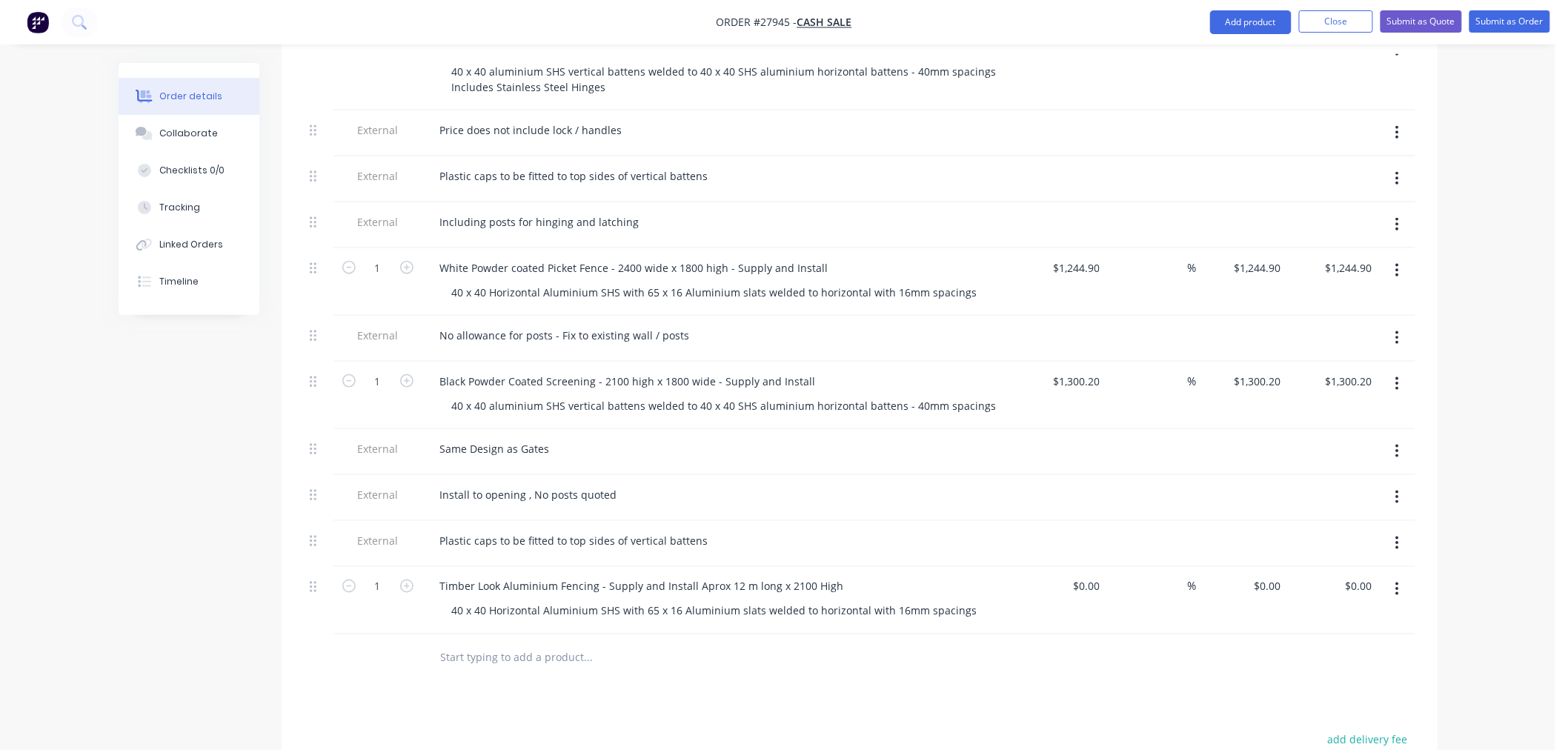
click at [820, 634] on div at bounding box center [689, 658] width 533 height 48
click at [681, 600] on div "40 x 40 Horizontal Aluminium SHS with 65 x 16 Aluminium slats welded to horizon…" at bounding box center [714, 611] width 549 height 22
click at [897, 659] on div at bounding box center [689, 673] width 521 height 30
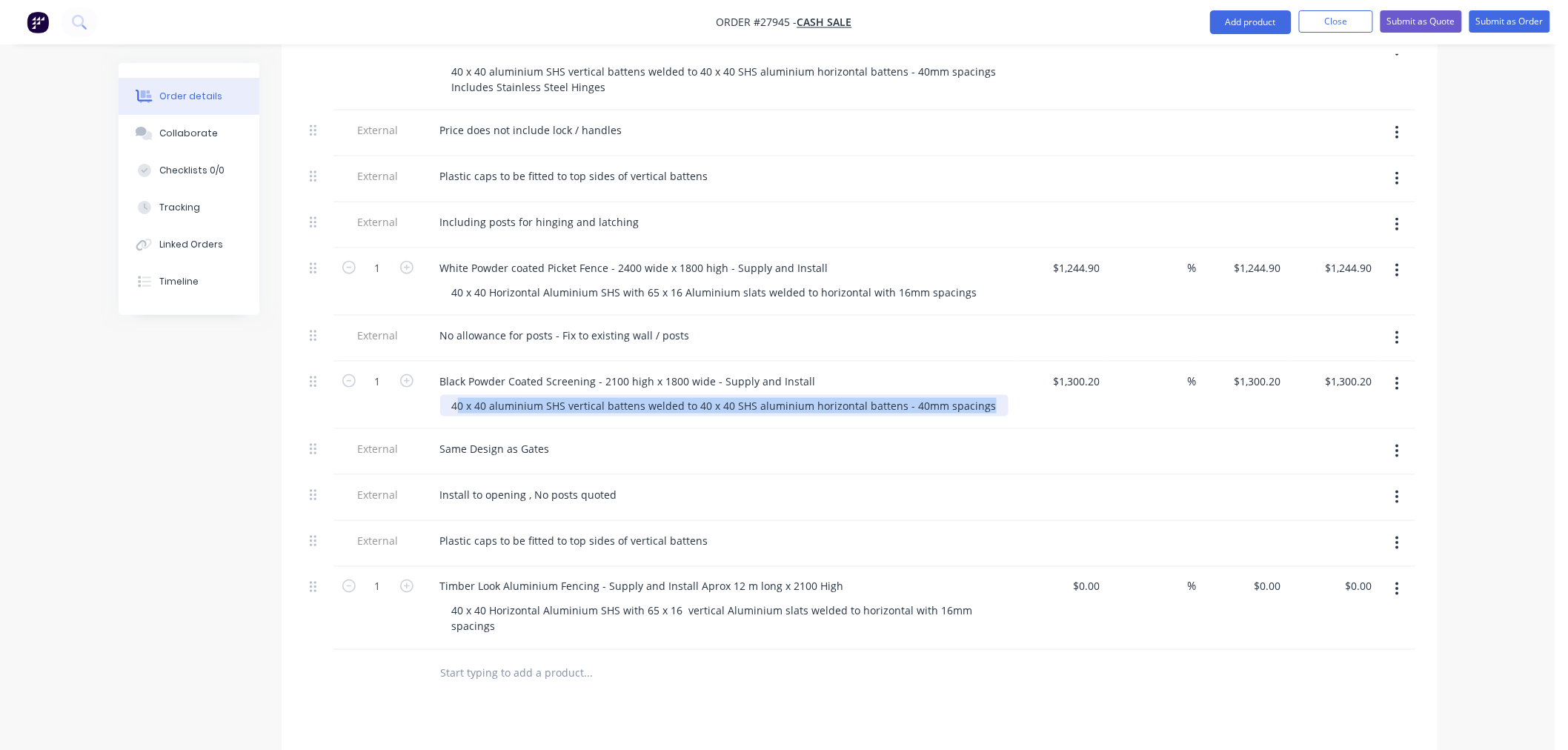
drag, startPoint x: 455, startPoint y: 337, endPoint x: 1064, endPoint y: 354, distance: 609.2
click at [1064, 361] on div "1 Black Powder Coated Screening - 2100 high x 1800 wide - Supply and Install 40…" at bounding box center [859, 395] width 1112 height 68
drag, startPoint x: 450, startPoint y: 341, endPoint x: 1055, endPoint y: 351, distance: 605.1
click at [1056, 361] on div "1 Black Powder Coated Screening - 2100 high x 1800 wide - Supply and Install 40…" at bounding box center [859, 395] width 1112 height 68
copy div "40 x 40 aluminium SHS vertical battens welded to 40 x 40 SHS aluminium horizont…"
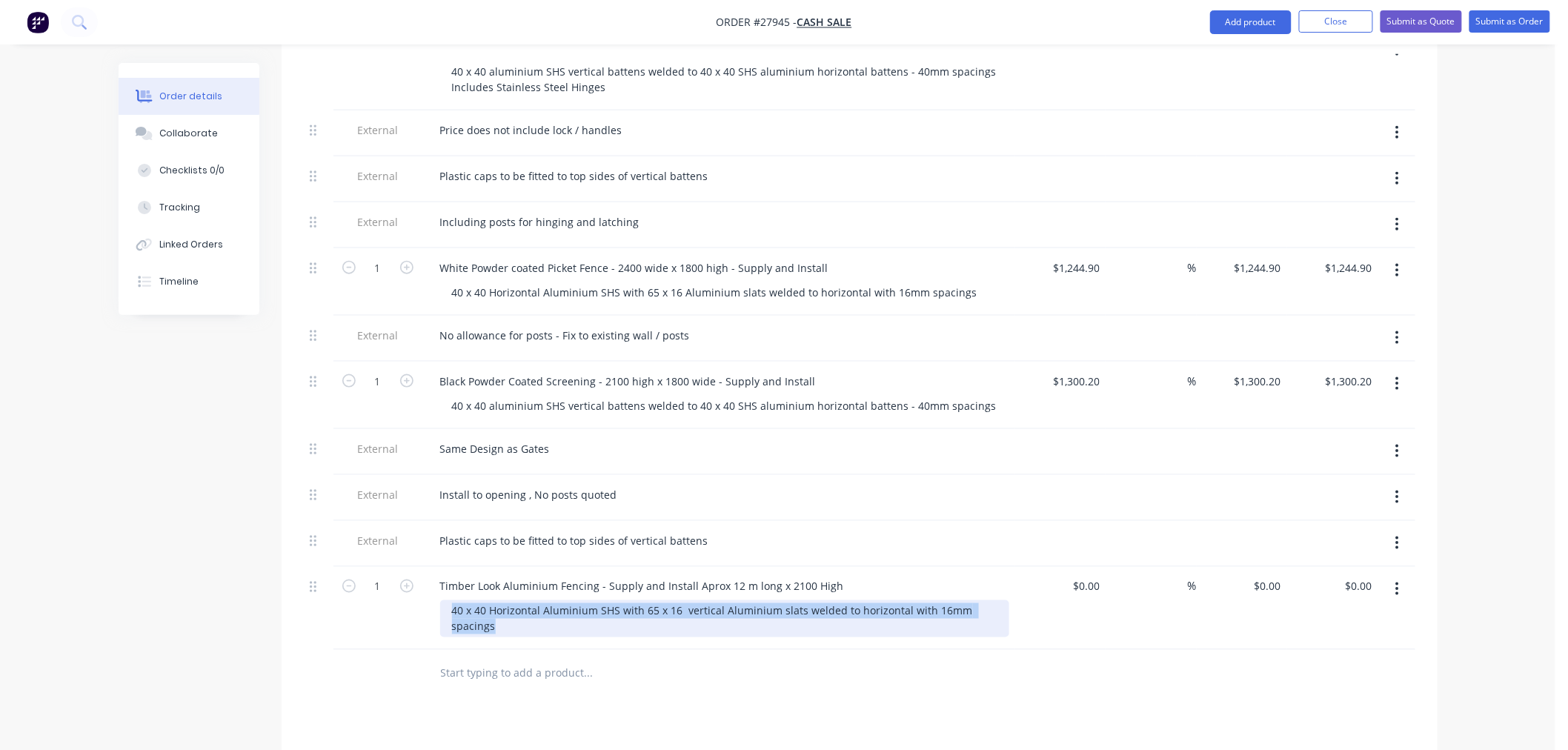
drag, startPoint x: 450, startPoint y: 546, endPoint x: 855, endPoint y: 574, distance: 406.0
click at [855, 600] on div "40 x 40 Horizontal Aluminium SHS with 65 x 16 vertical Aluminium slats welded t…" at bounding box center [725, 618] width 569 height 37
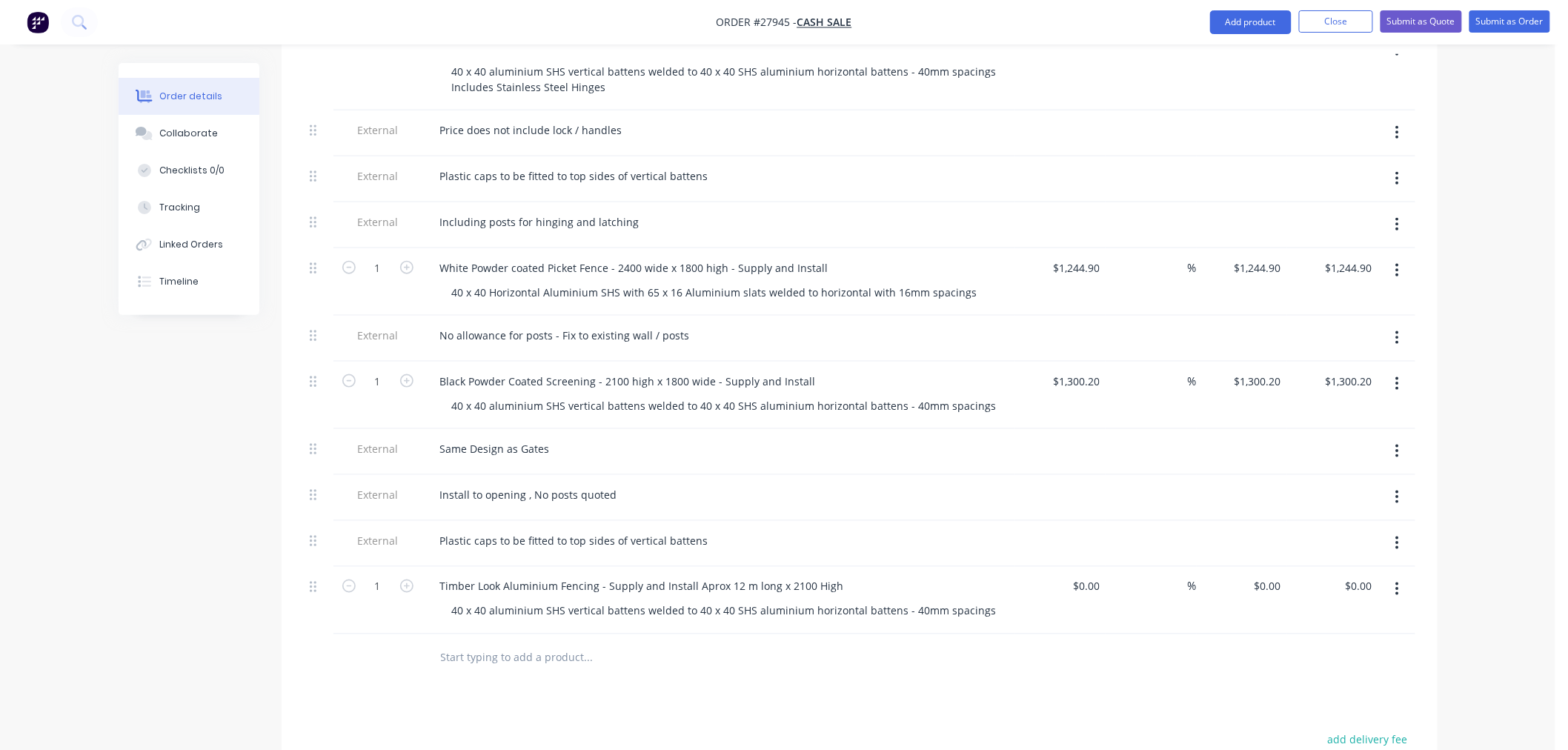
click at [542, 600] on div "40 x 40 aluminium SHS vertical battens welded to 40 x 40 SHS aluminium horizont…" at bounding box center [724, 611] width 568 height 22
click at [1396, 537] on icon "button" at bounding box center [1396, 543] width 3 height 14
click at [1341, 571] on div "Duplicate" at bounding box center [1345, 582] width 114 height 22
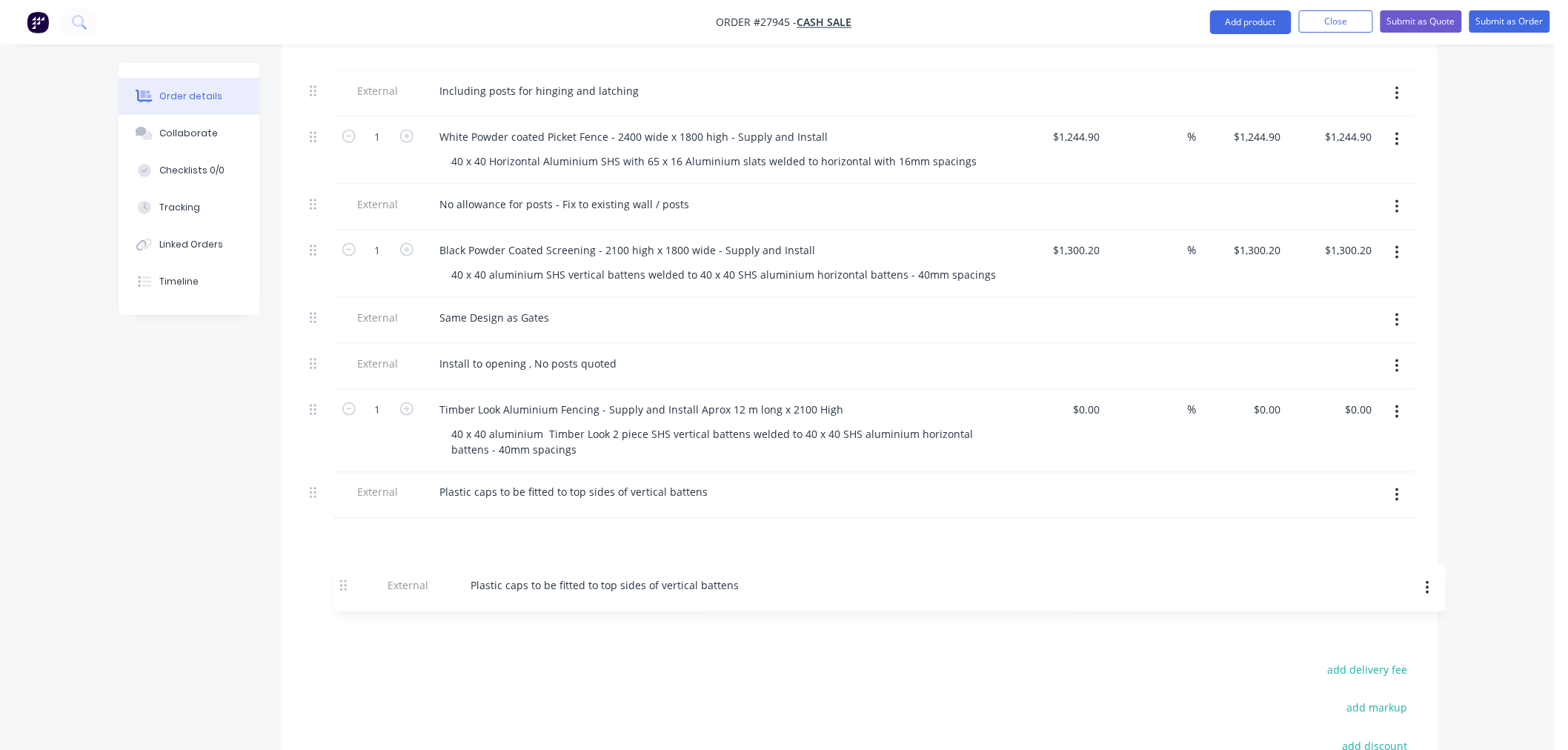
scroll to position [721, 0]
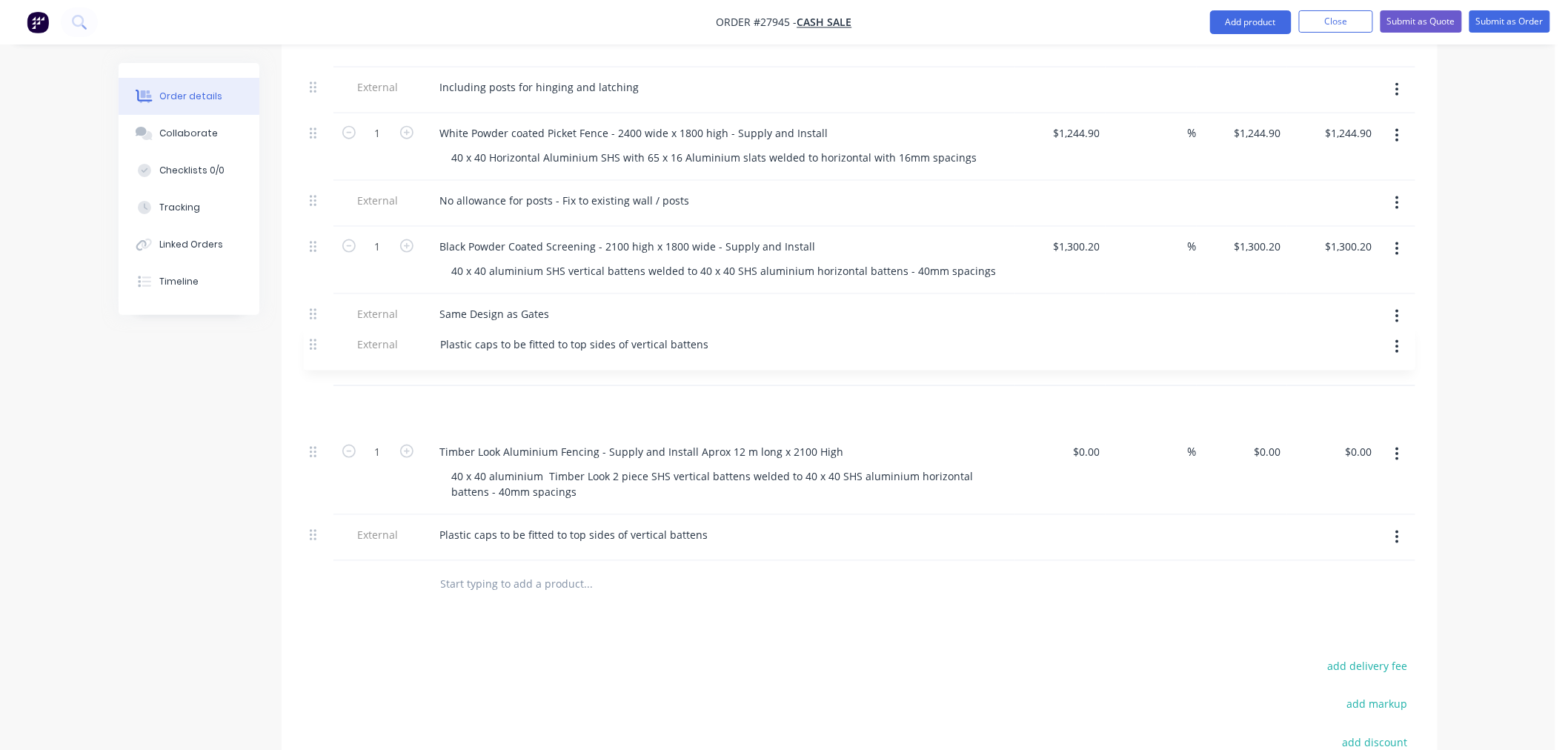
drag, startPoint x: 314, startPoint y: 477, endPoint x: 360, endPoint y: 544, distance: 81.3
click at [360, 544] on div "Qty Cost Markup Price Total 4 Powder coated D15 - D18 Gates - 900 wide x 1100 h…" at bounding box center [859, 236] width 1156 height 746
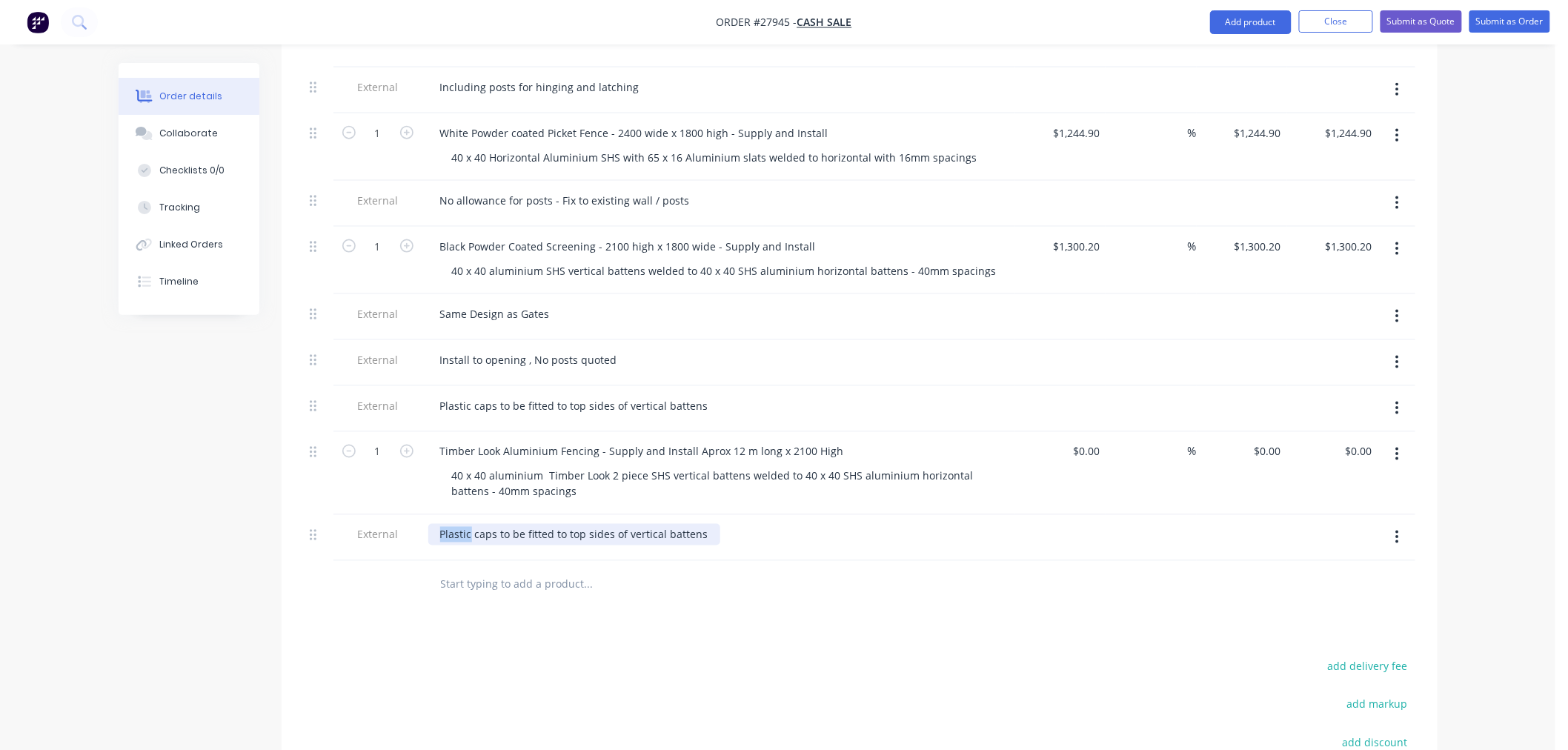
drag, startPoint x: 470, startPoint y: 468, endPoint x: 432, endPoint y: 469, distance: 38.0
click at [432, 524] on div "Plastic caps to be fitted to top sides of vertical battens" at bounding box center [574, 535] width 292 height 22
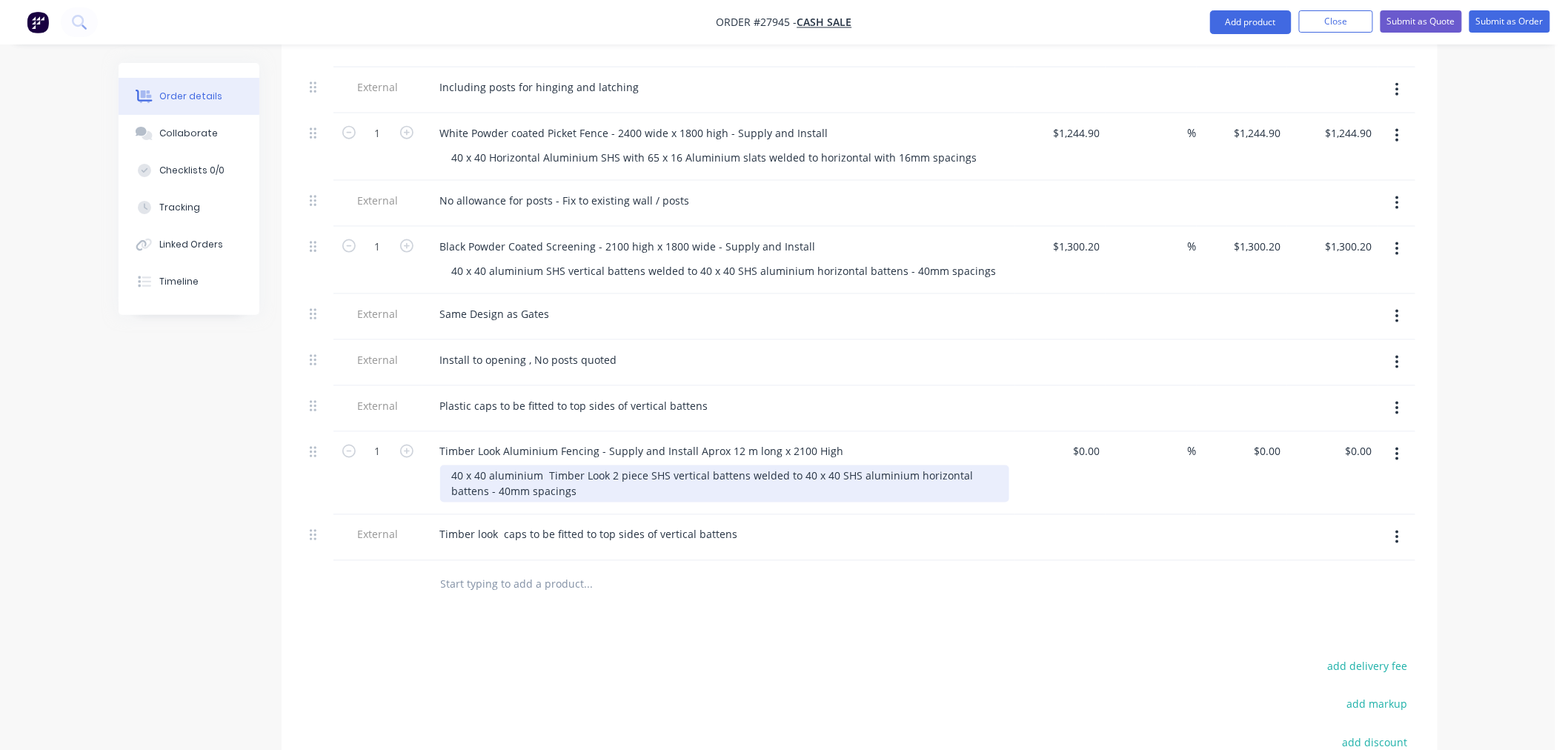
click at [574, 465] on div "40 x 40 aluminium Timber Look 2 piece SHS vertical battens welded to 40 x 40 SH…" at bounding box center [725, 483] width 569 height 37
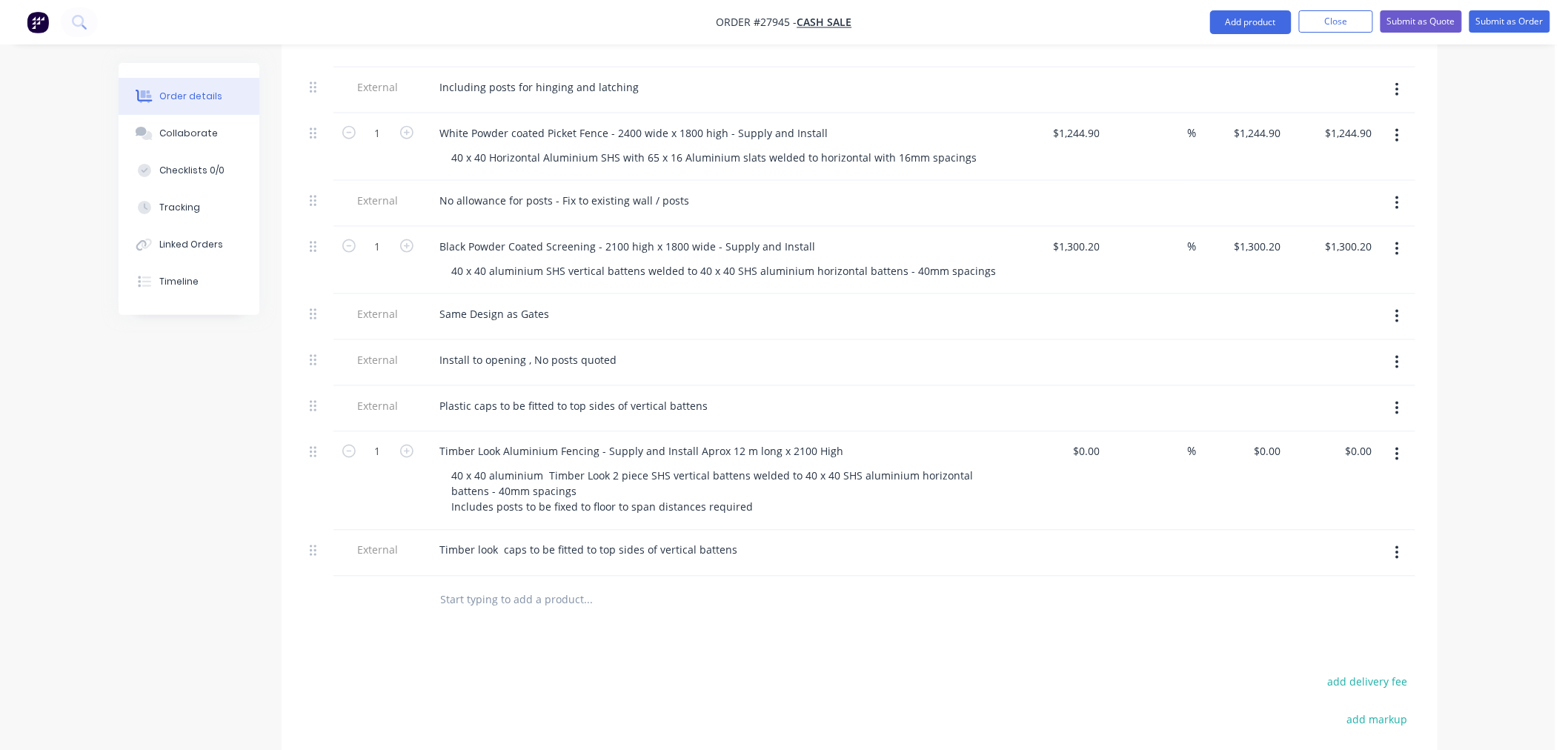
click at [1395, 308] on icon "button" at bounding box center [1397, 316] width 4 height 16
click at [1310, 344] on div "Duplicate" at bounding box center [1345, 355] width 114 height 22
click at [1101, 441] on input at bounding box center [1088, 452] width 34 height 22
type input "$13,195.30"
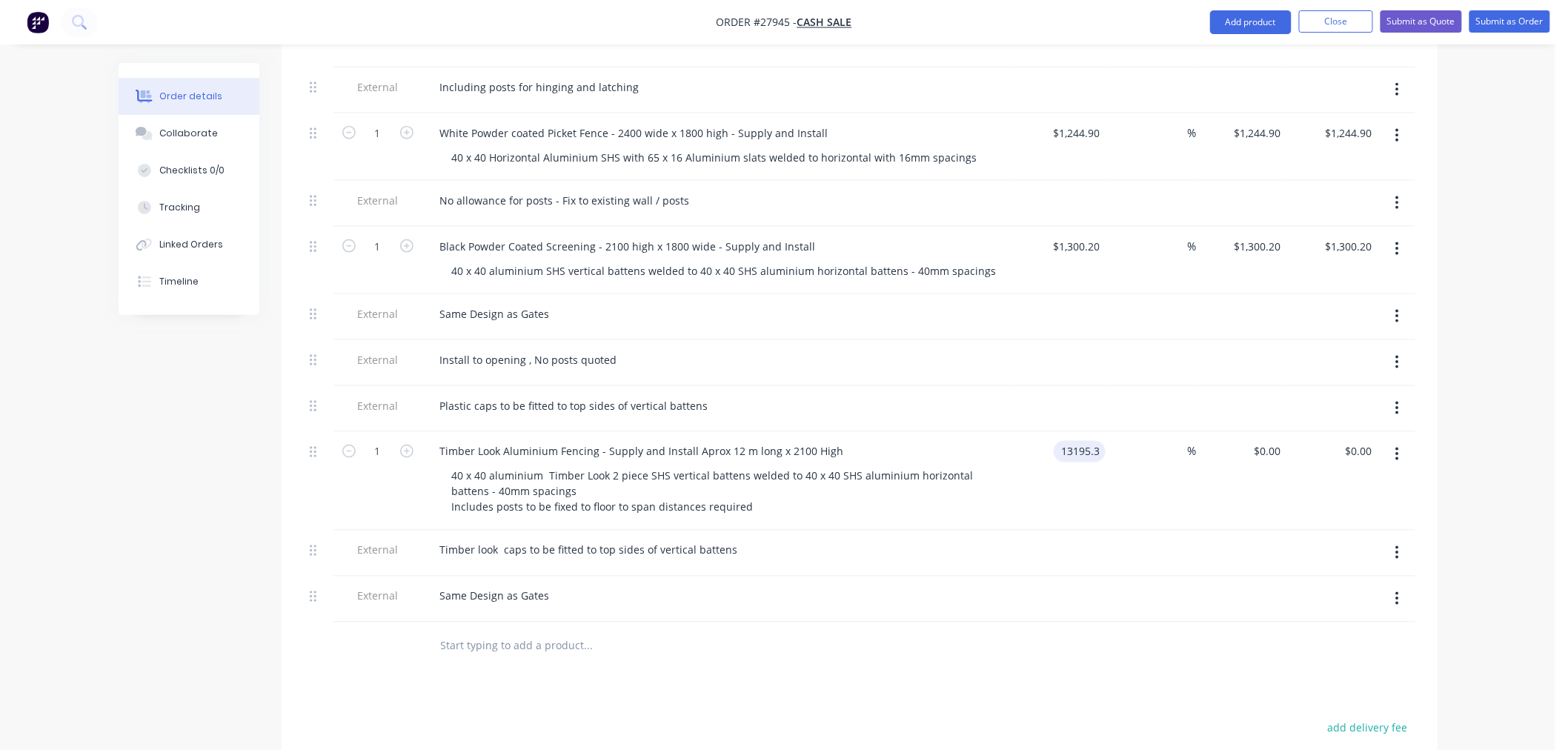
type input "$13,195.30"
click at [1114, 530] on div at bounding box center [1150, 553] width 91 height 46
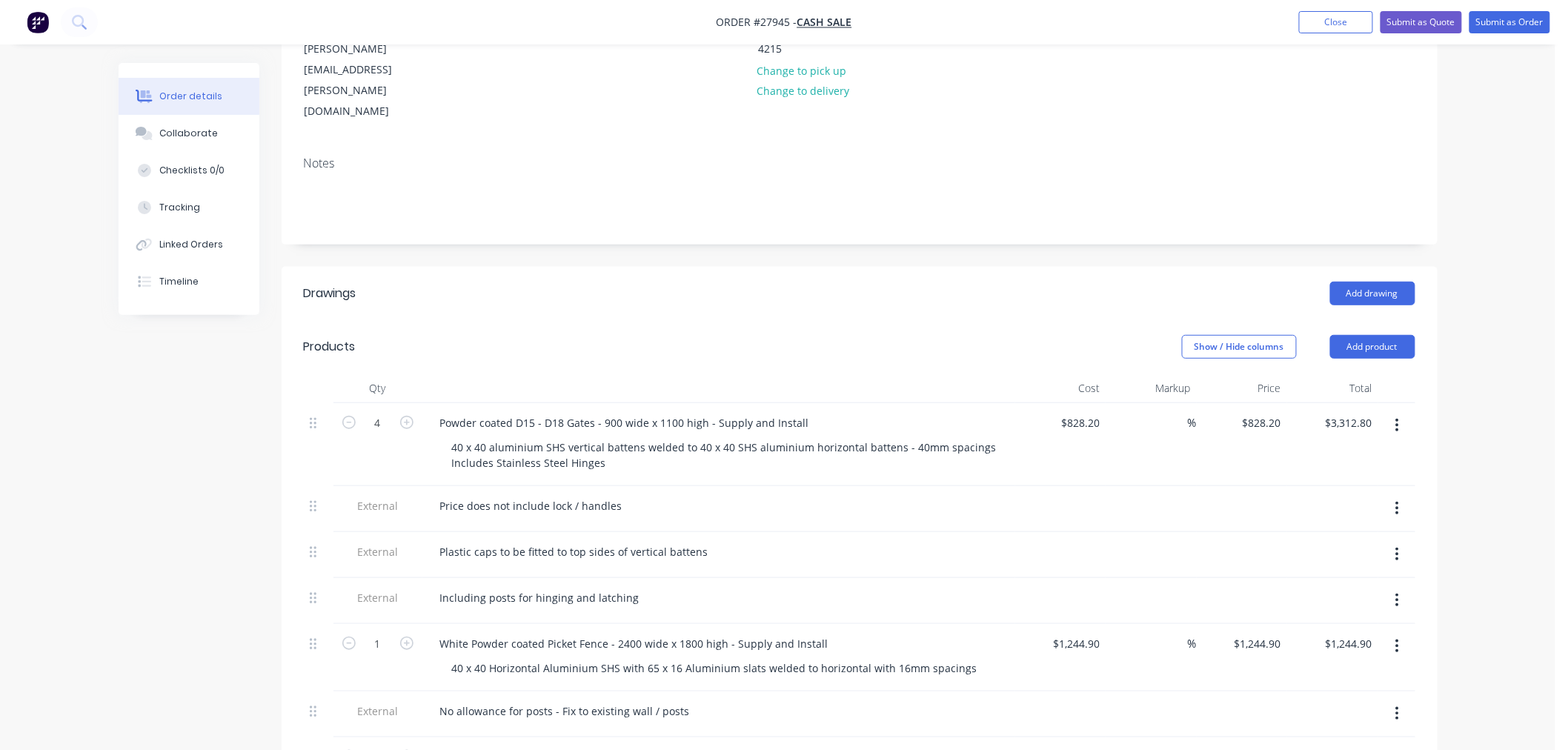
scroll to position [217, 0]
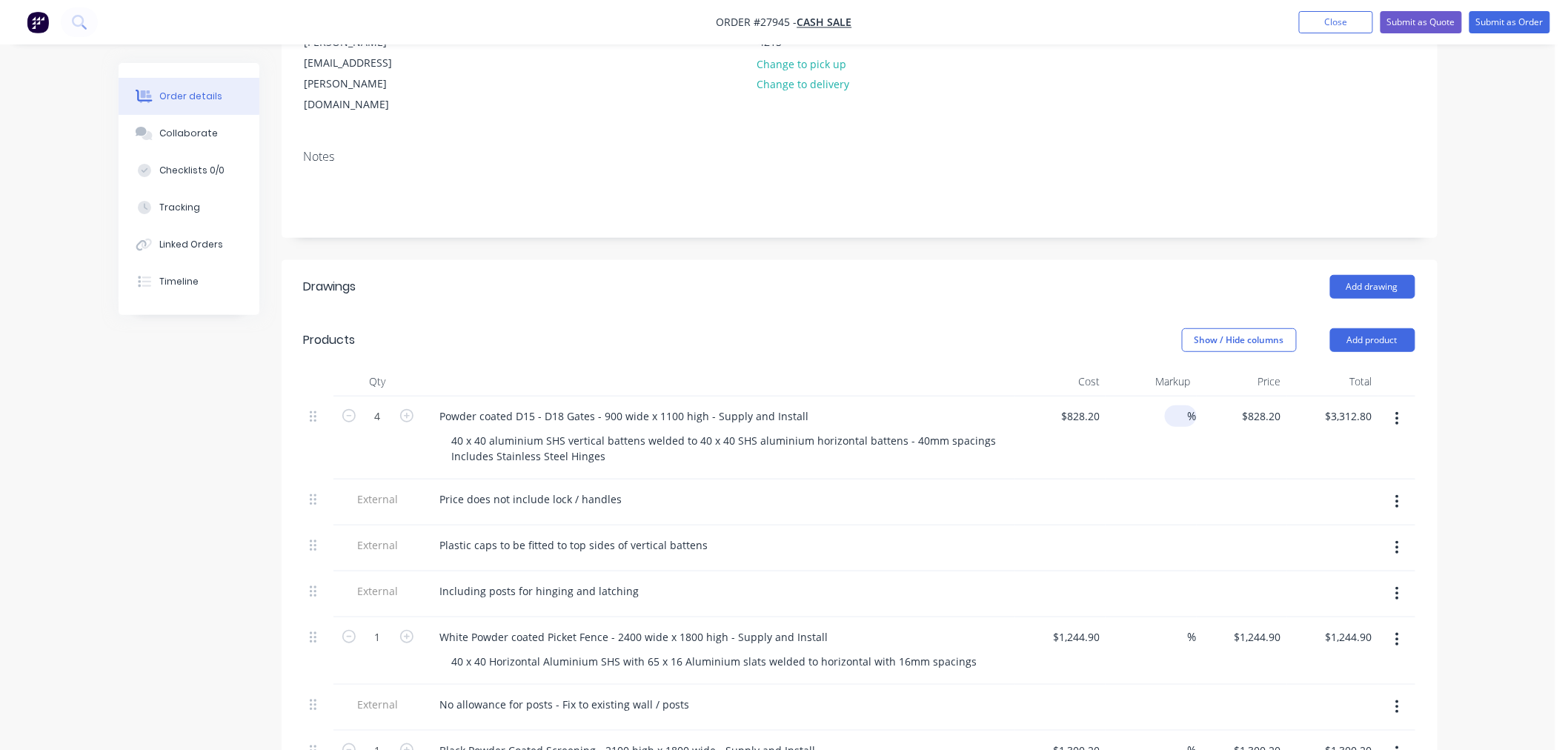
click at [1184, 405] on input at bounding box center [1178, 416] width 17 height 22
type input "40"
type input "$1,159.48"
type input "$4,637.92"
click at [1263, 479] on div at bounding box center [1242, 502] width 91 height 46
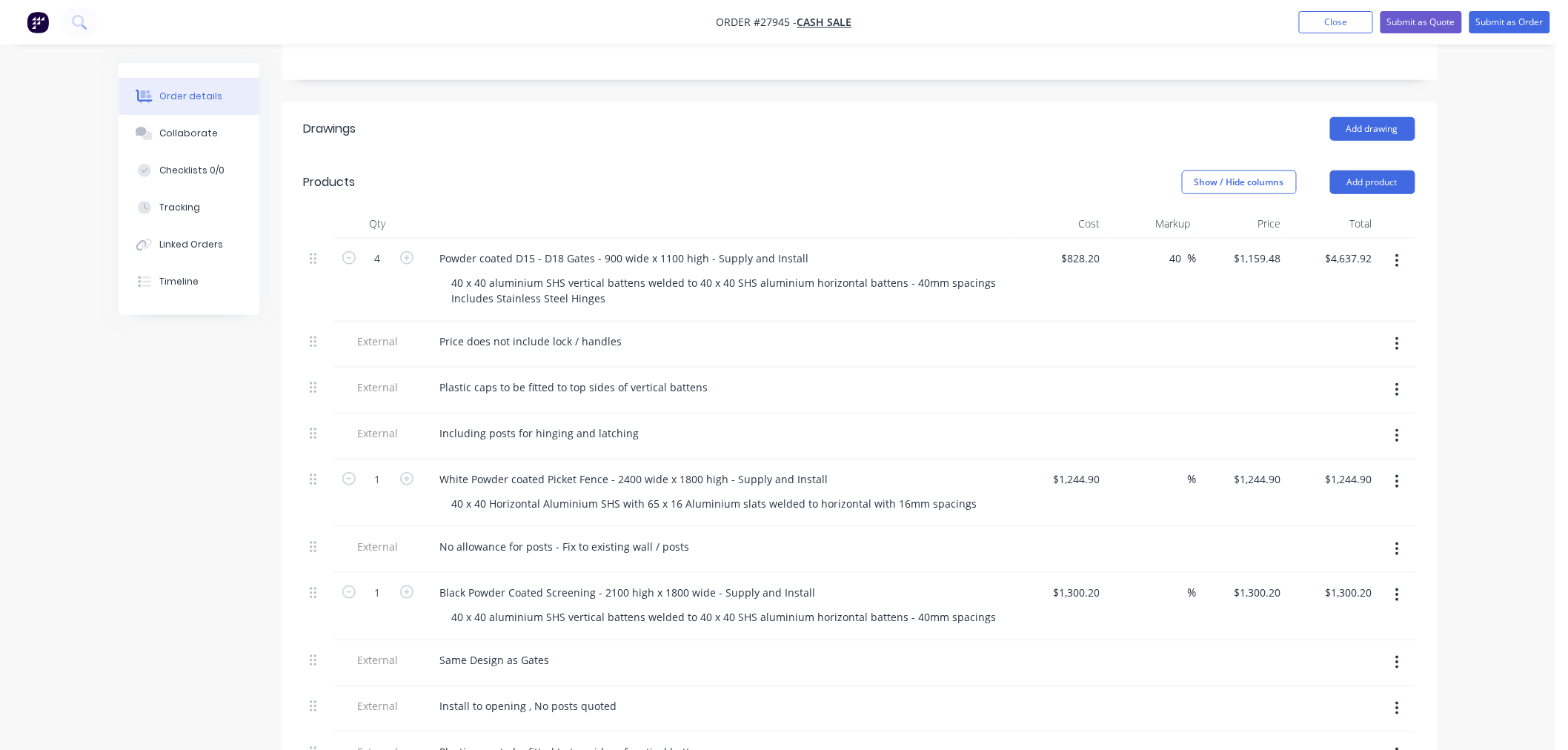
scroll to position [381, 0]
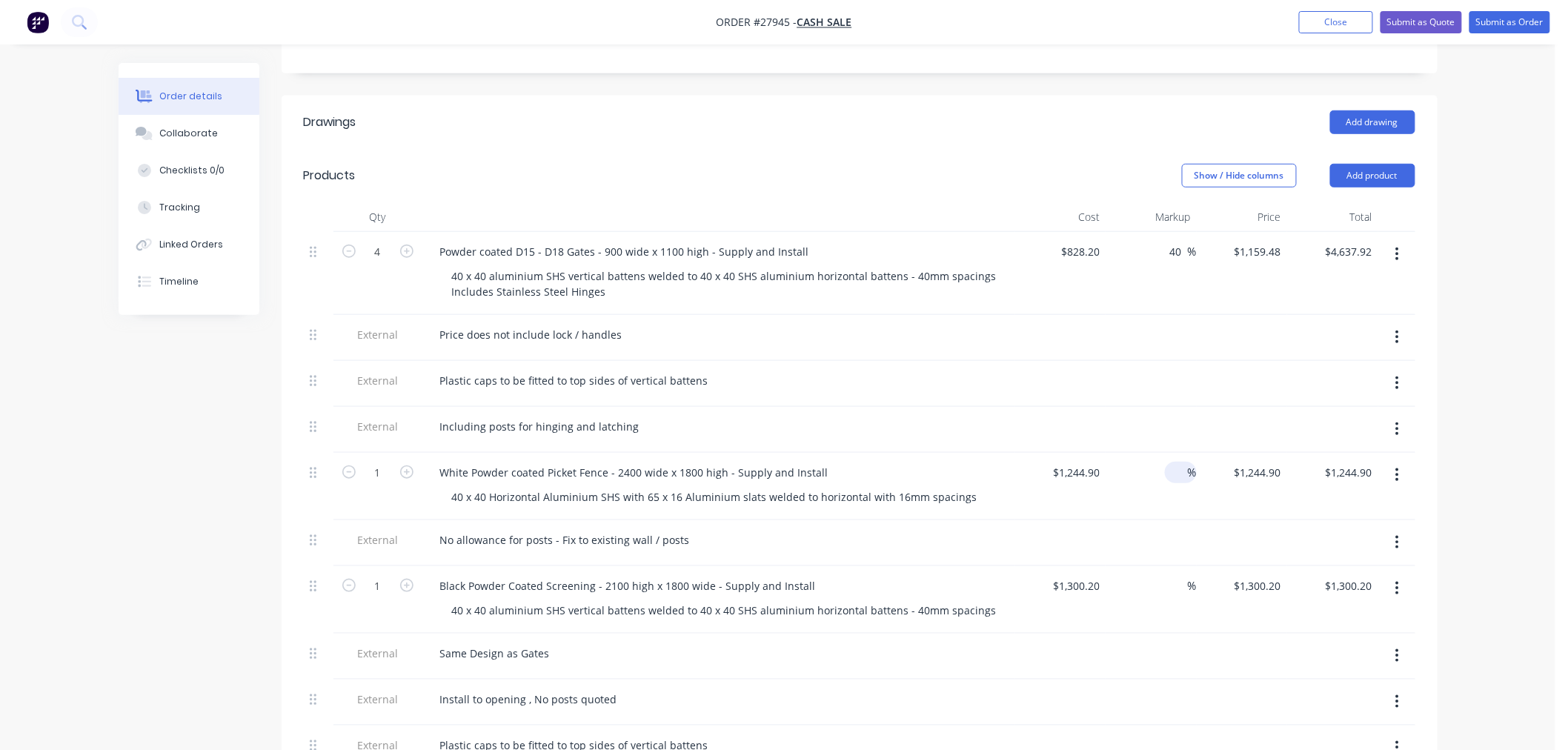
click at [1179, 462] on input at bounding box center [1178, 473] width 17 height 22
type input "40"
type input "$1,742.86"
drag, startPoint x: 1264, startPoint y: 506, endPoint x: 1219, endPoint y: 505, distance: 45.0
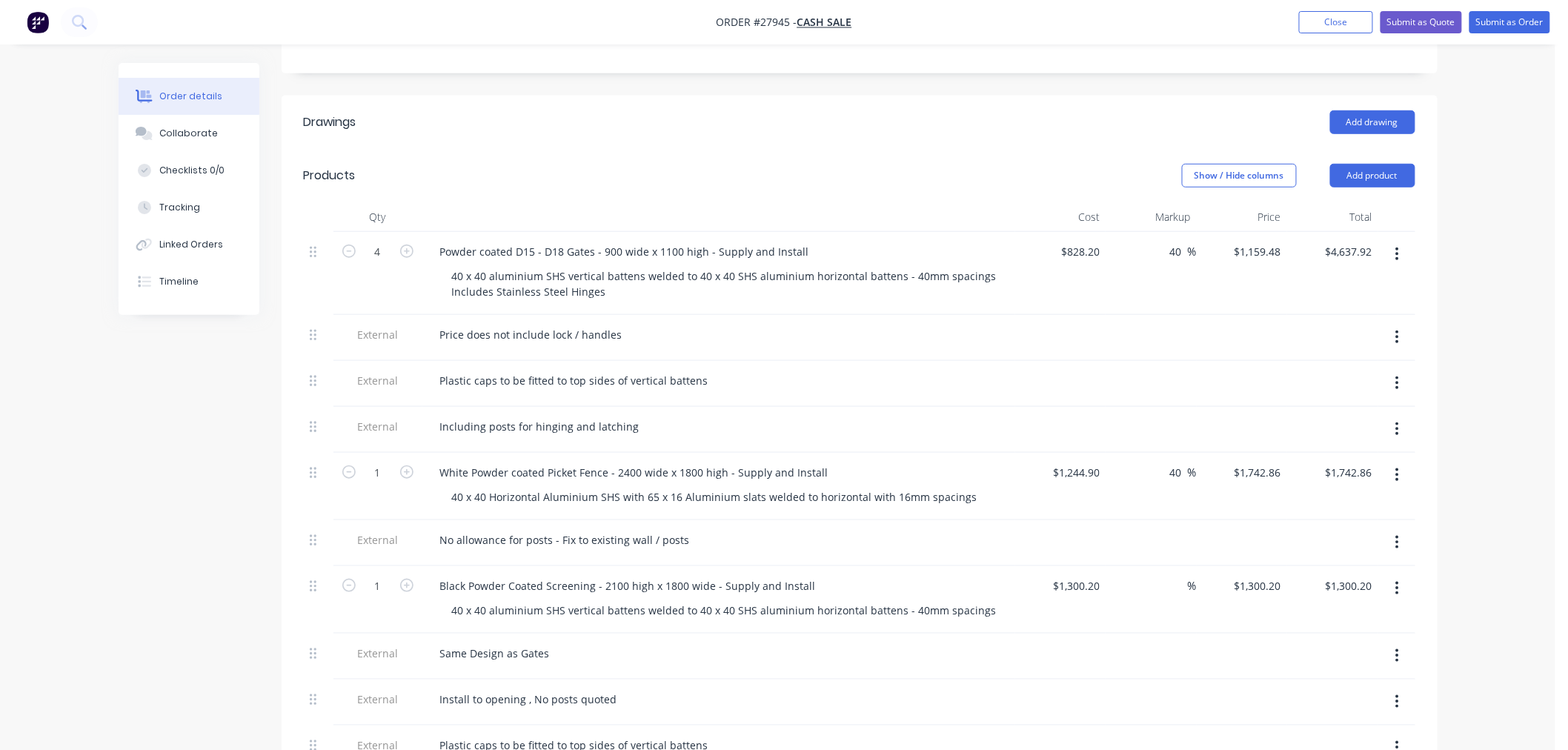
click at [1263, 566] on div "$1,300.20 $1,300.20" at bounding box center [1242, 599] width 91 height 68
click at [1174, 575] on input at bounding box center [1178, 586] width 17 height 22
type input "40"
type input "$1,820.28"
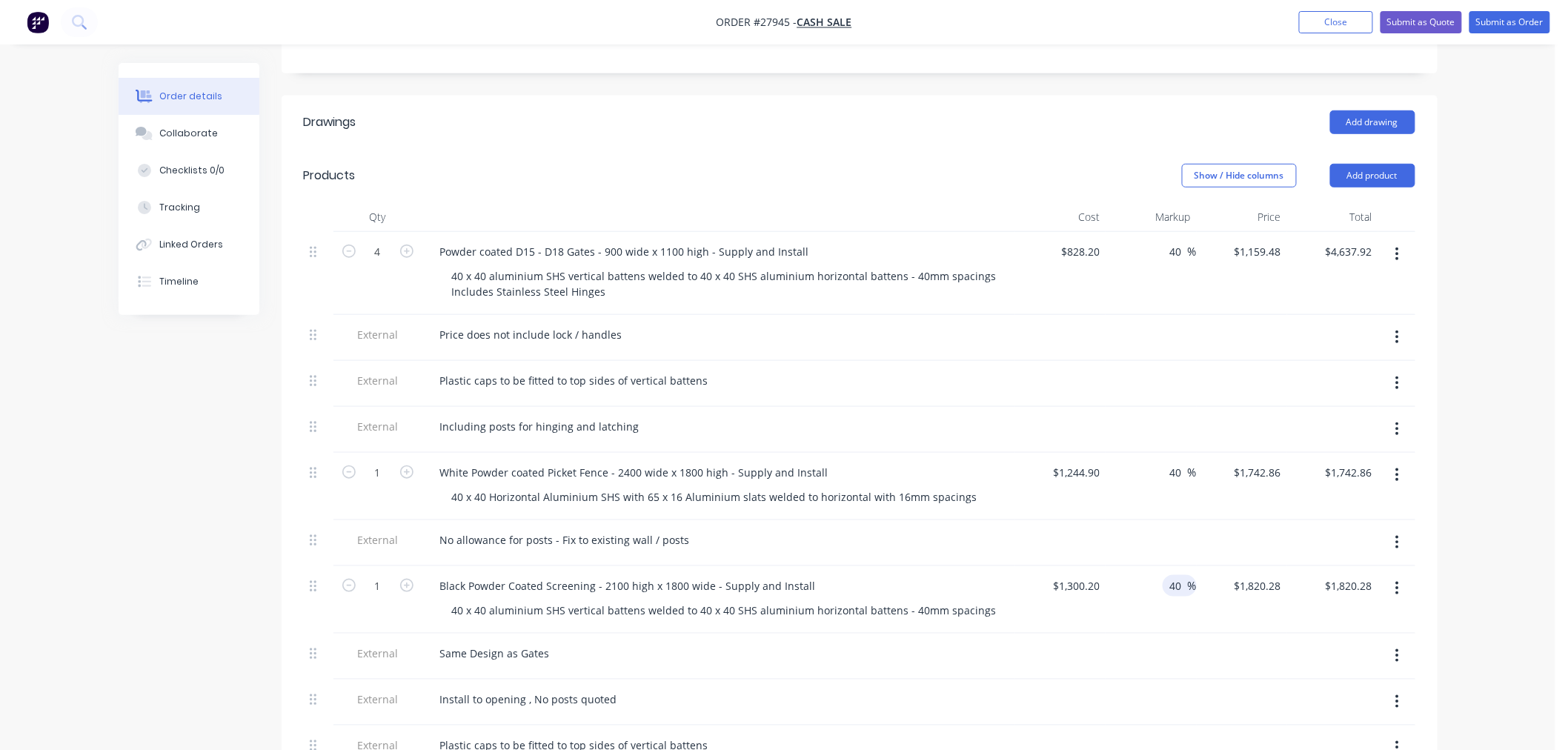
click at [1280, 633] on div at bounding box center [1242, 656] width 91 height 46
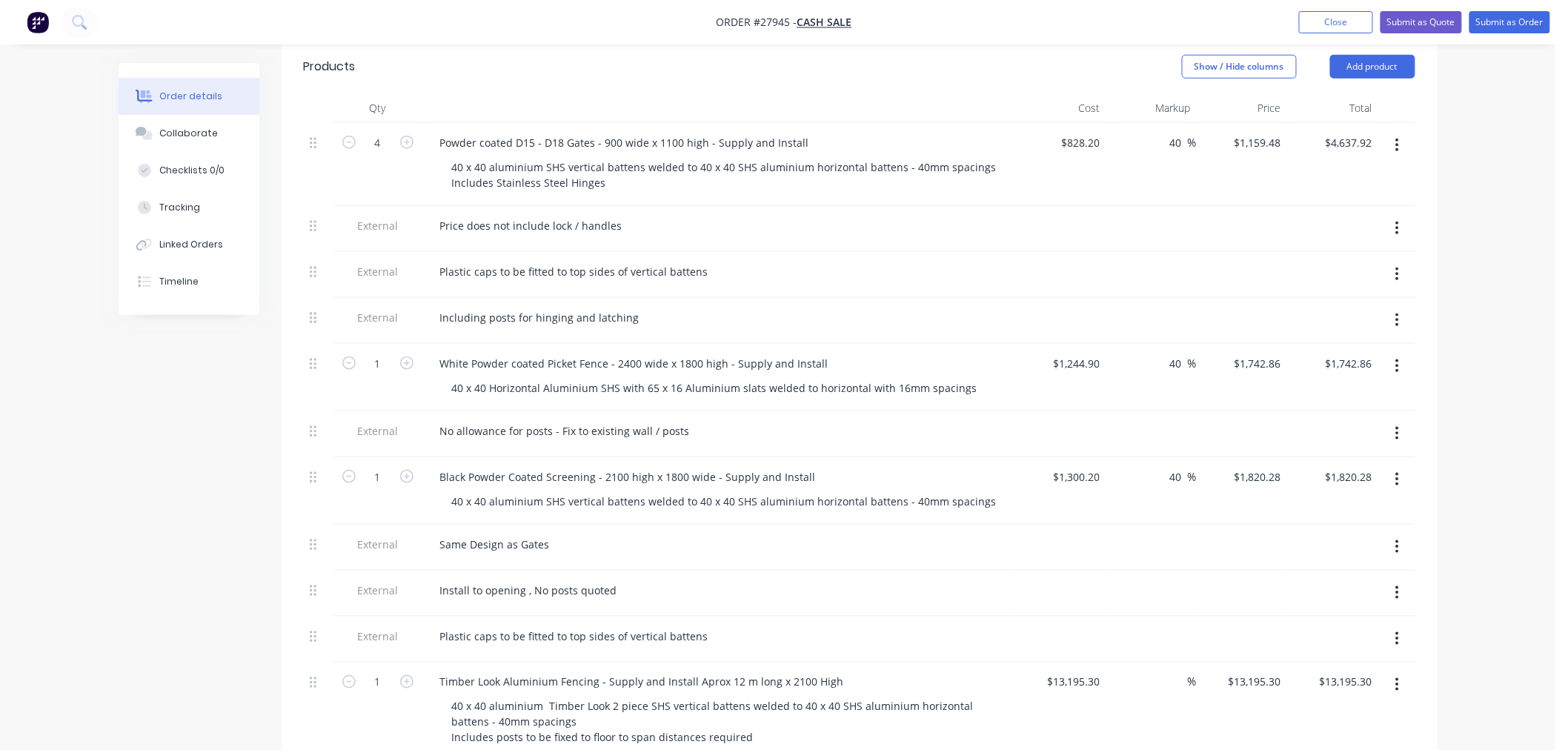
scroll to position [628, 0]
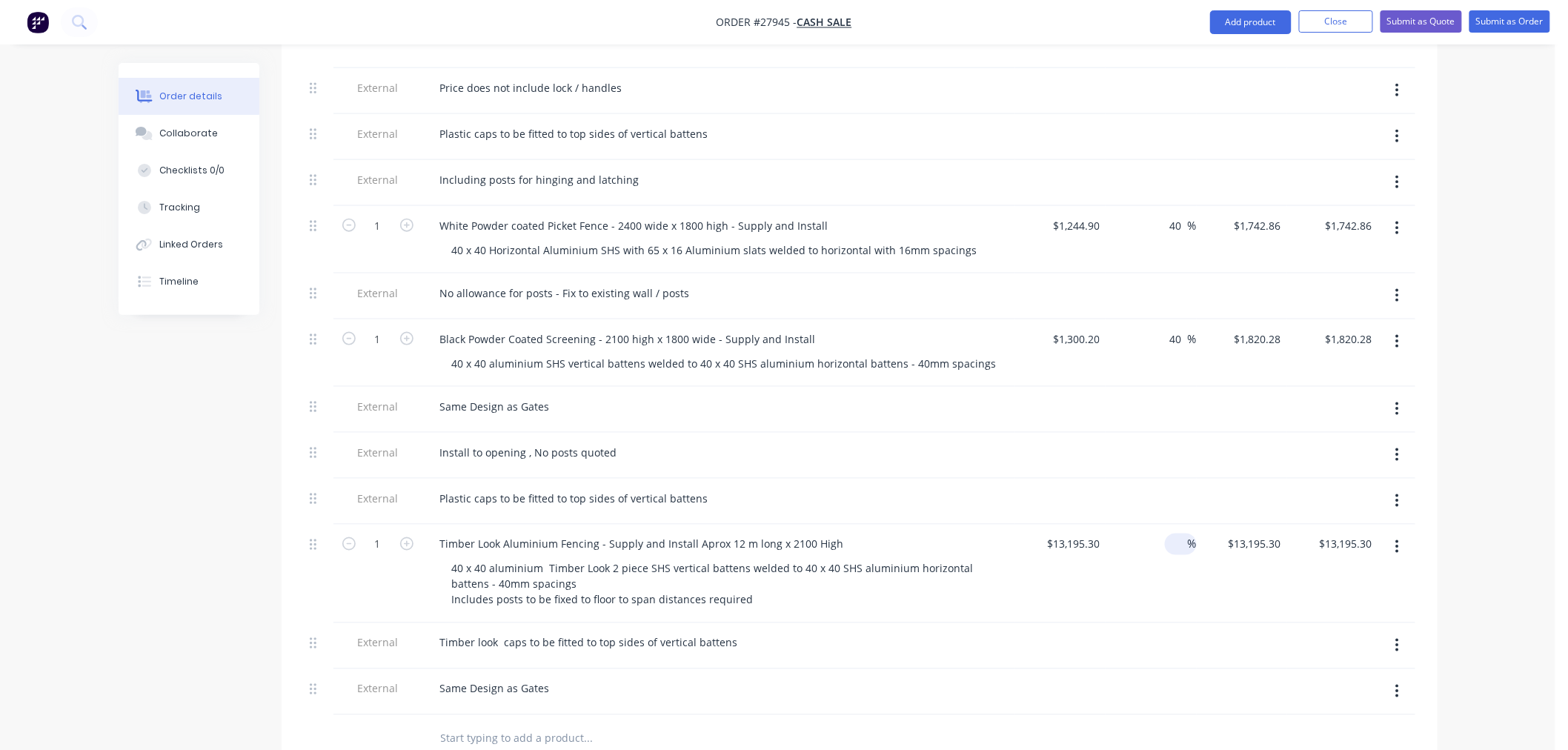
click at [1171, 533] on div at bounding box center [1178, 544] width 17 height 22
type input "40"
type input "$18,473.42"
click at [1110, 524] on div "40 40 %" at bounding box center [1150, 573] width 91 height 98
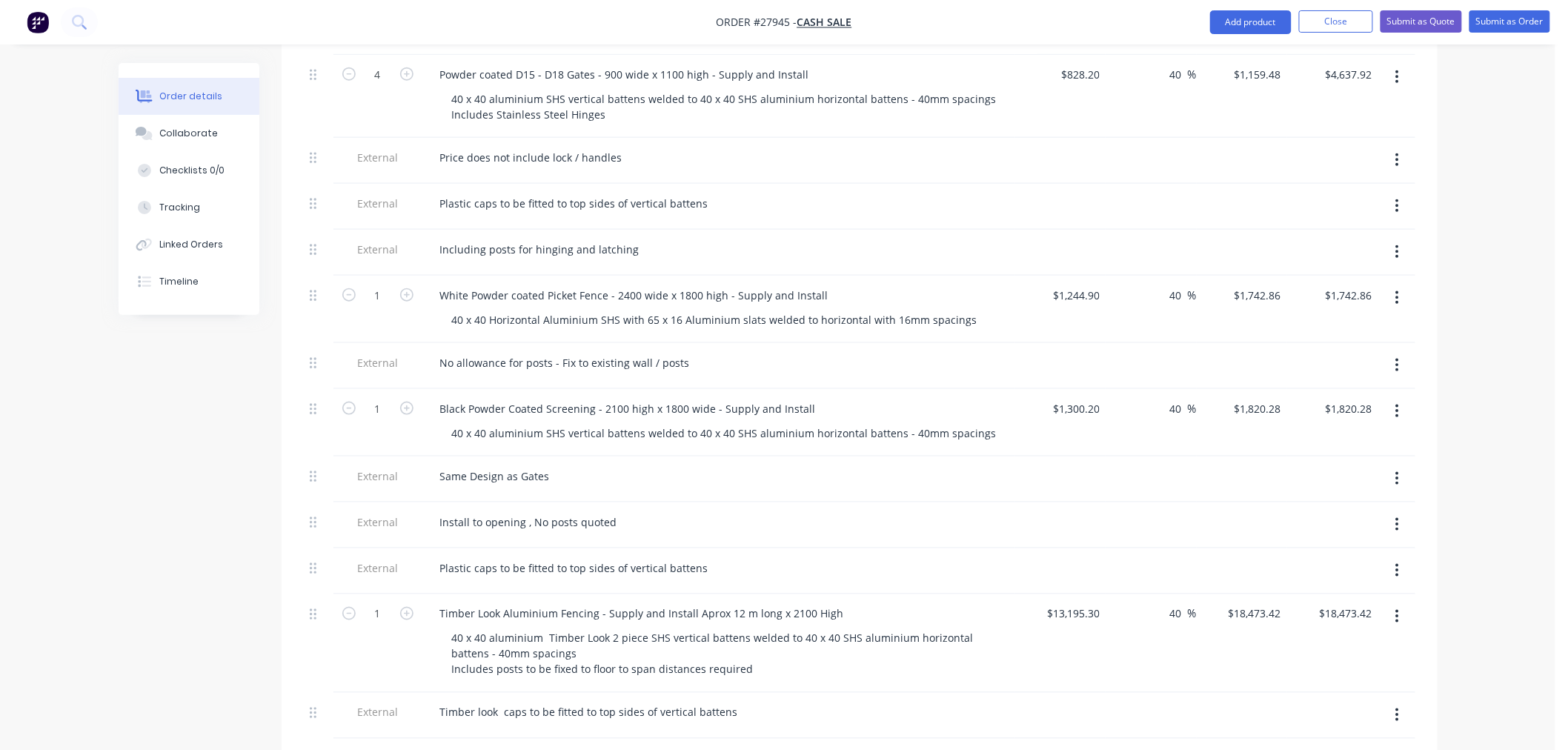
scroll to position [546, 0]
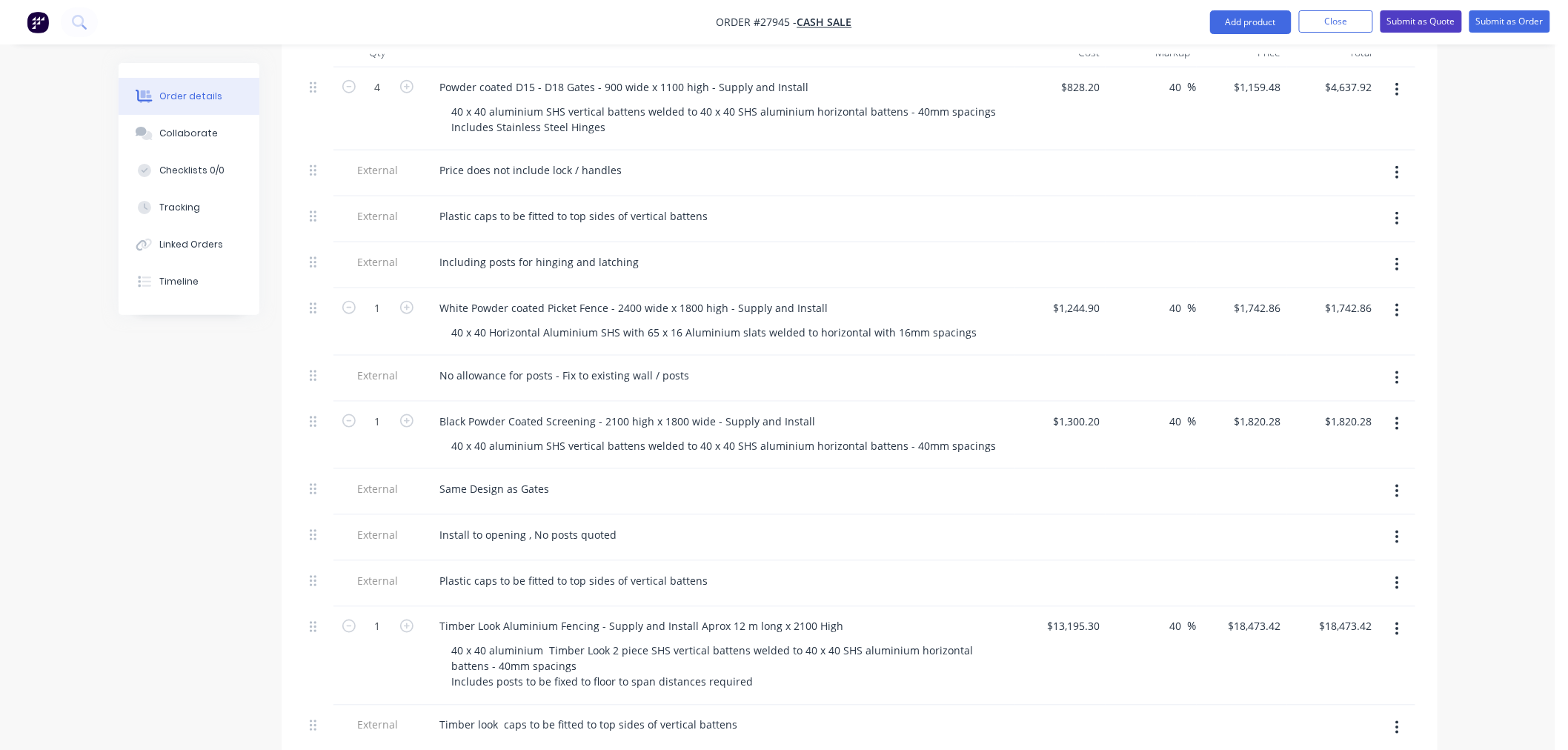
click at [1421, 20] on button "Submit as Quote" at bounding box center [1421, 21] width 81 height 23
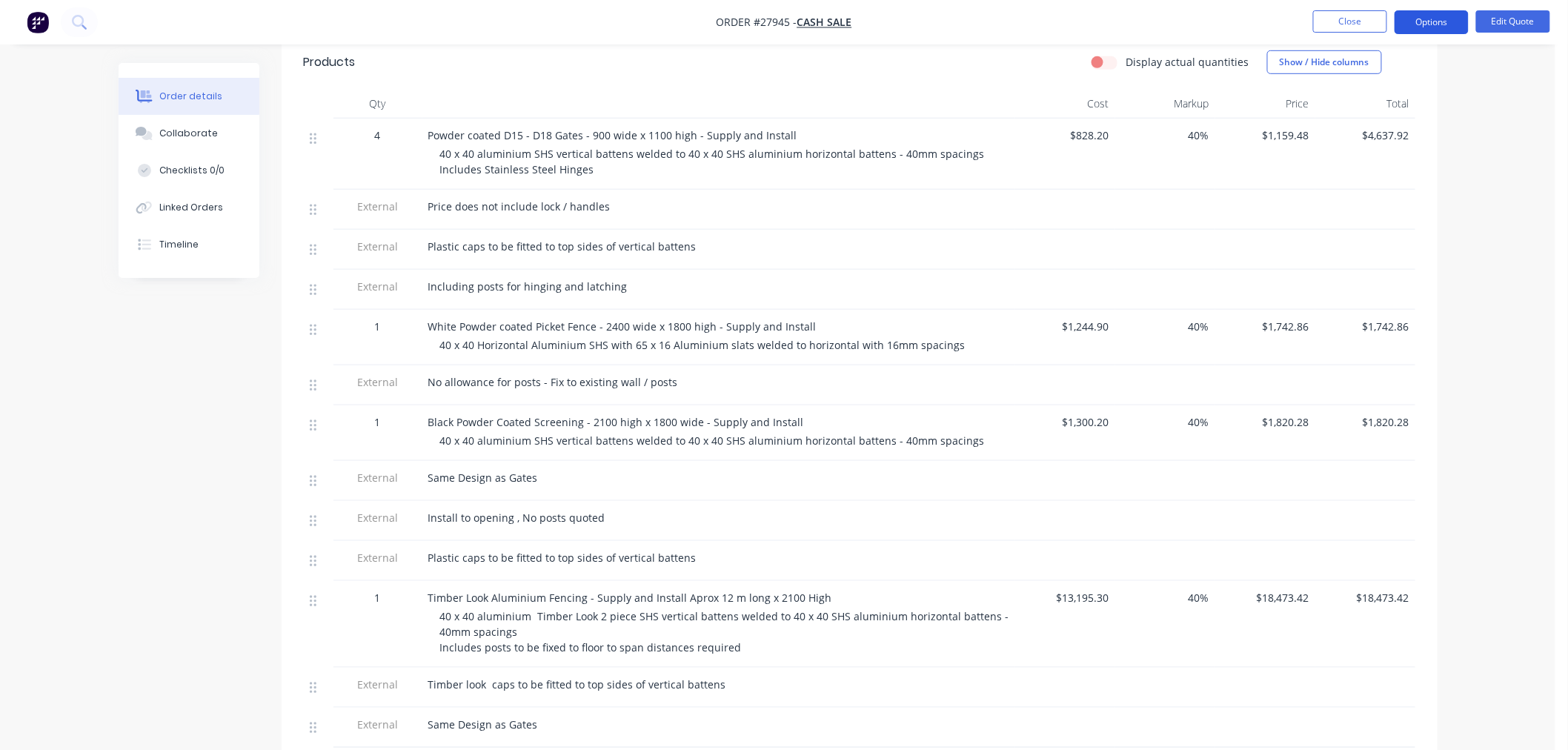
scroll to position [411, 0]
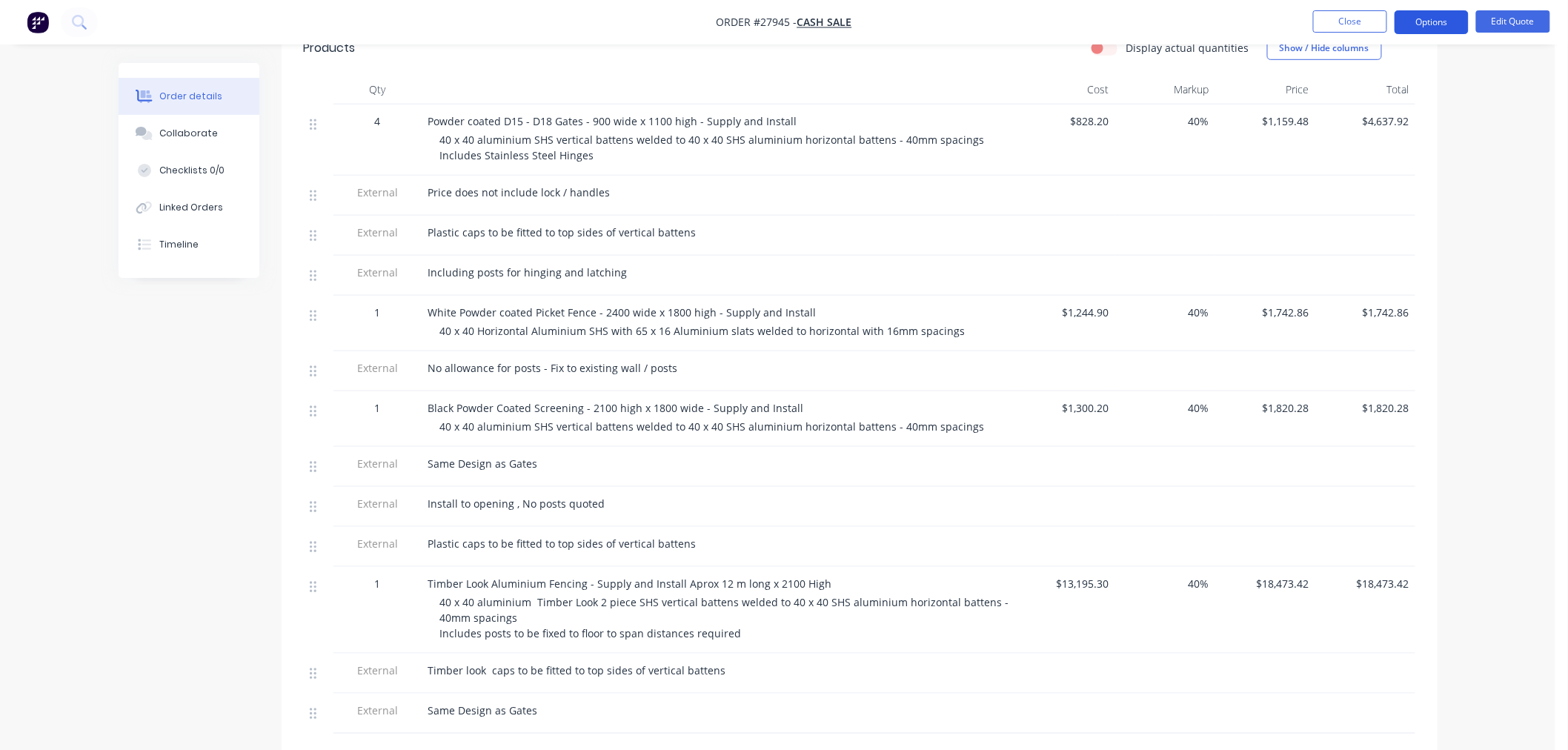
click at [1449, 23] on button "Options" at bounding box center [1432, 22] width 74 height 23
click at [1498, 234] on div "Order details Collaborate Checklists 0/0 Linked Orders Timeline Order details C…" at bounding box center [777, 293] width 1555 height 1408
click at [1504, 5] on nav "Order #27945 - CASH SALE Close Options Edit Quote" at bounding box center [784, 22] width 1568 height 44
click at [1503, 16] on button "Edit Quote" at bounding box center [1513, 21] width 74 height 23
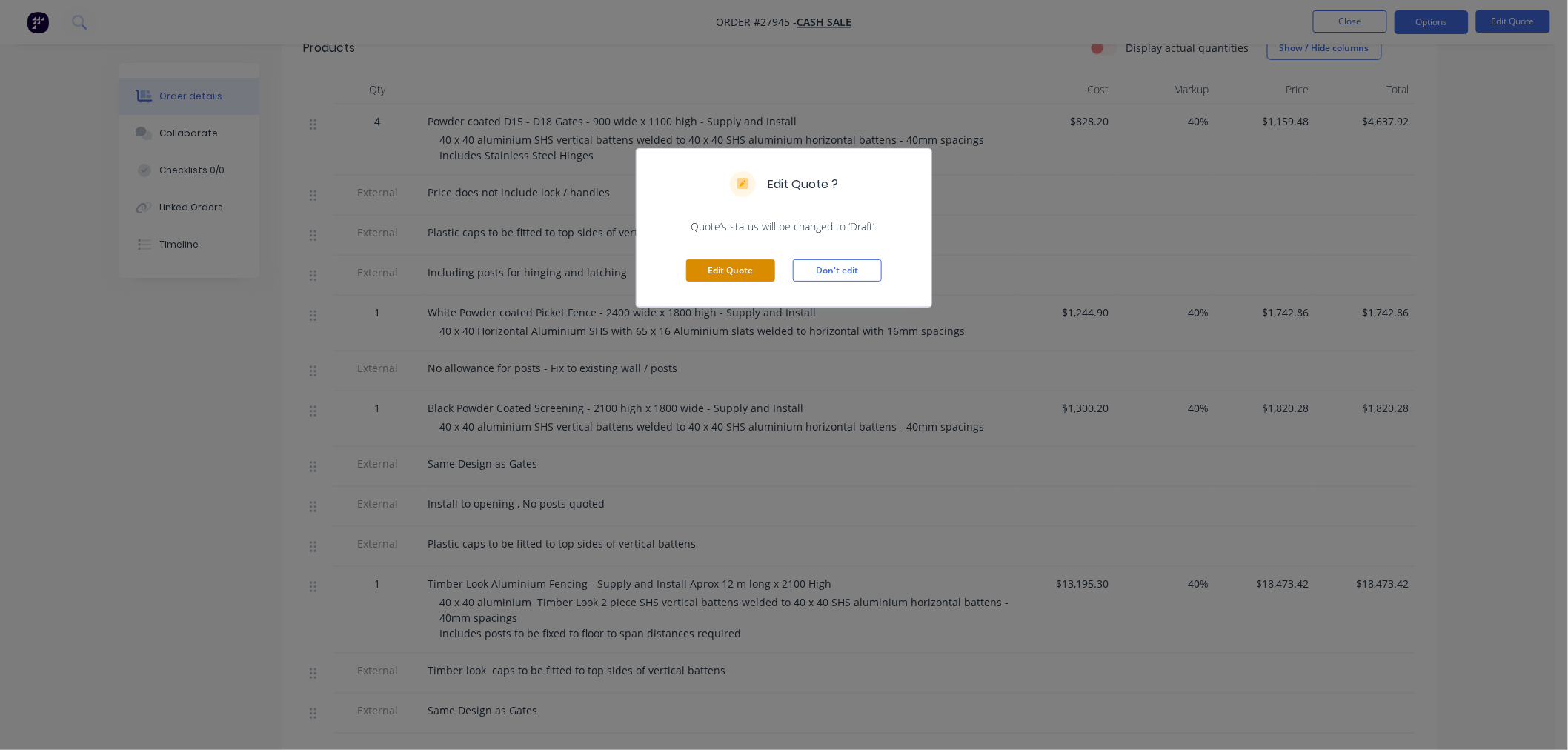
click at [756, 263] on button "Edit Quote" at bounding box center [730, 270] width 89 height 23
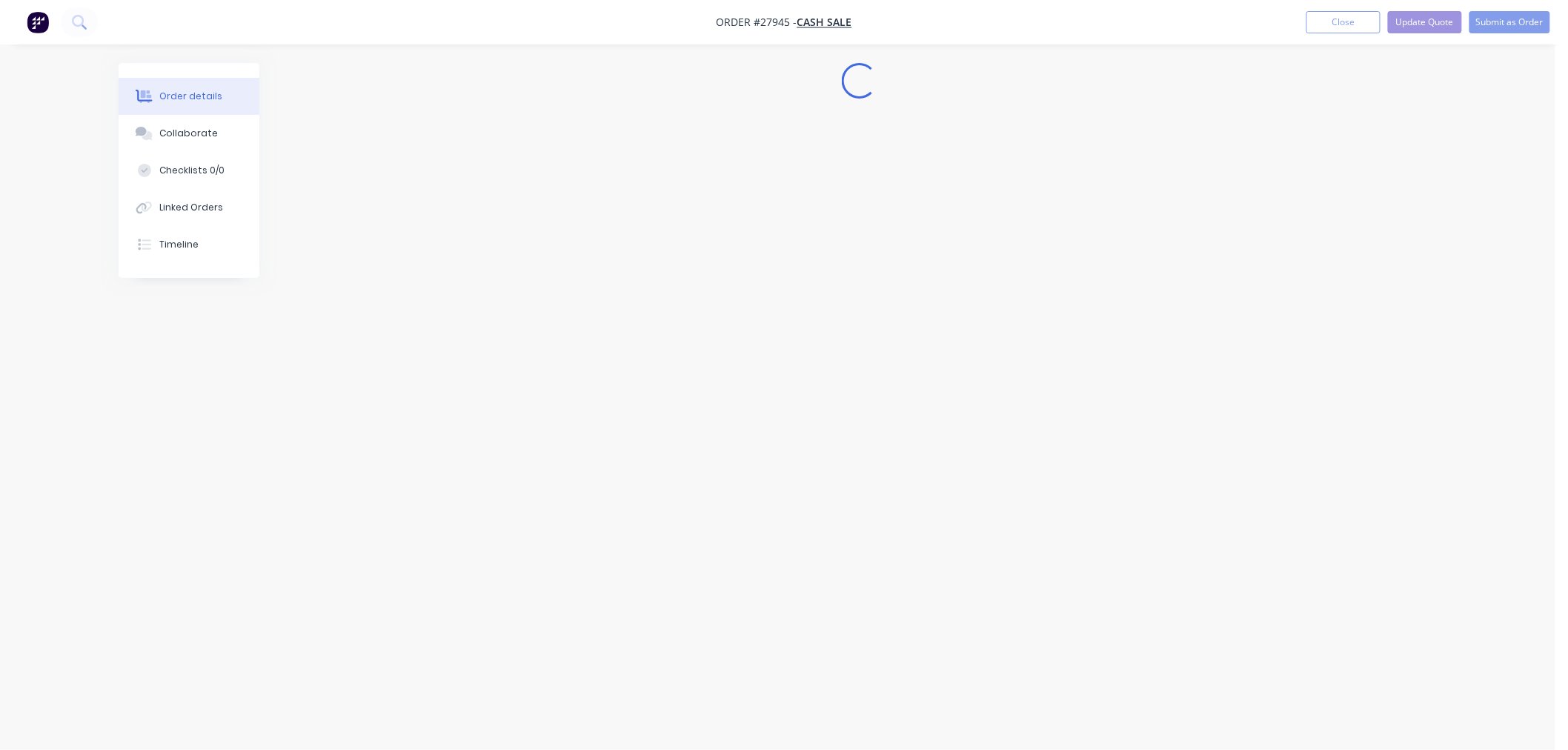
scroll to position [0, 0]
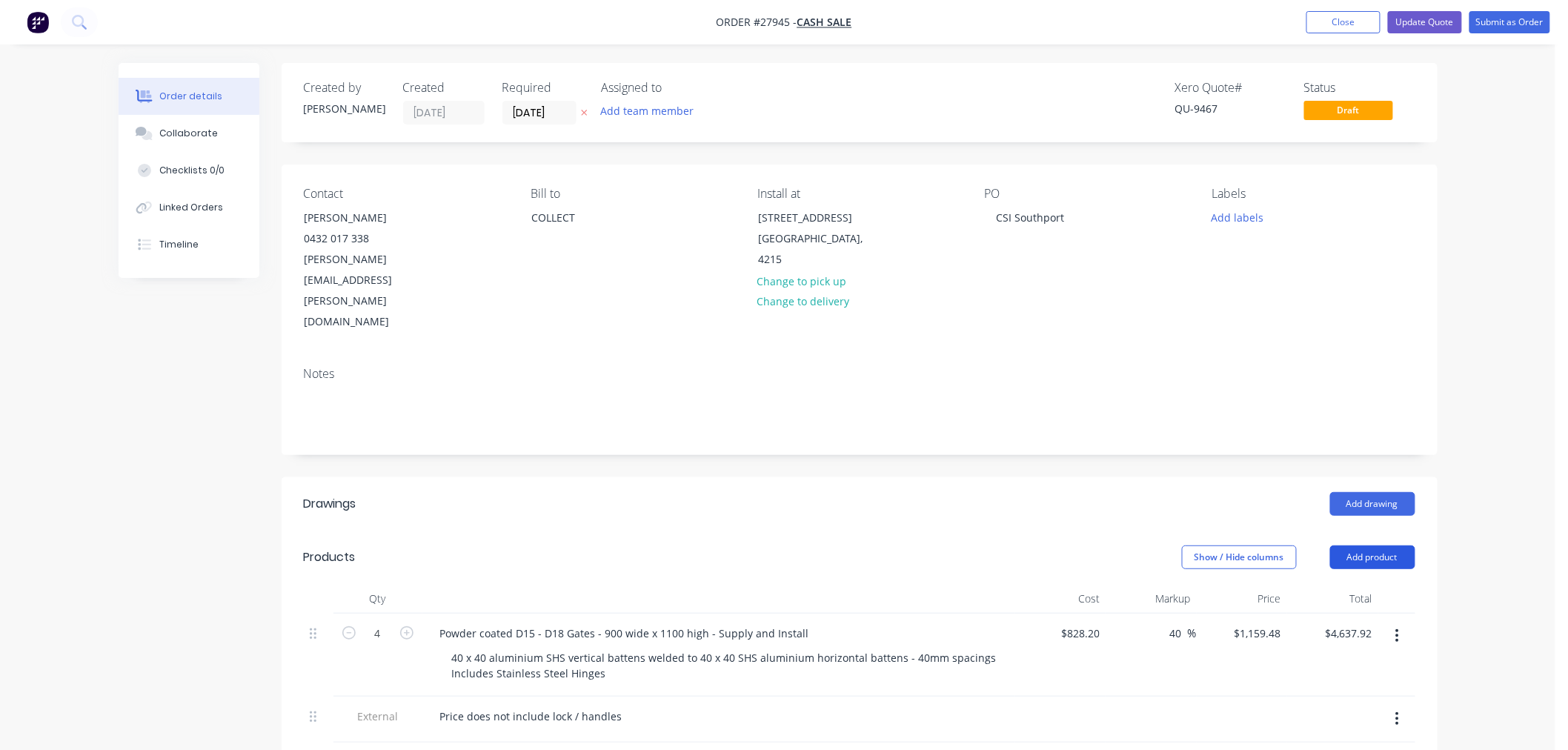
click at [1385, 545] on button "Add product" at bounding box center [1372, 557] width 85 height 23
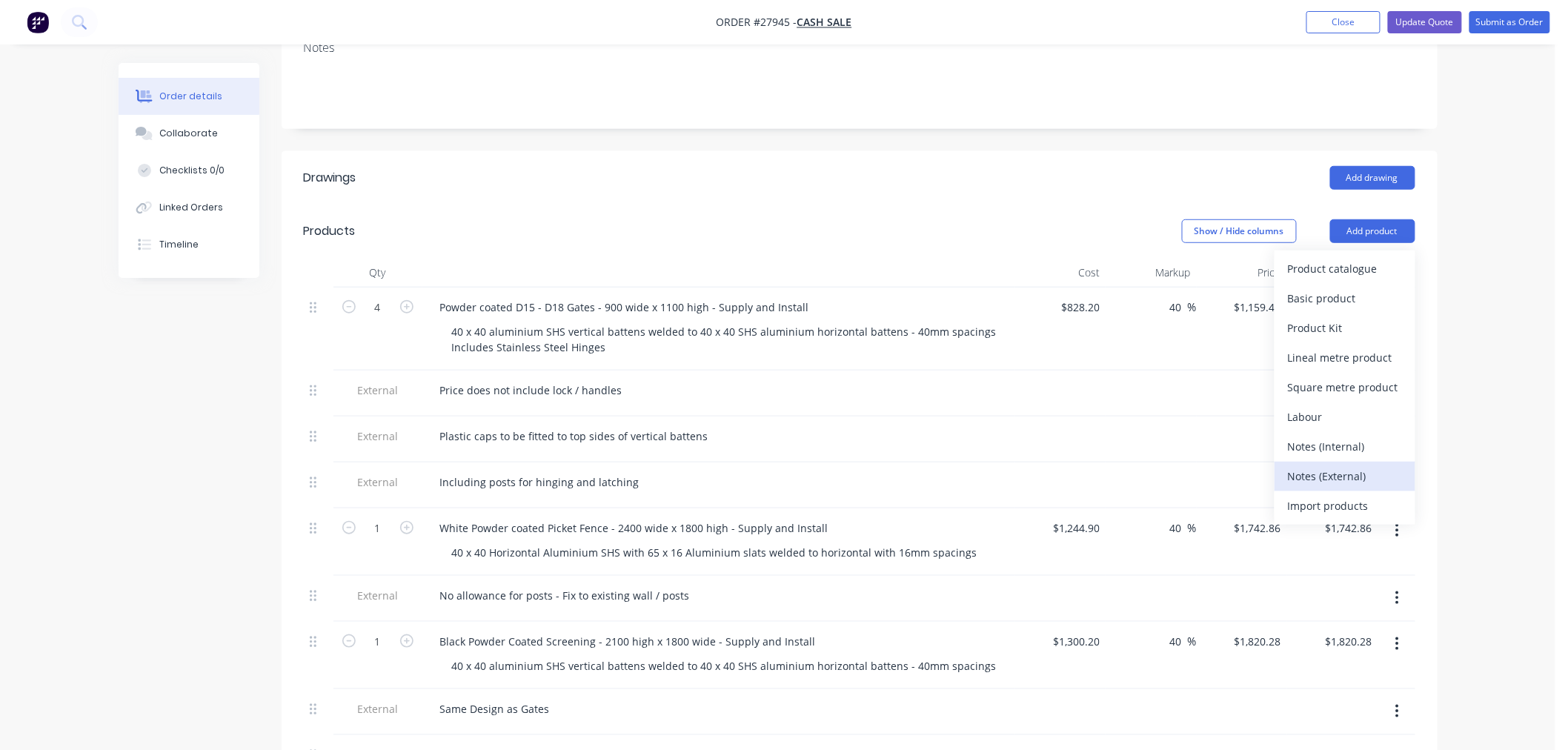
scroll to position [329, 0]
click at [1357, 255] on div "Product catalogue" at bounding box center [1345, 266] width 114 height 22
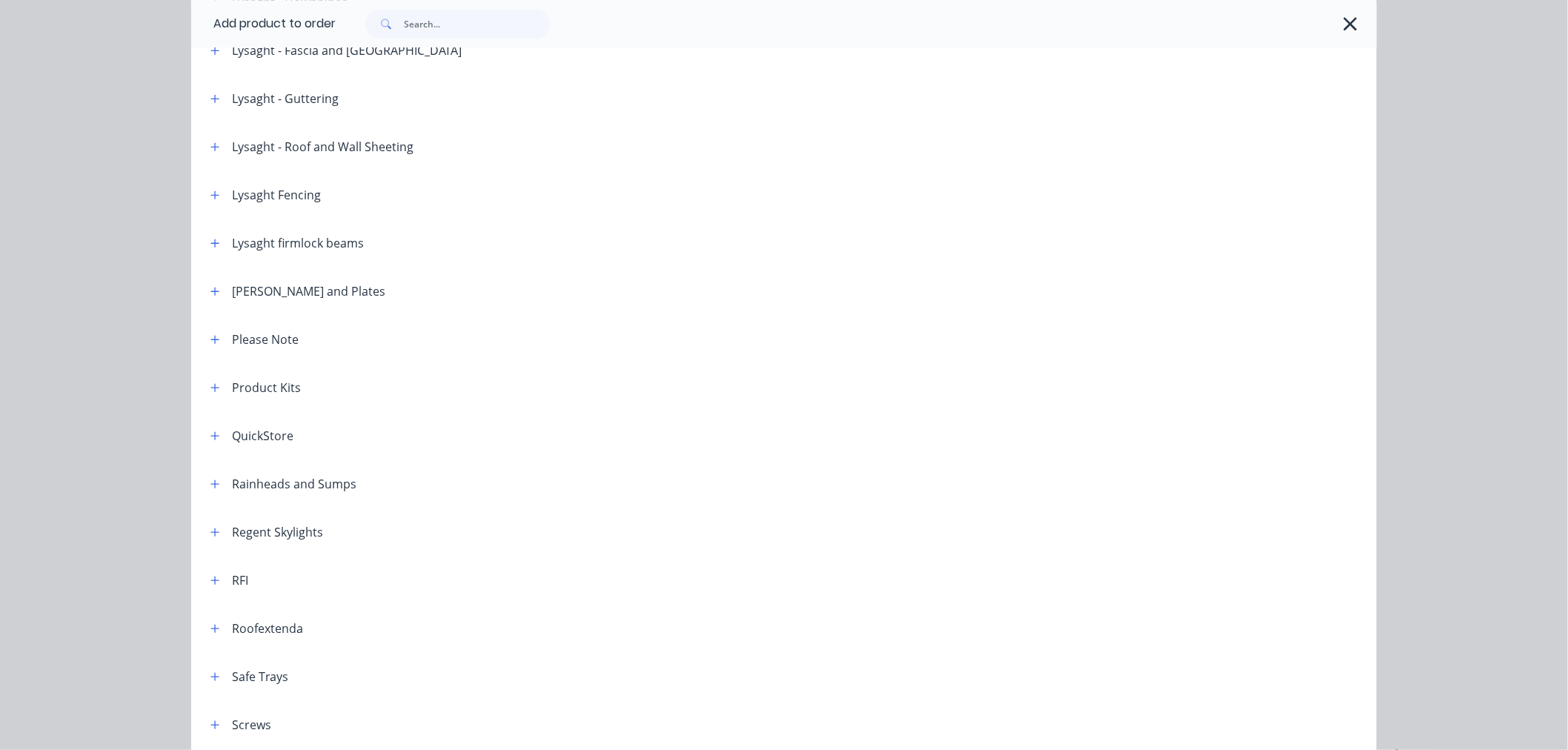
scroll to position [1482, 0]
click at [211, 339] on icon "button" at bounding box center [215, 342] width 9 height 10
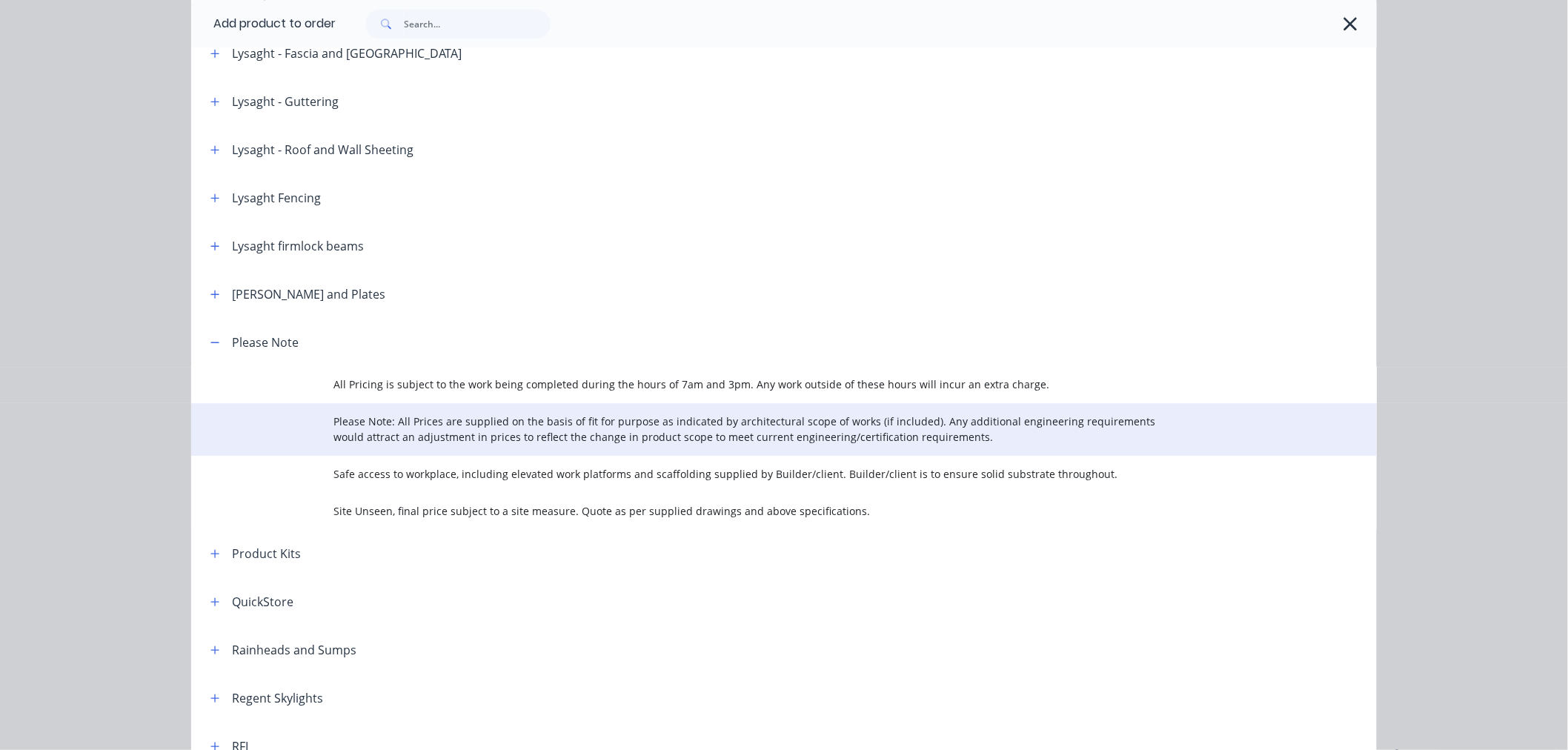
click at [500, 427] on span "Please Note: All Prices are supplied on the basis of fit for purpose as indicat…" at bounding box center [750, 428] width 834 height 31
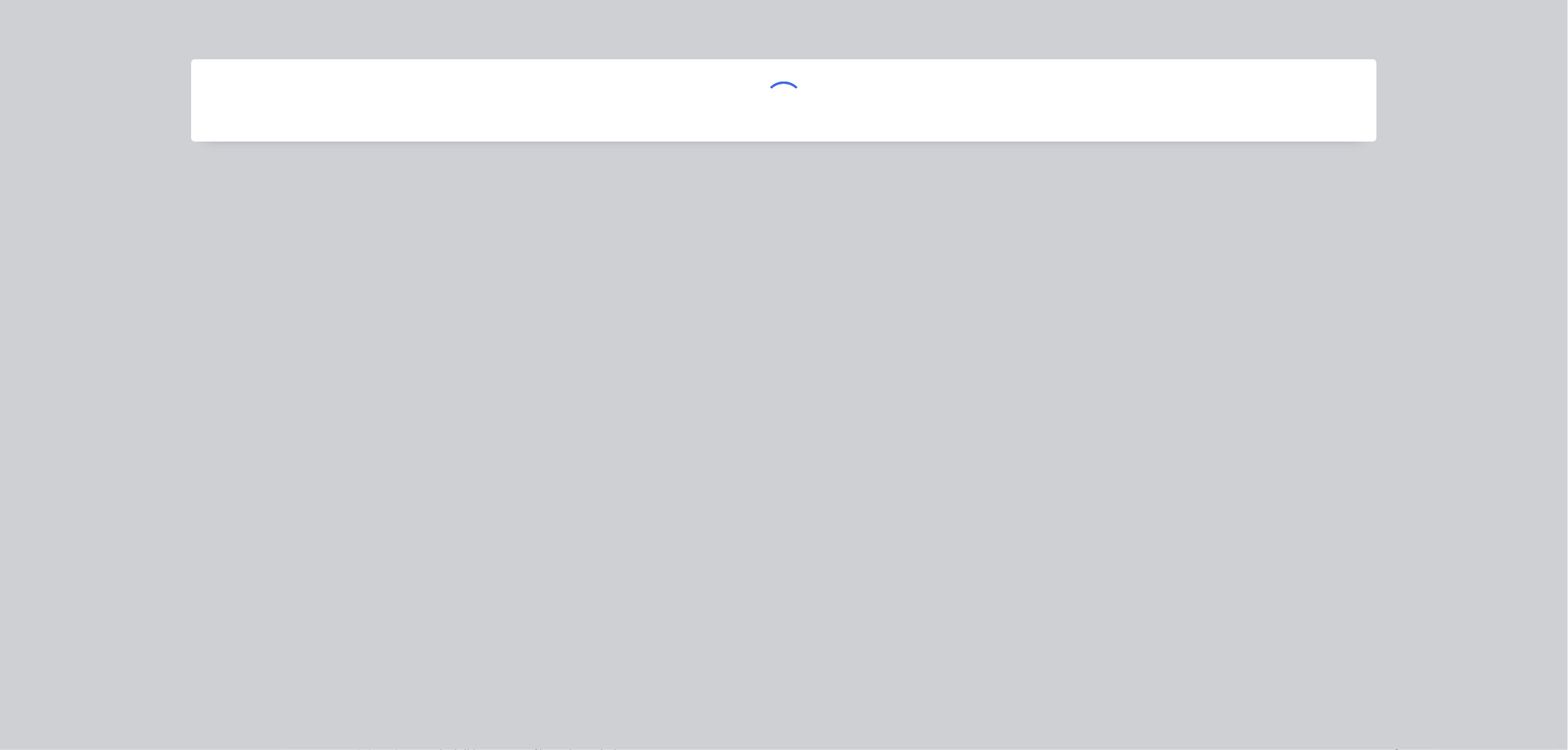
scroll to position [0, 0]
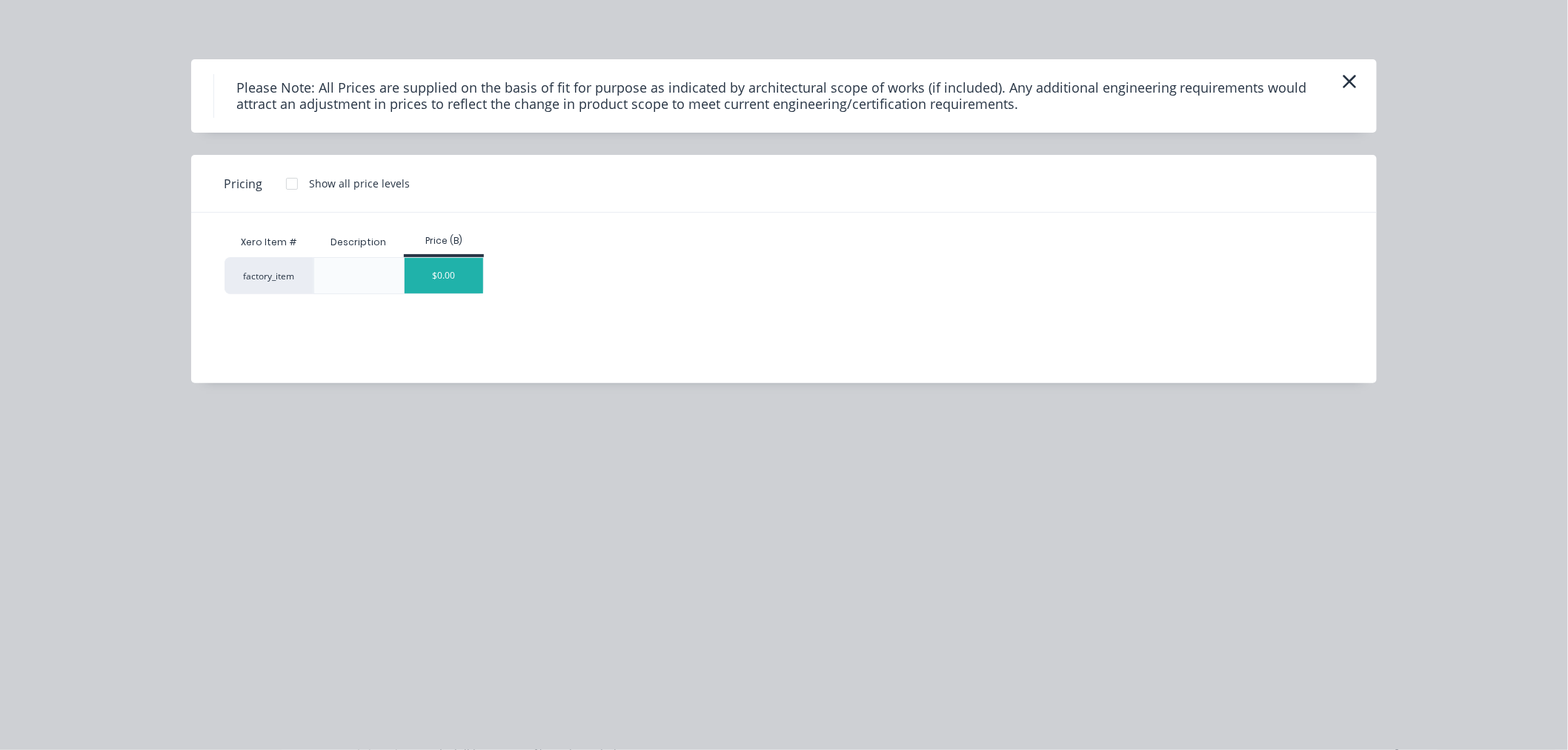
click at [433, 276] on div "$0.00" at bounding box center [445, 275] width 80 height 35
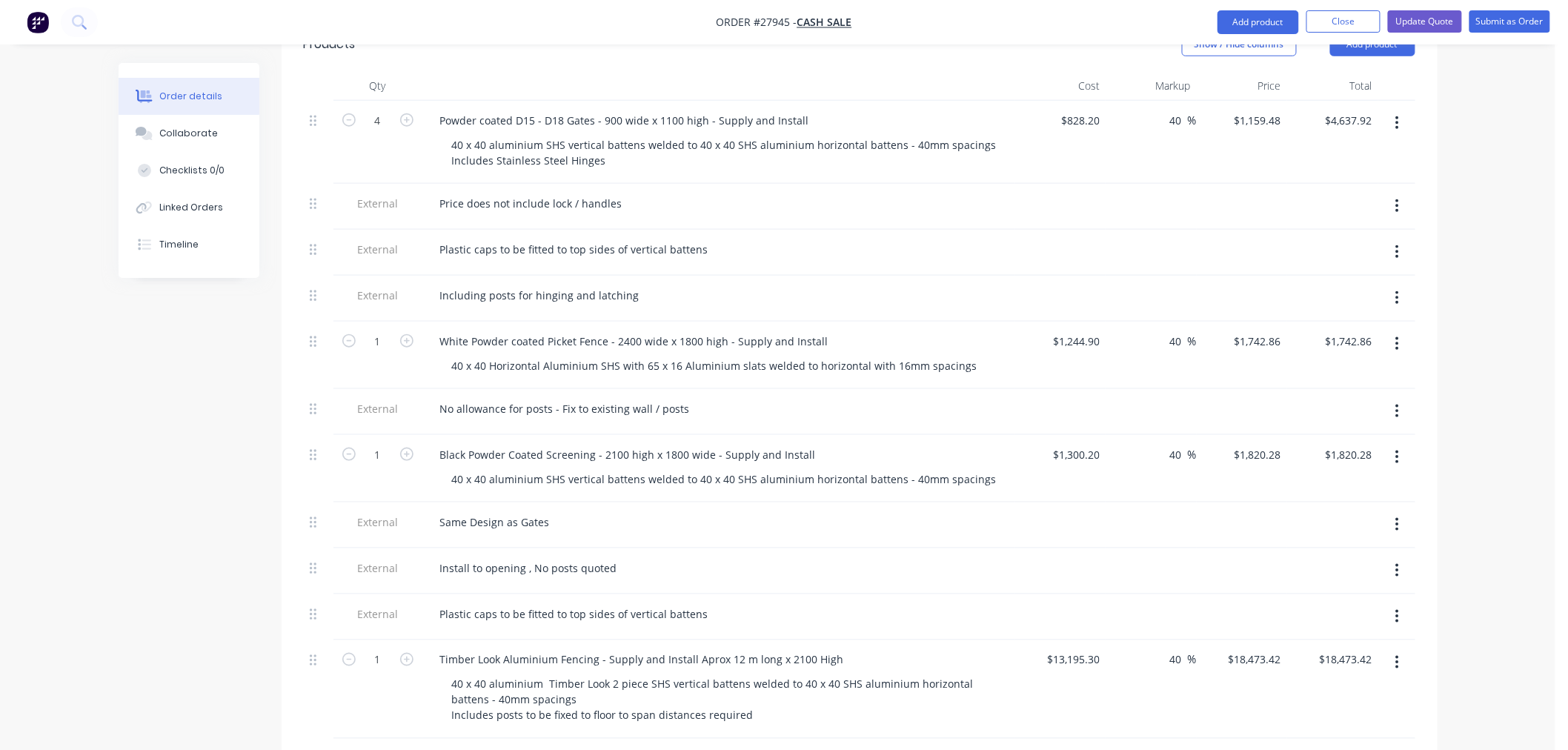
scroll to position [329, 0]
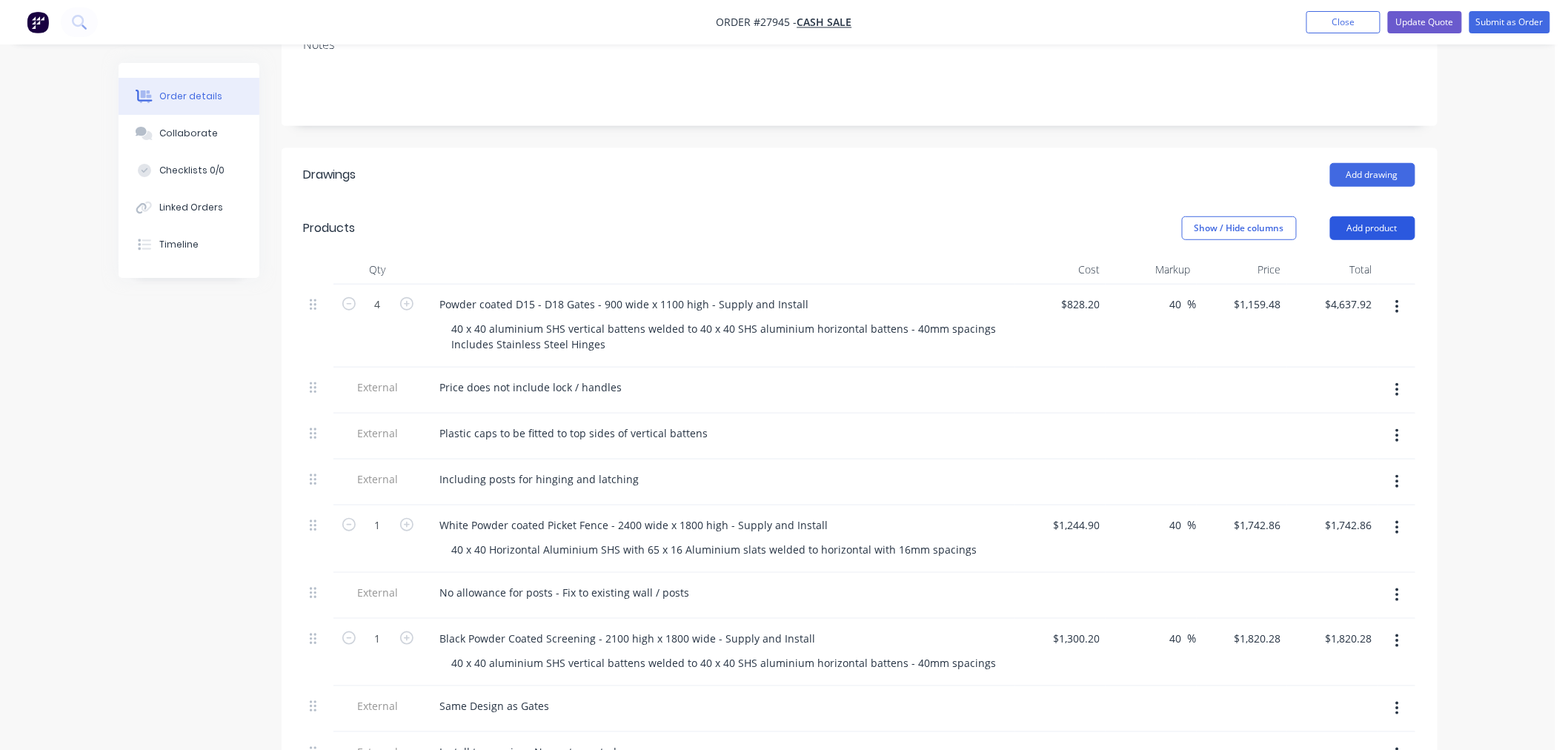
click at [1375, 216] on button "Add product" at bounding box center [1372, 228] width 85 height 23
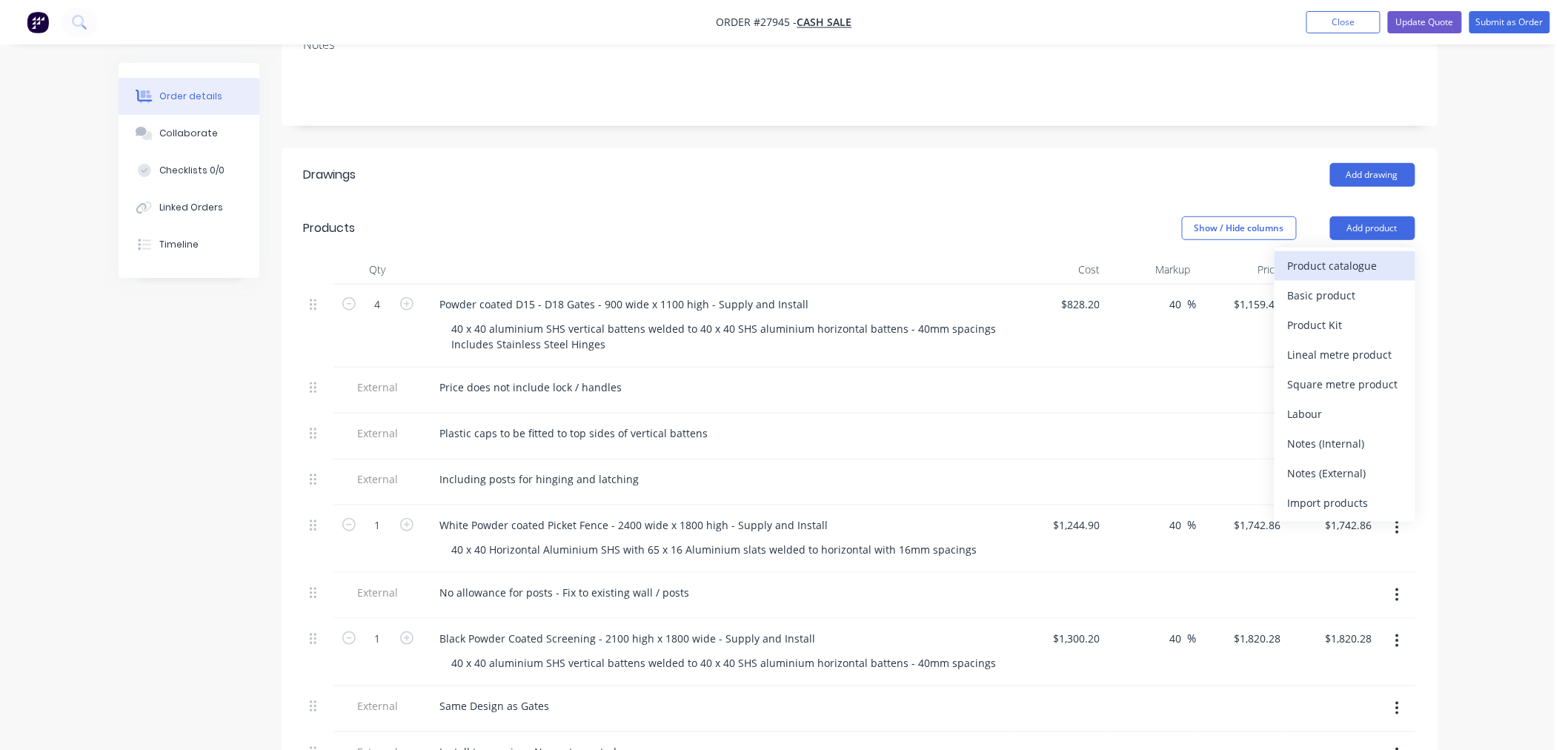
click at [1329, 255] on div "Product catalogue" at bounding box center [1345, 266] width 114 height 22
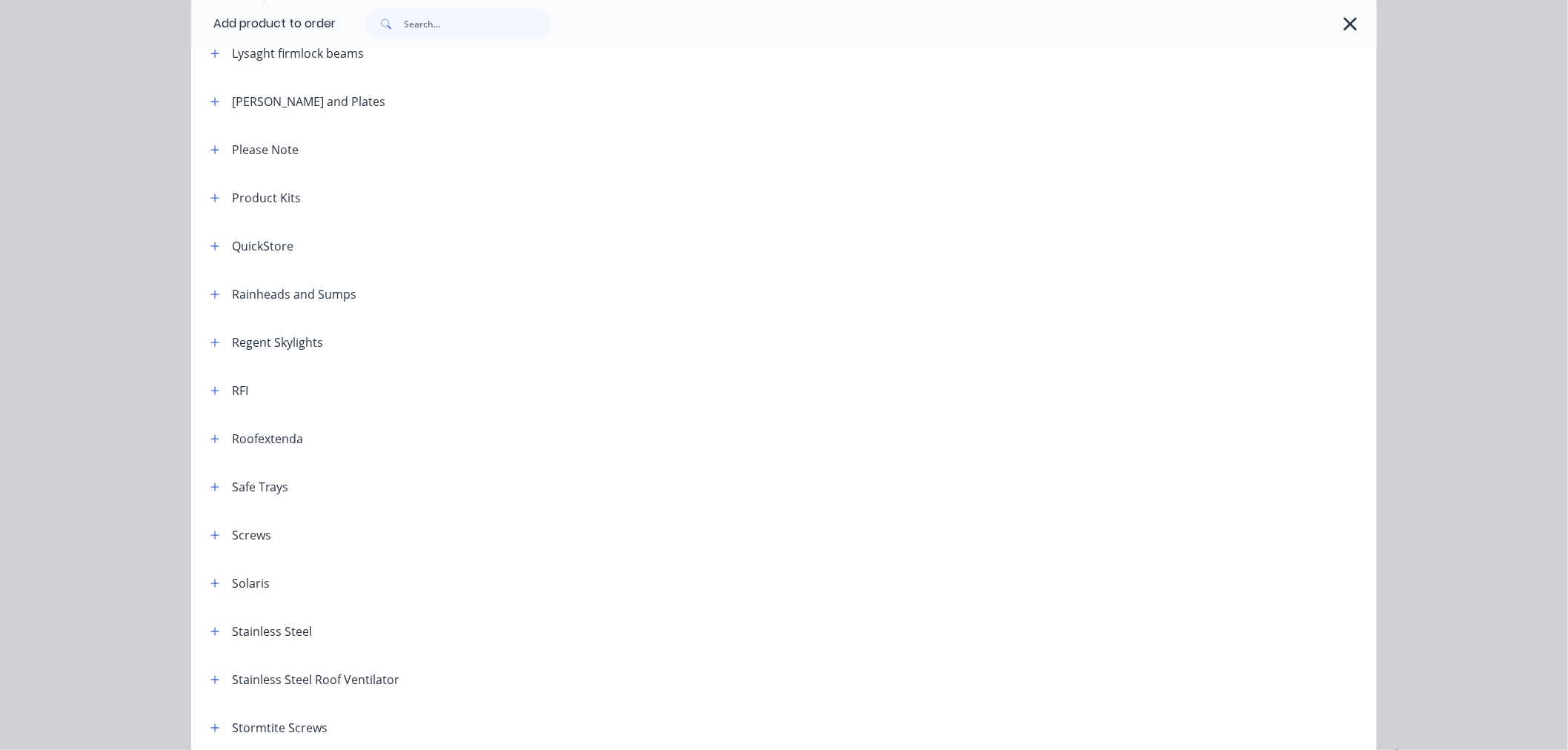
scroll to position [1591, 0]
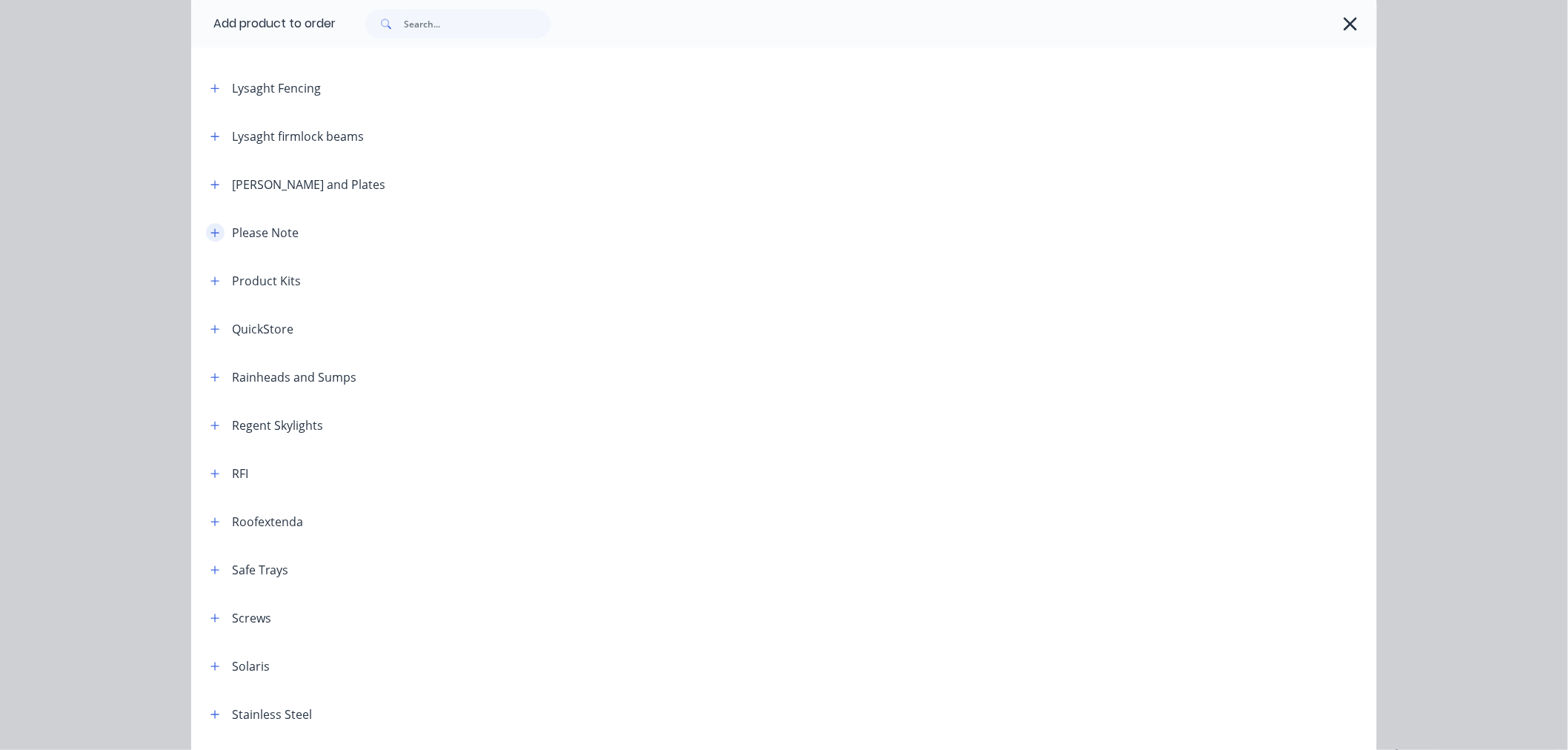
click at [211, 230] on icon "button" at bounding box center [215, 232] width 9 height 10
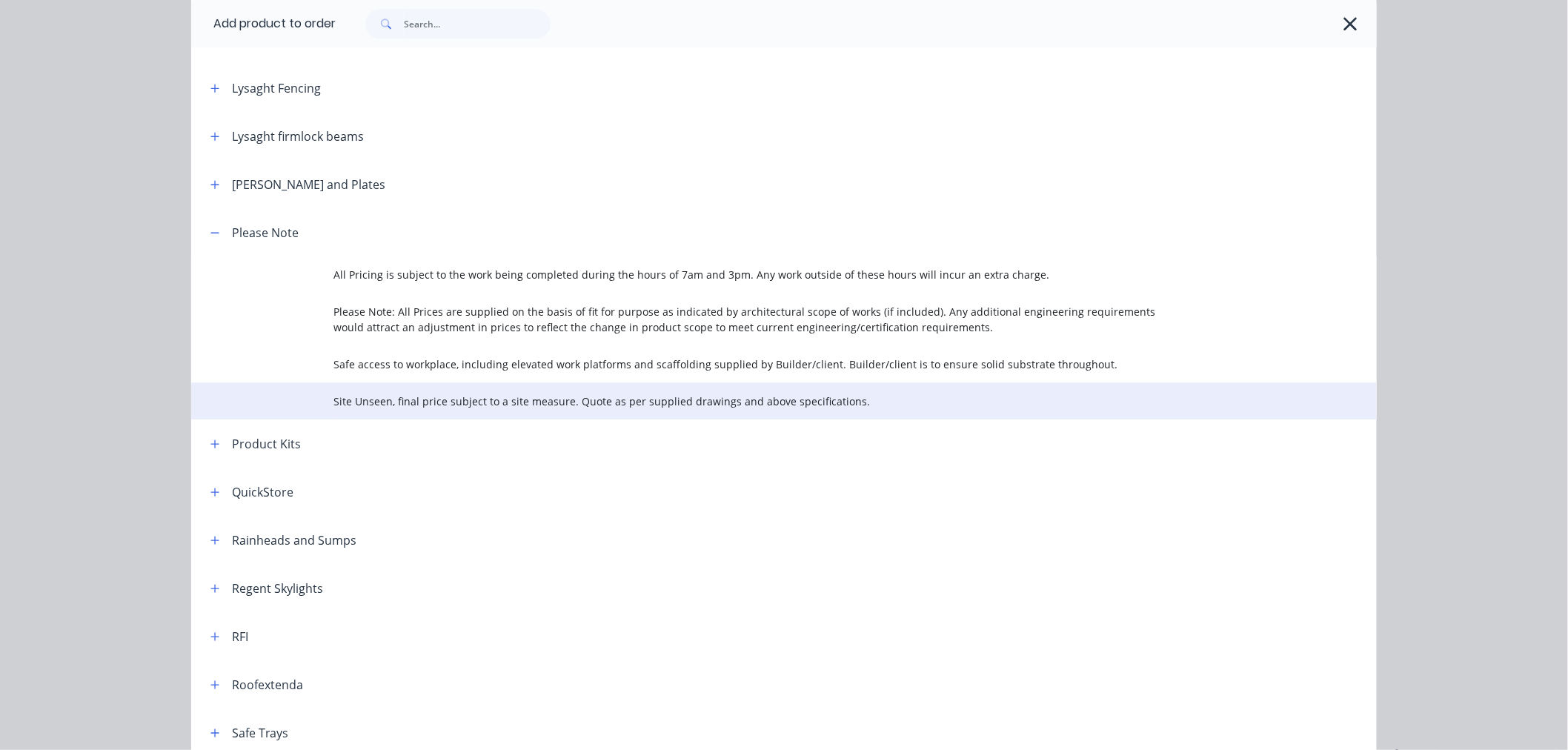
click at [429, 397] on span "Site Unseen, final price subject to a site measure. Quote as per supplied drawi…" at bounding box center [750, 400] width 834 height 15
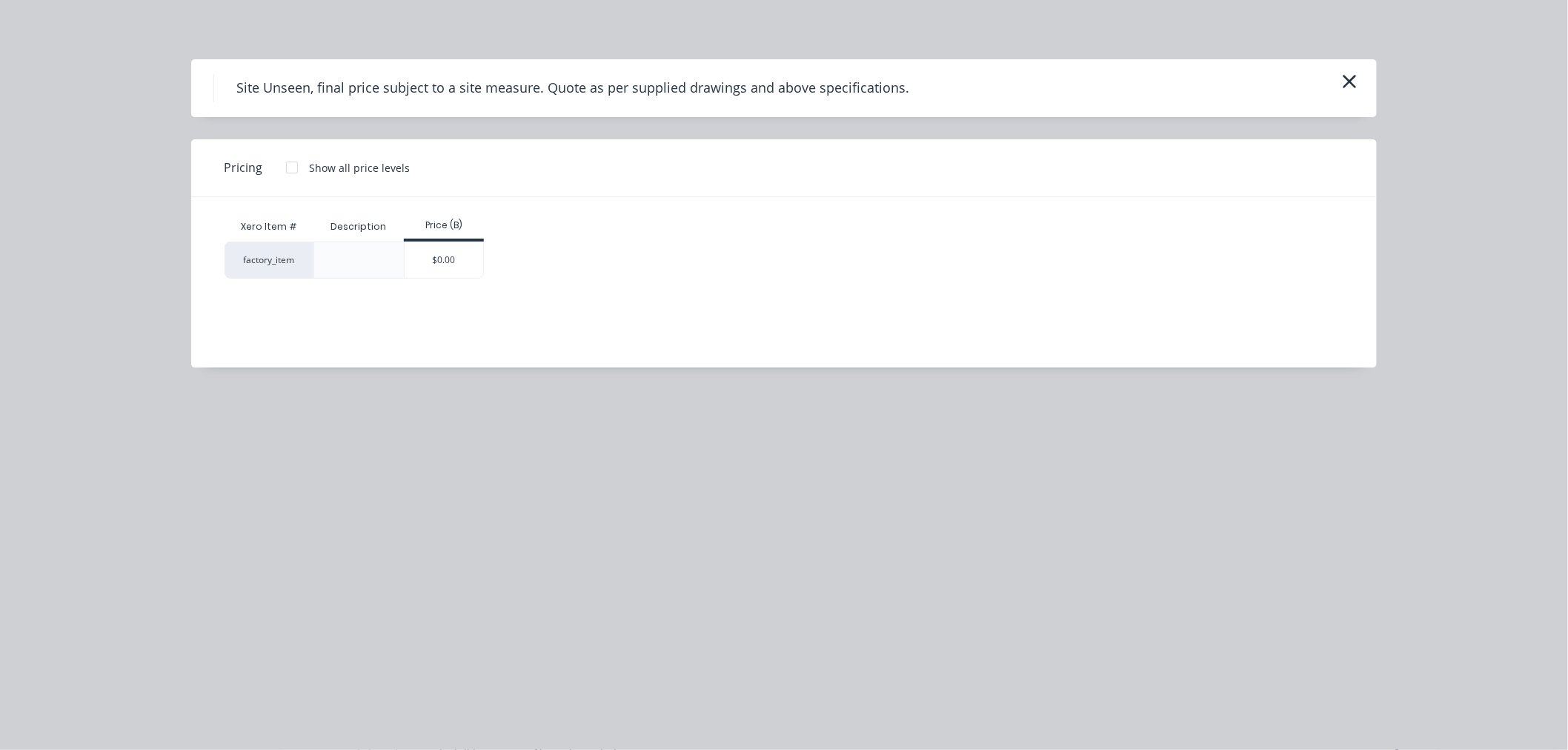
click at [446, 246] on div "$0.00" at bounding box center [445, 259] width 80 height 35
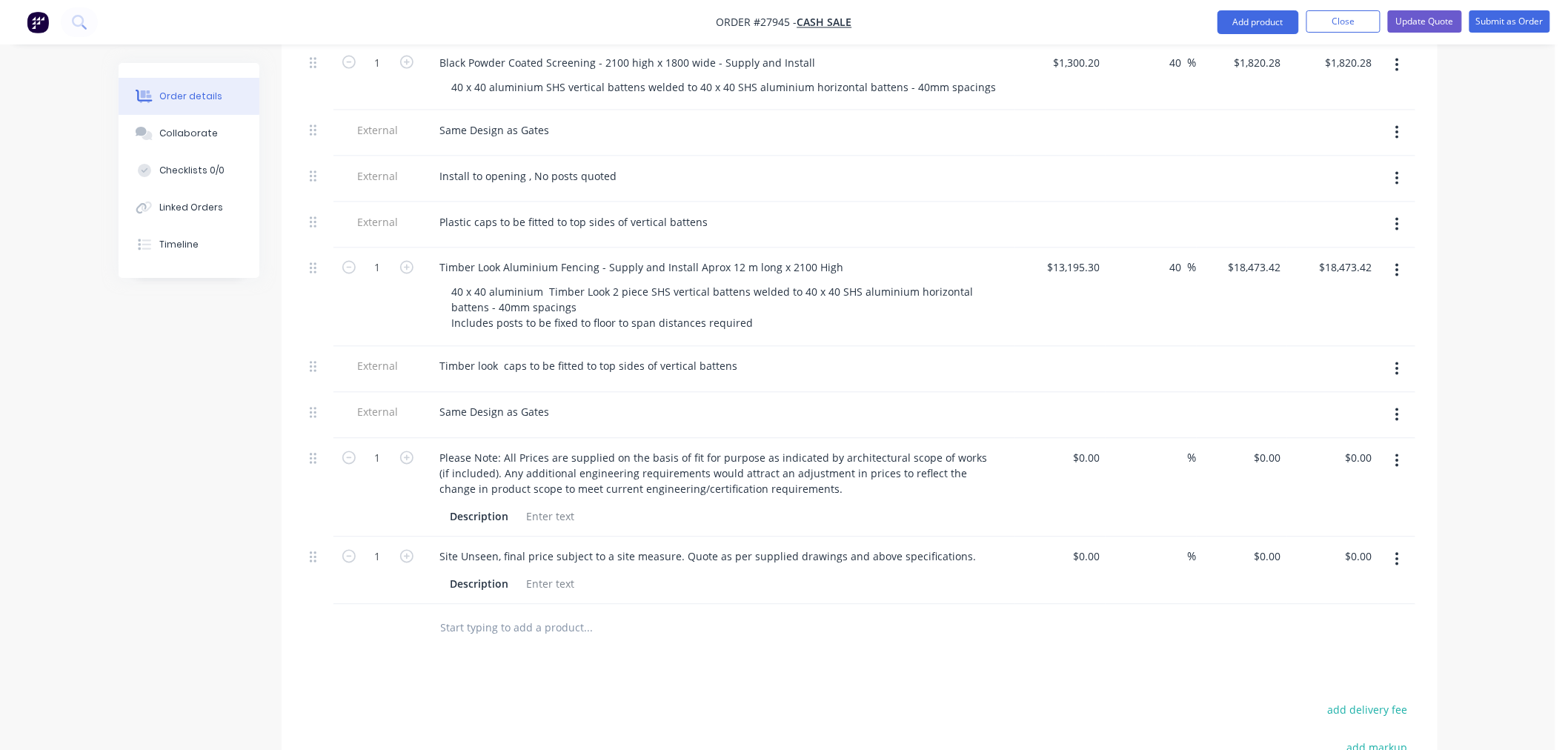
scroll to position [1070, 0]
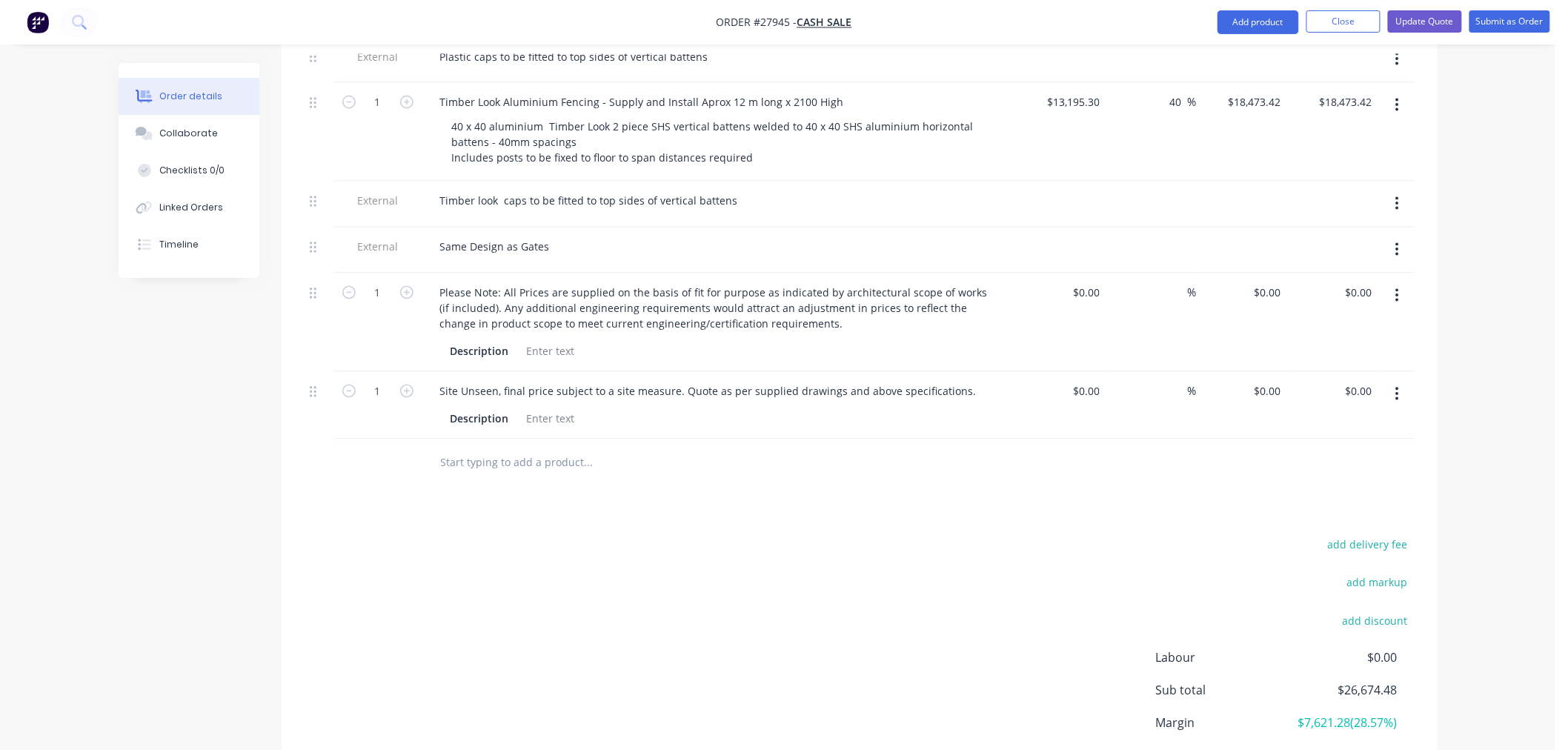
click at [872, 535] on div "add delivery fee add markup add discount Labour $0.00 Sub total $26,674.48 Marg…" at bounding box center [859, 678] width 1112 height 286
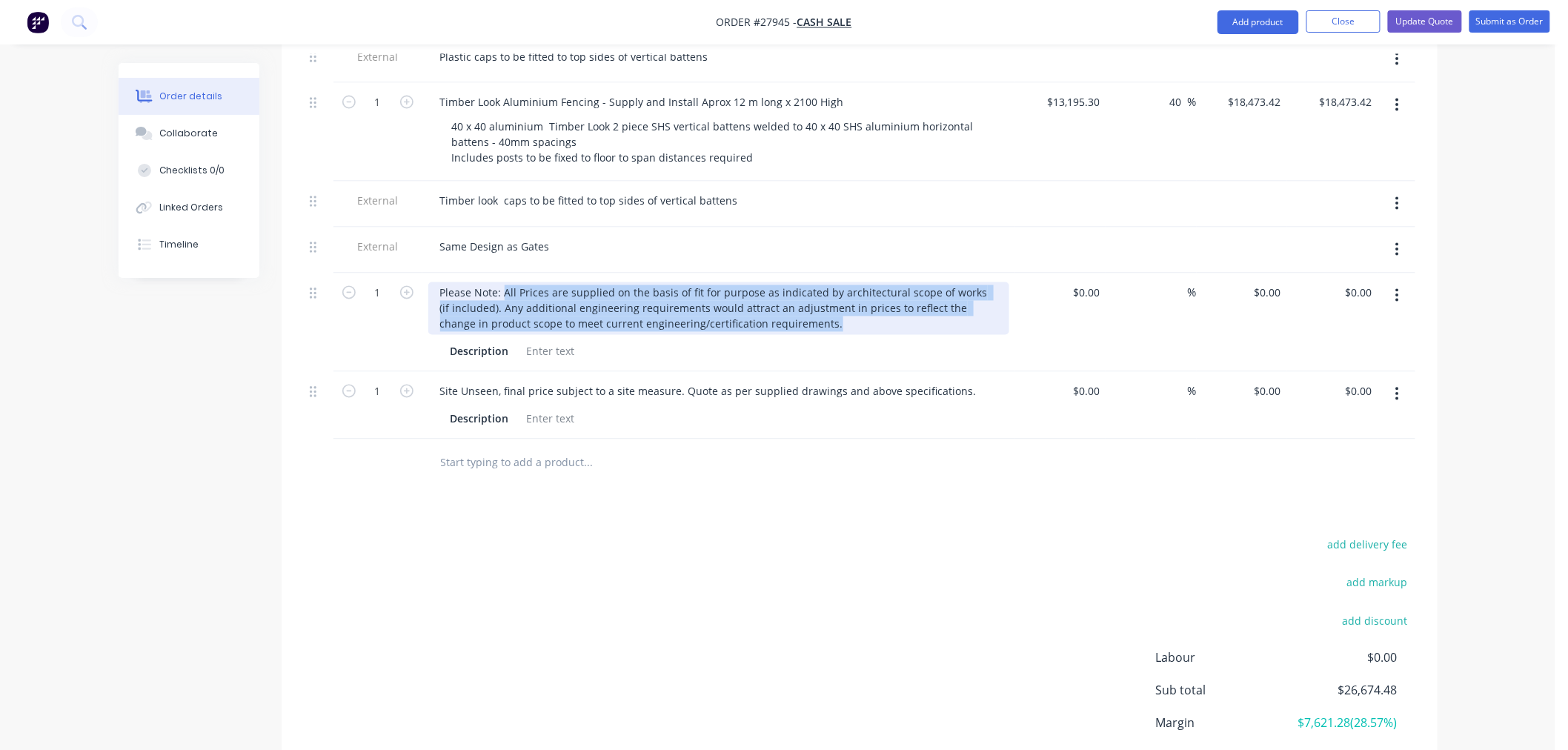
drag, startPoint x: 504, startPoint y: 230, endPoint x: 838, endPoint y: 270, distance: 336.4
click at [838, 282] on div "Please Note: All Prices are supplied on the basis of fit for purpose as indicat…" at bounding box center [718, 308] width 581 height 52
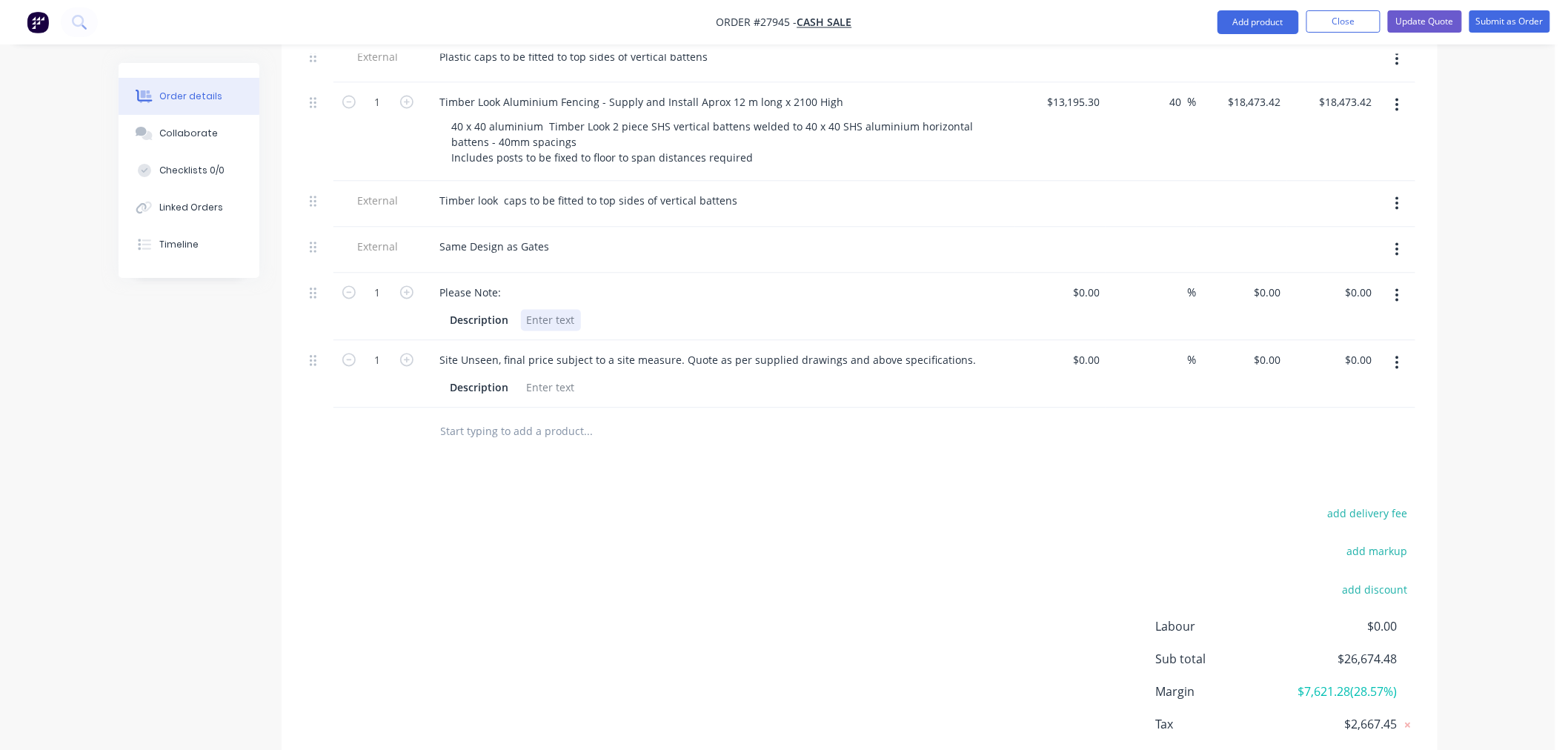
click at [567, 310] on div at bounding box center [550, 321] width 60 height 22
paste div
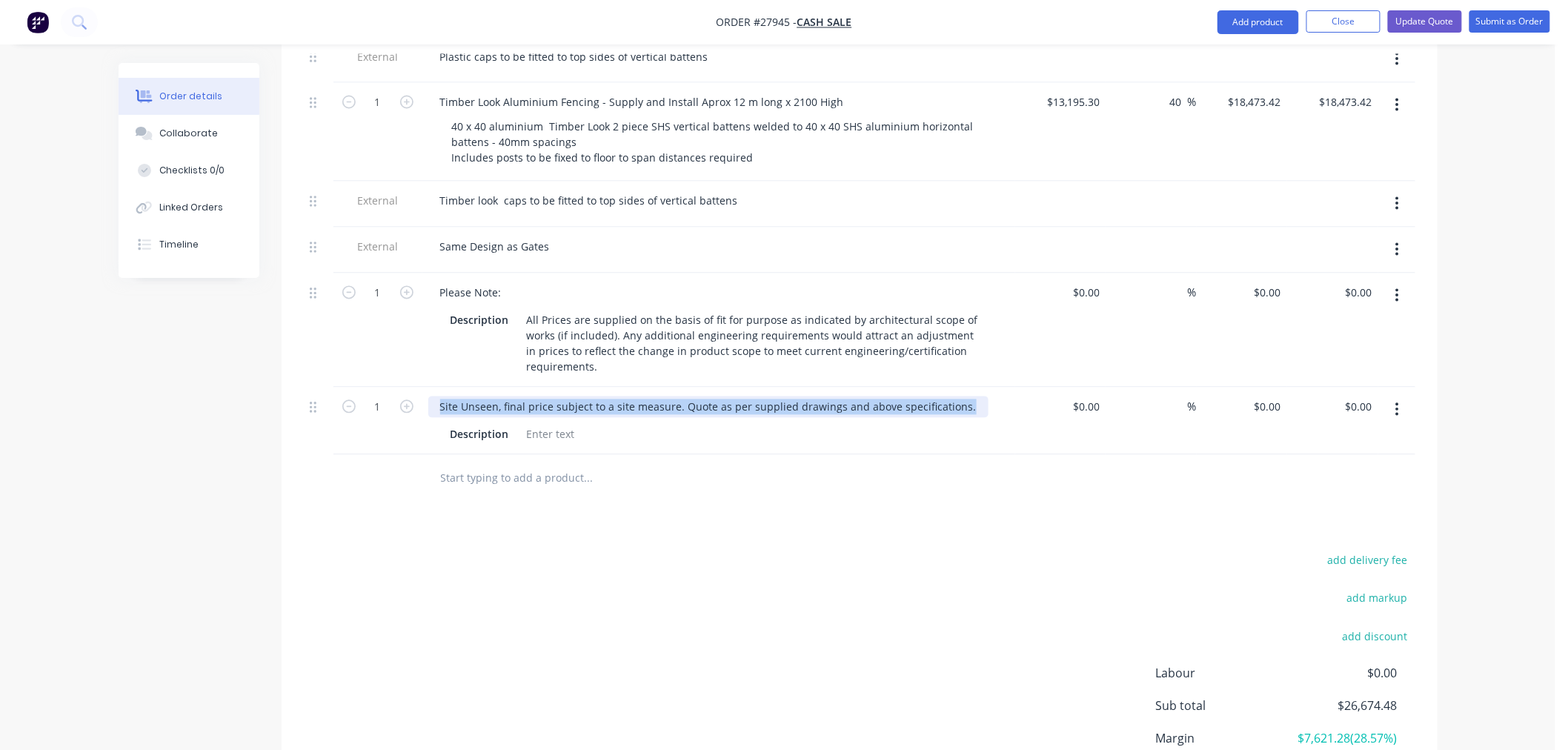
drag, startPoint x: 437, startPoint y: 339, endPoint x: 991, endPoint y: 343, distance: 554.0
click at [991, 397] on div "Site Unseen, final price subject to a site measure. Quote as per supplied drawi…" at bounding box center [718, 408] width 581 height 22
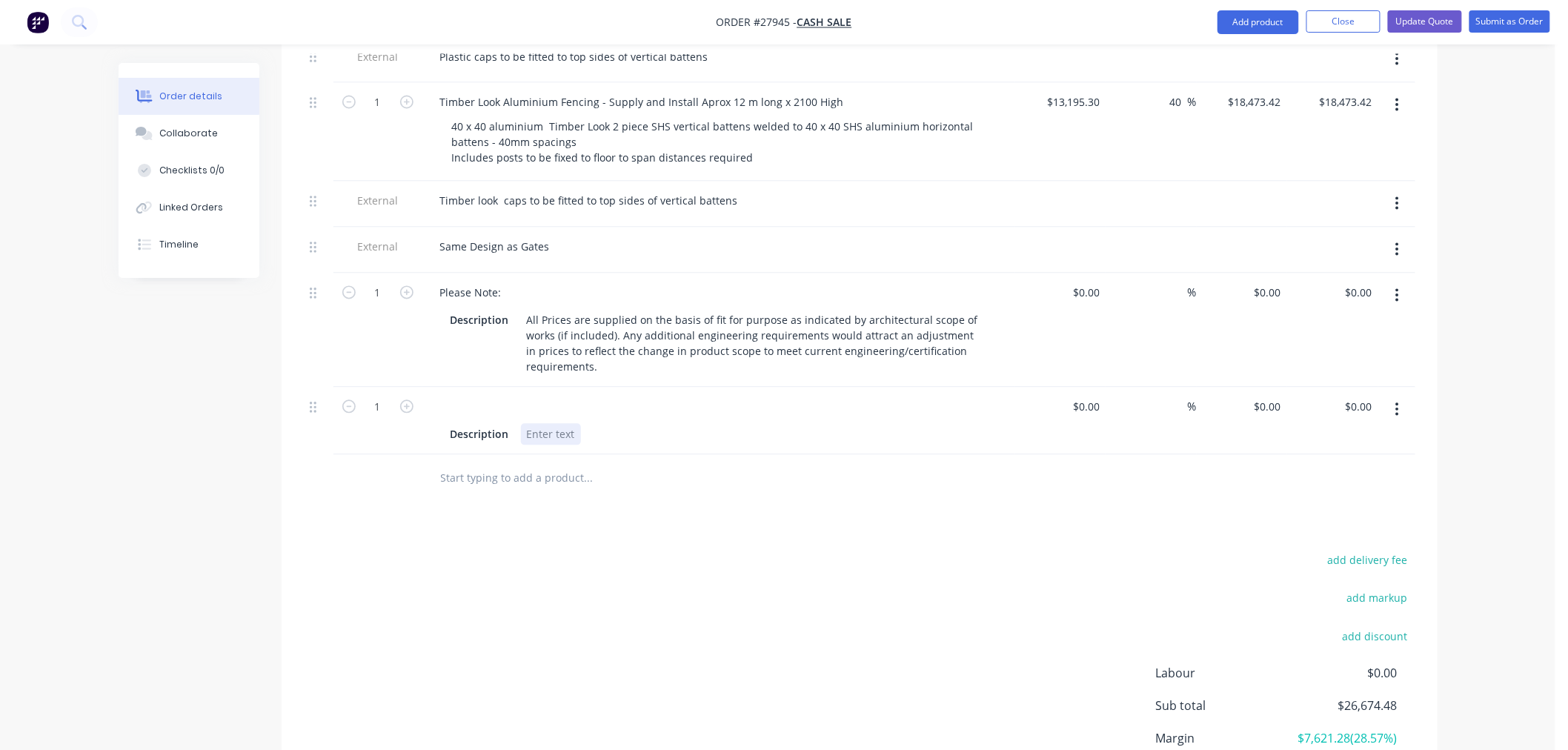
click at [554, 424] on div at bounding box center [550, 435] width 60 height 22
paste div
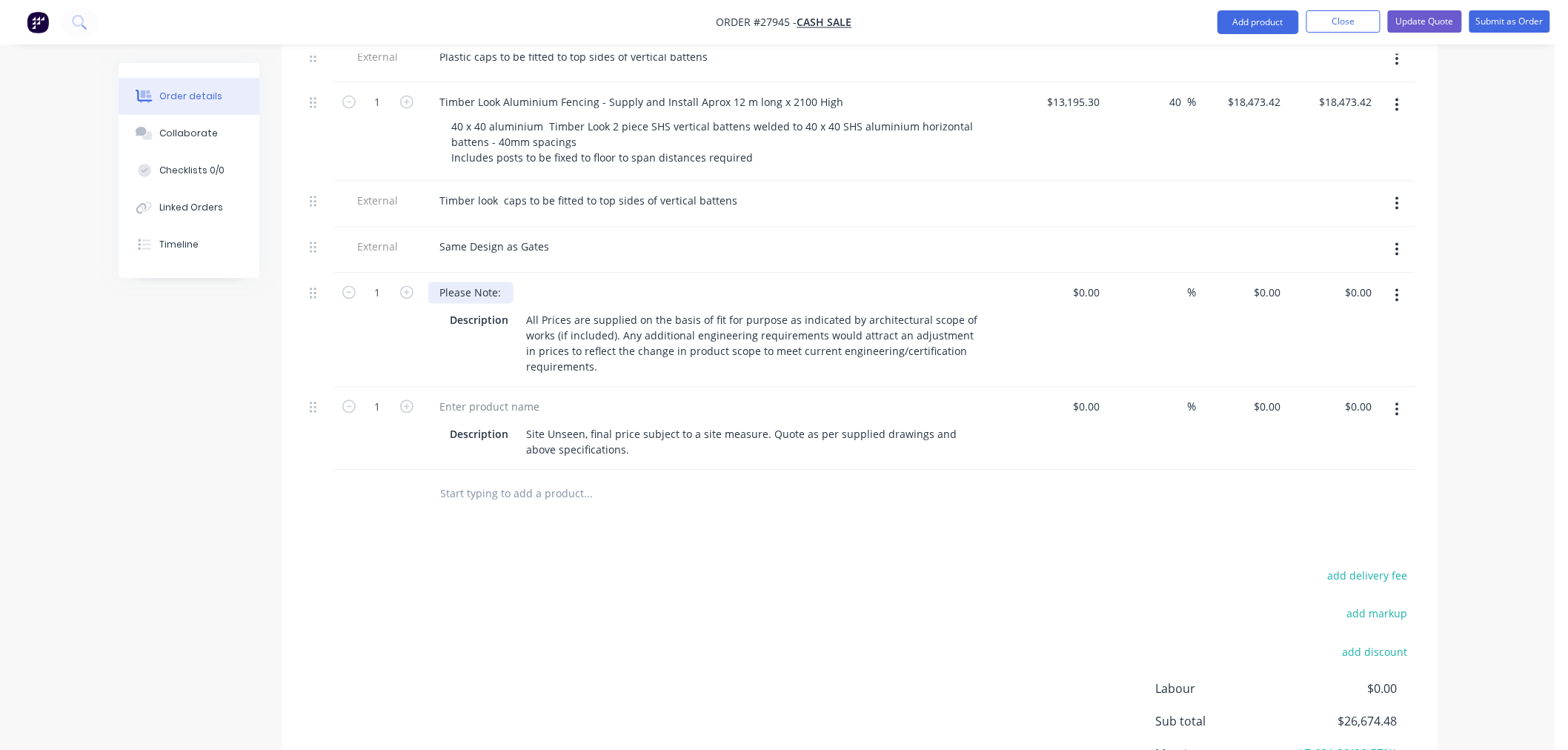
click at [497, 282] on div "Please Note:" at bounding box center [471, 293] width 85 height 22
drag, startPoint x: 500, startPoint y: 230, endPoint x: 438, endPoint y: 234, distance: 62.1
click at [439, 282] on div "Please Note:" at bounding box center [471, 293] width 85 height 22
copy div "Please Note:"
click at [493, 397] on div at bounding box center [490, 408] width 124 height 22
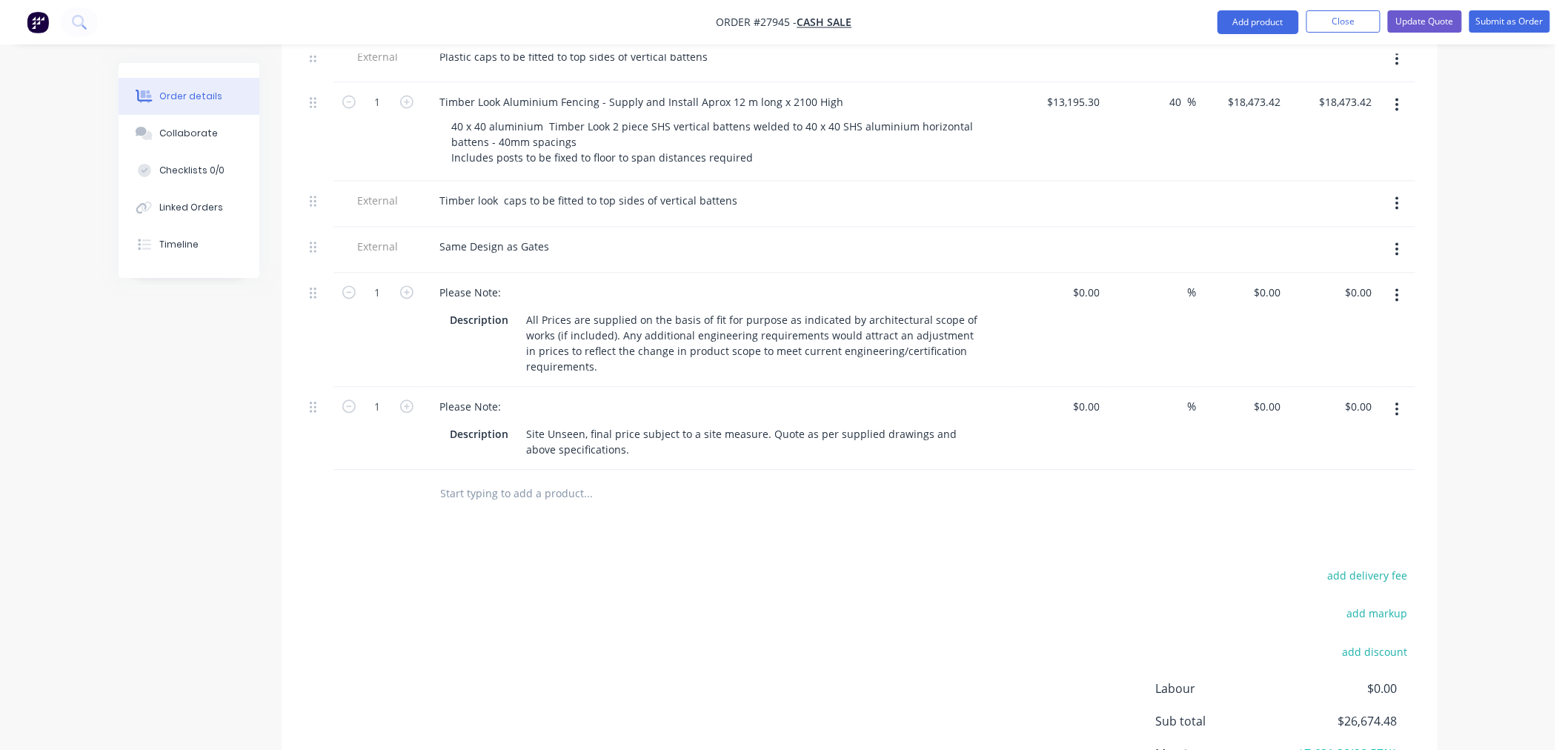
click at [660, 566] on div "add delivery fee add markup add discount Labour $0.00 Sub total $26,674.48 Marg…" at bounding box center [859, 708] width 1112 height 286
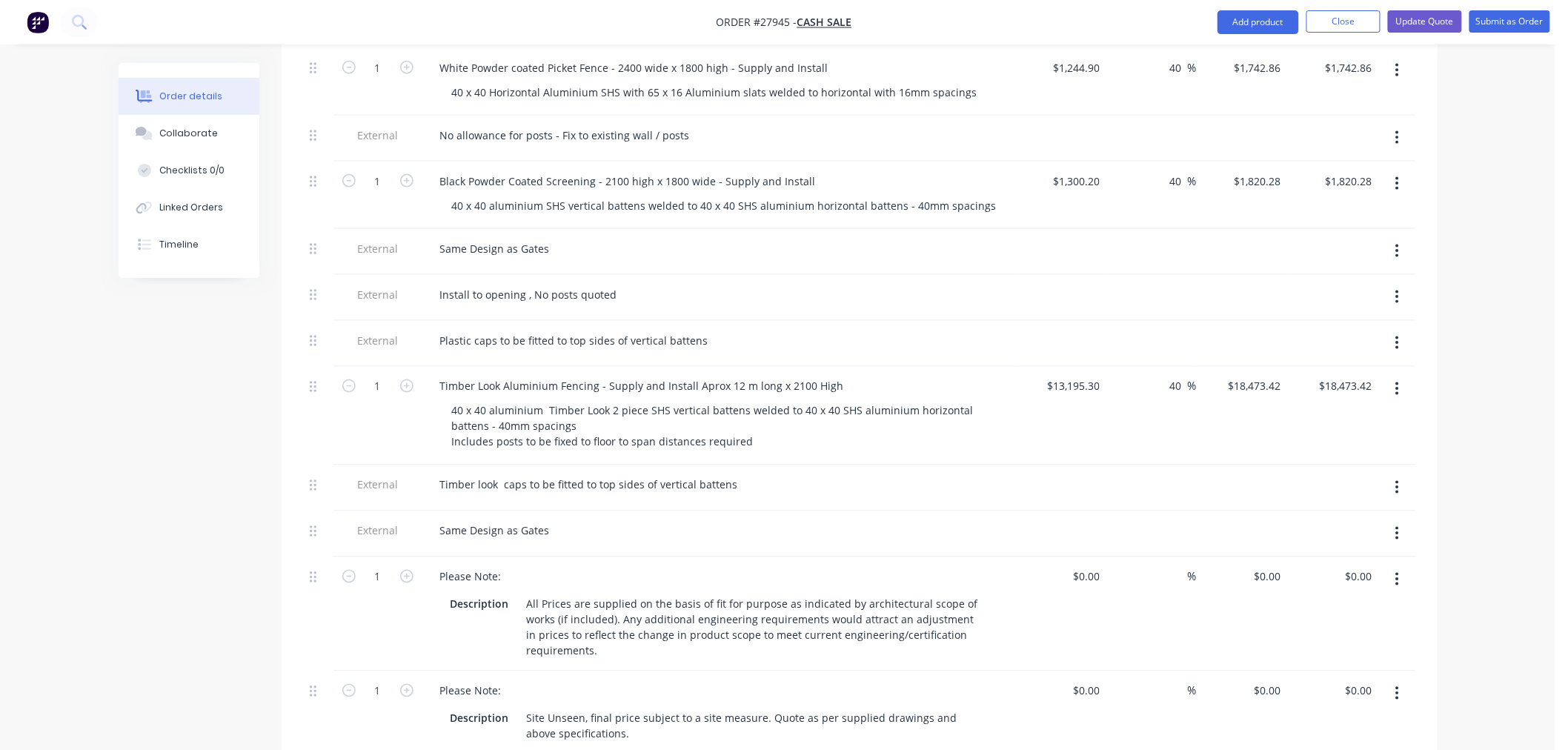
scroll to position [493, 0]
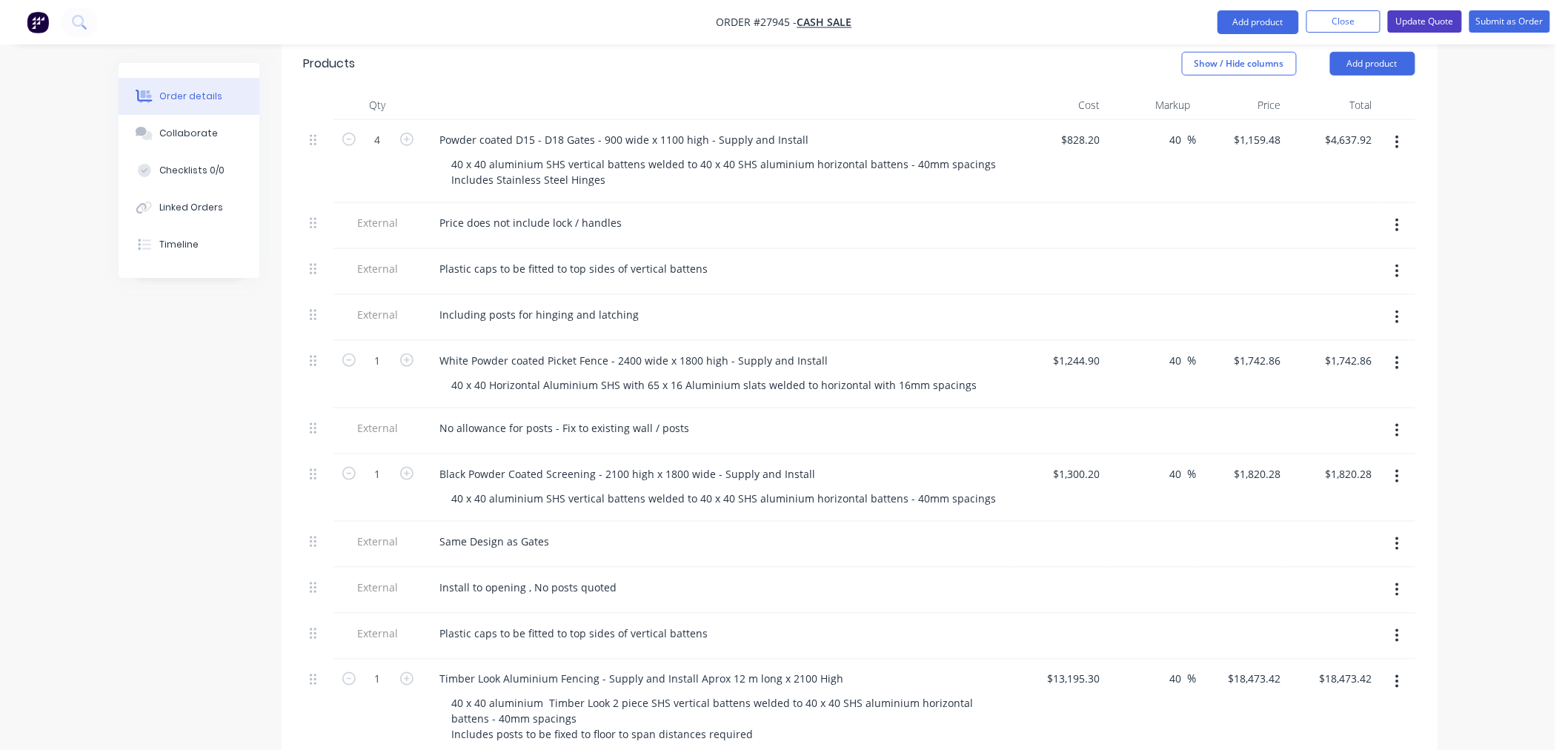
click at [1429, 21] on button "Update Quote" at bounding box center [1424, 21] width 74 height 23
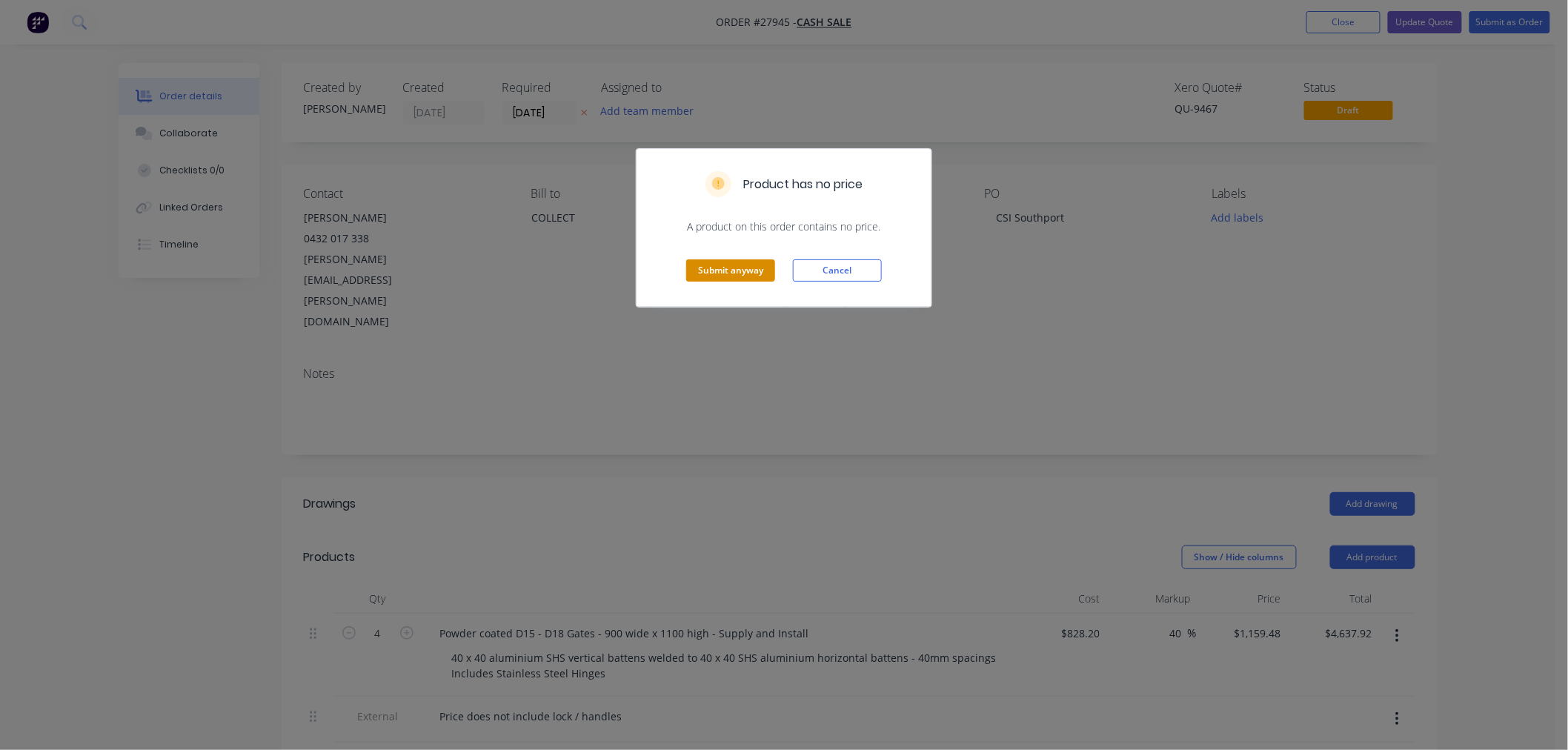
click at [746, 269] on button "Submit anyway" at bounding box center [730, 270] width 89 height 23
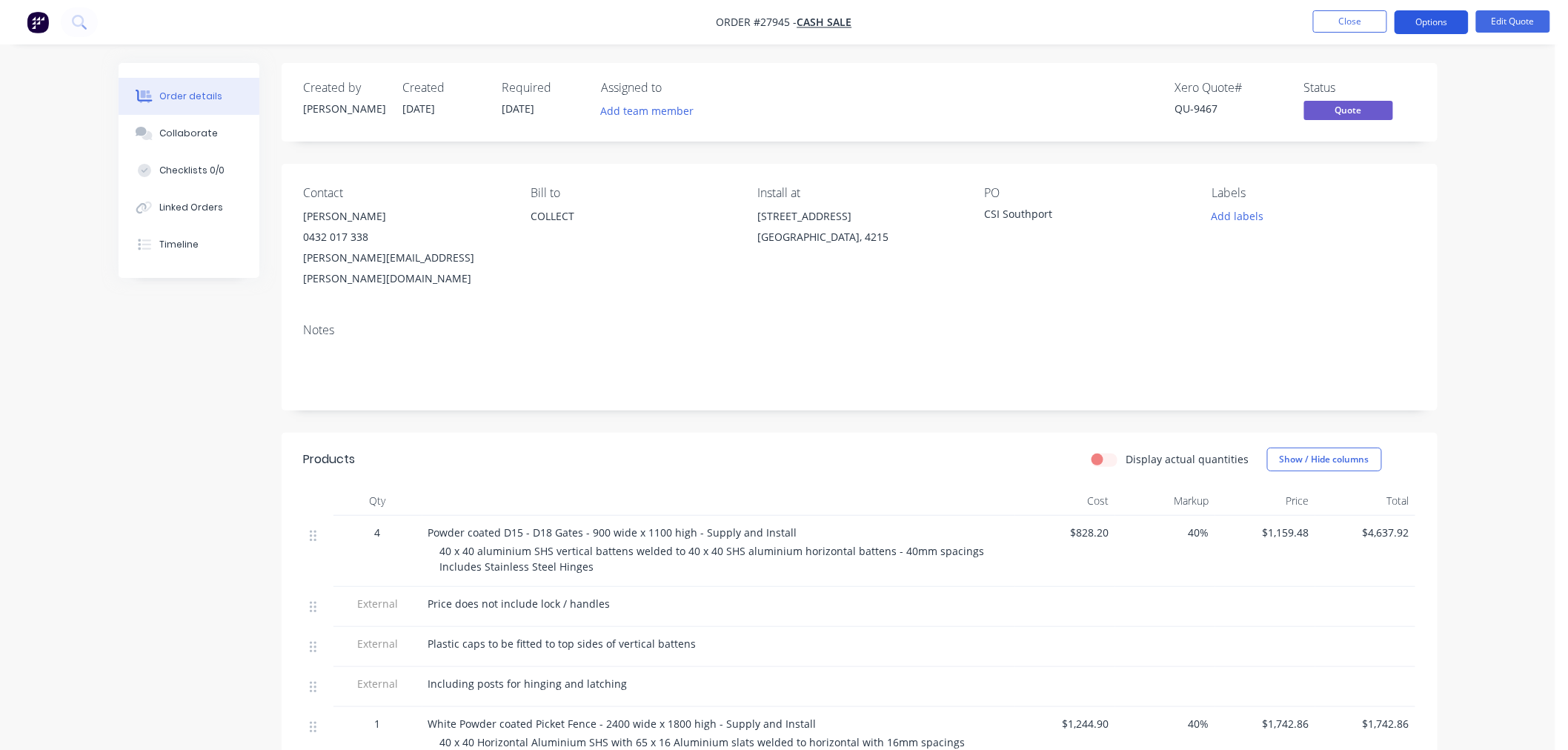
click at [1425, 24] on button "Options" at bounding box center [1432, 22] width 74 height 23
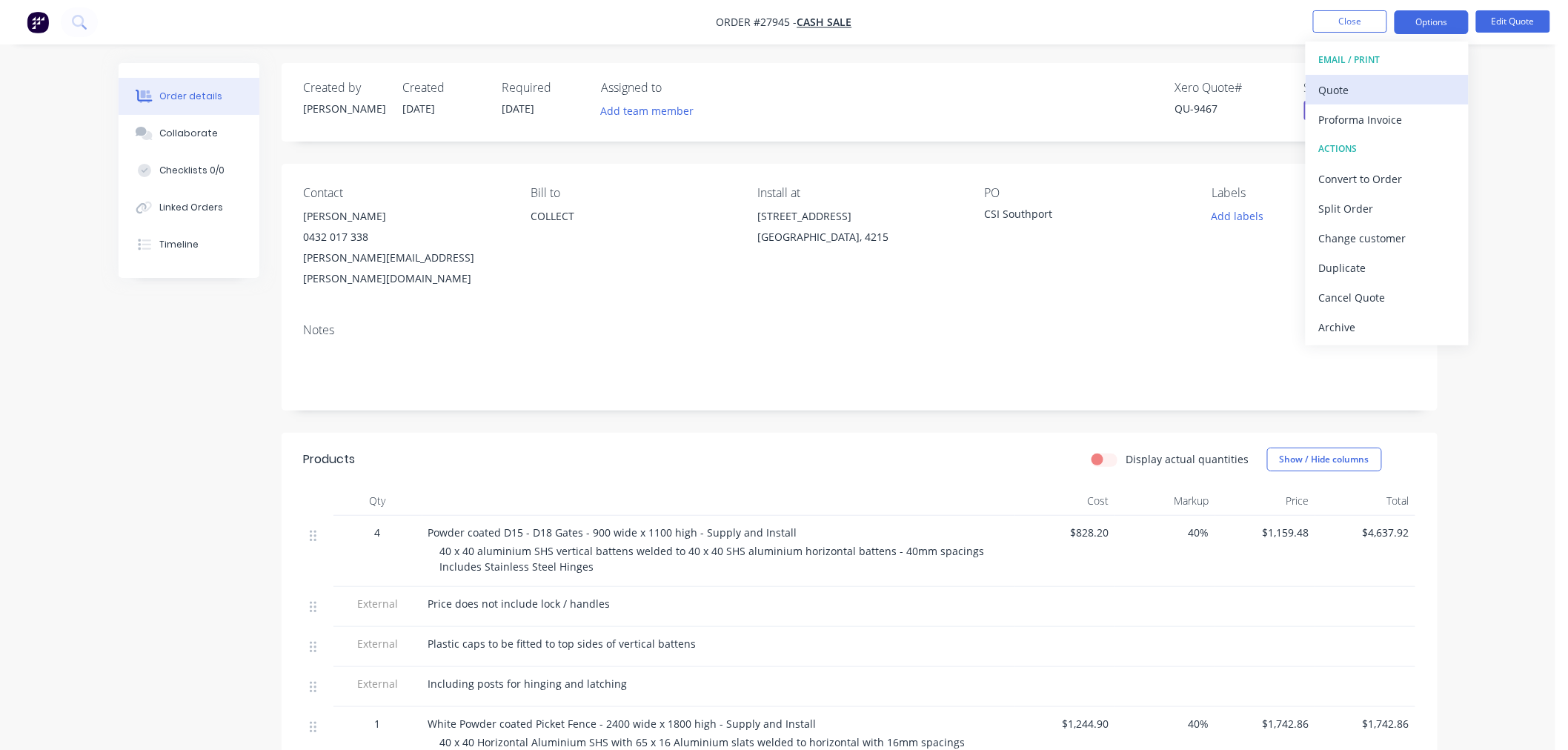
click at [1376, 91] on div "Quote" at bounding box center [1386, 90] width 136 height 22
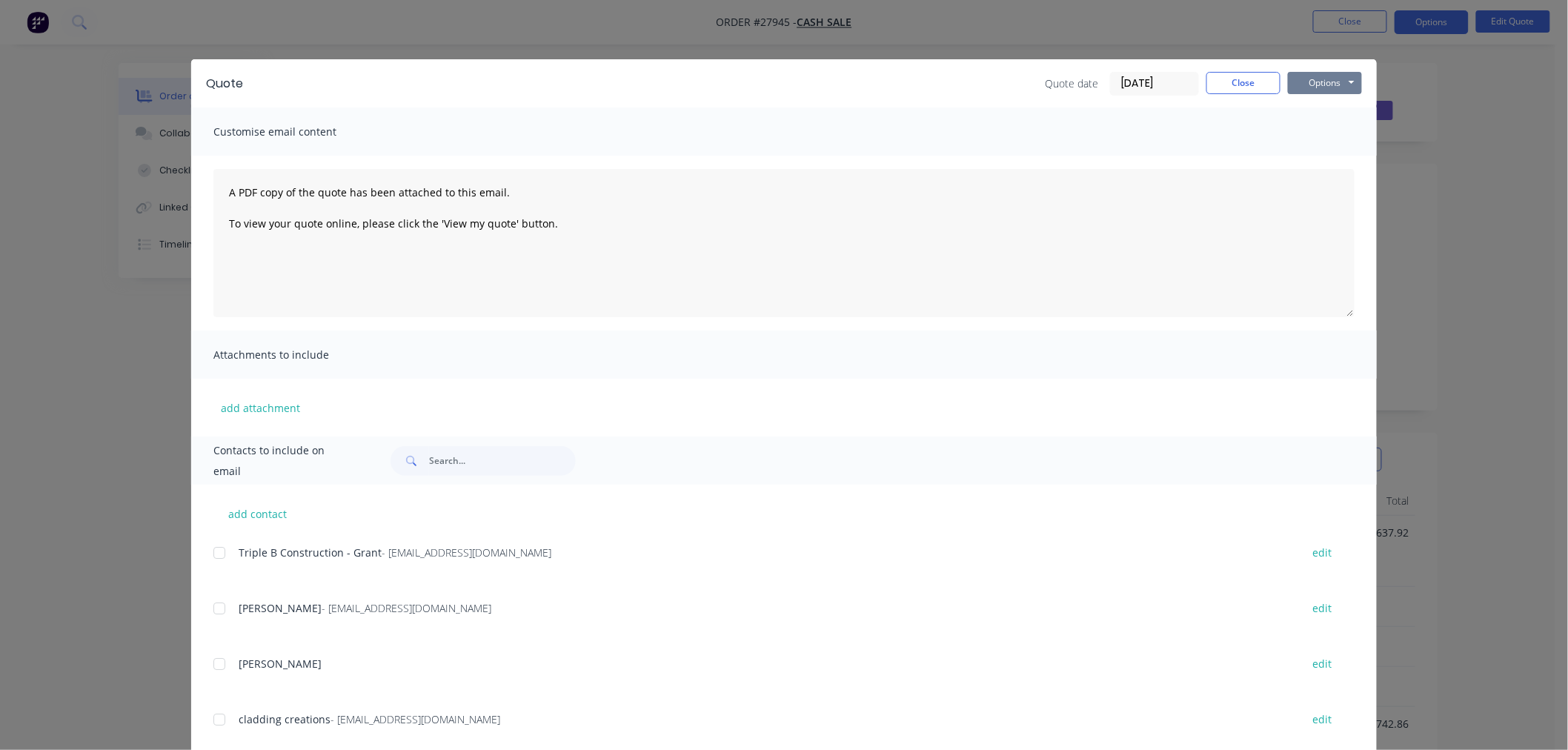
click at [1324, 83] on button "Options" at bounding box center [1325, 83] width 74 height 23
click at [1320, 137] on button "Print" at bounding box center [1335, 133] width 95 height 24
click at [1243, 91] on button "Close" at bounding box center [1244, 83] width 74 height 23
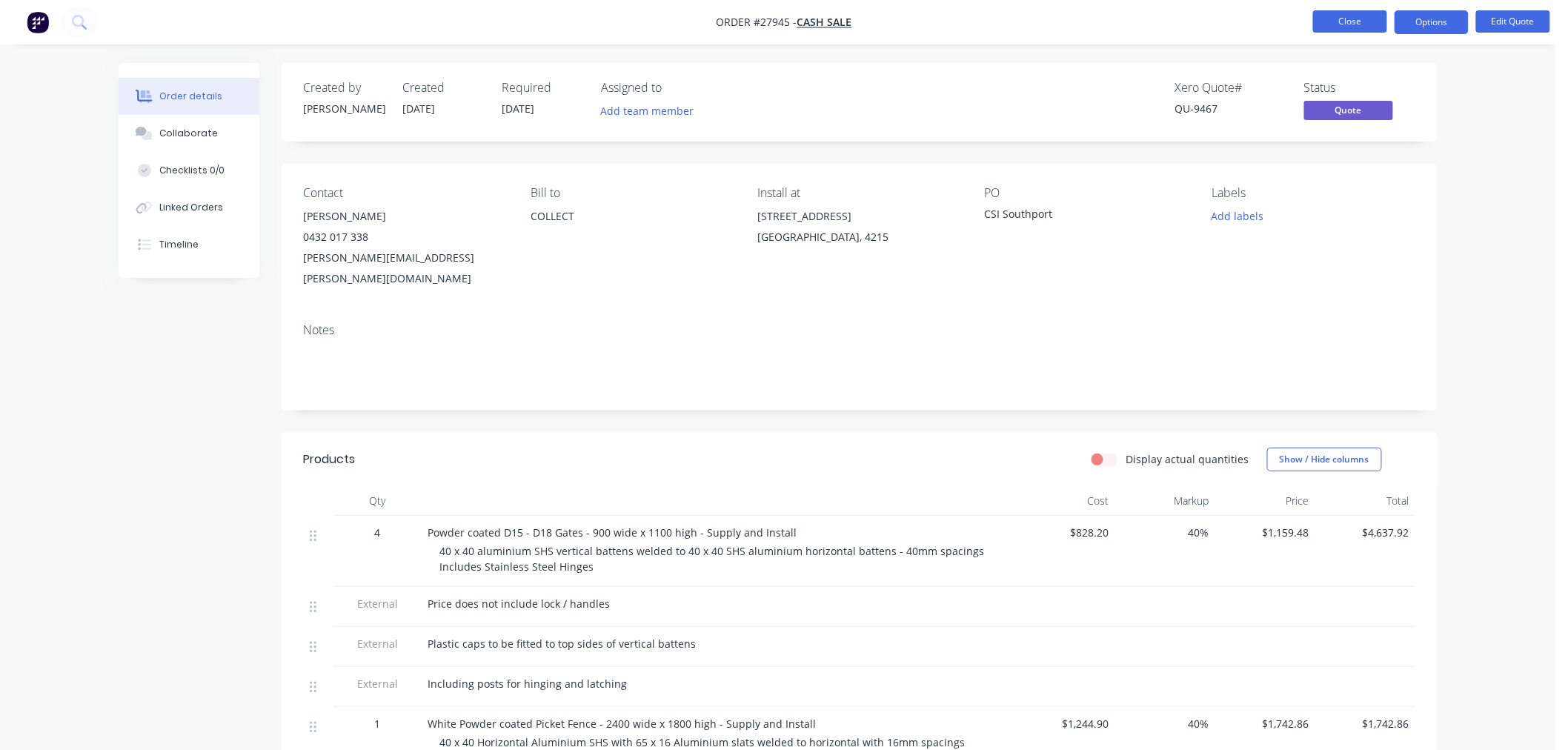
click at [1364, 21] on button "Close" at bounding box center [1350, 21] width 74 height 23
